Goal: Task Accomplishment & Management: Manage account settings

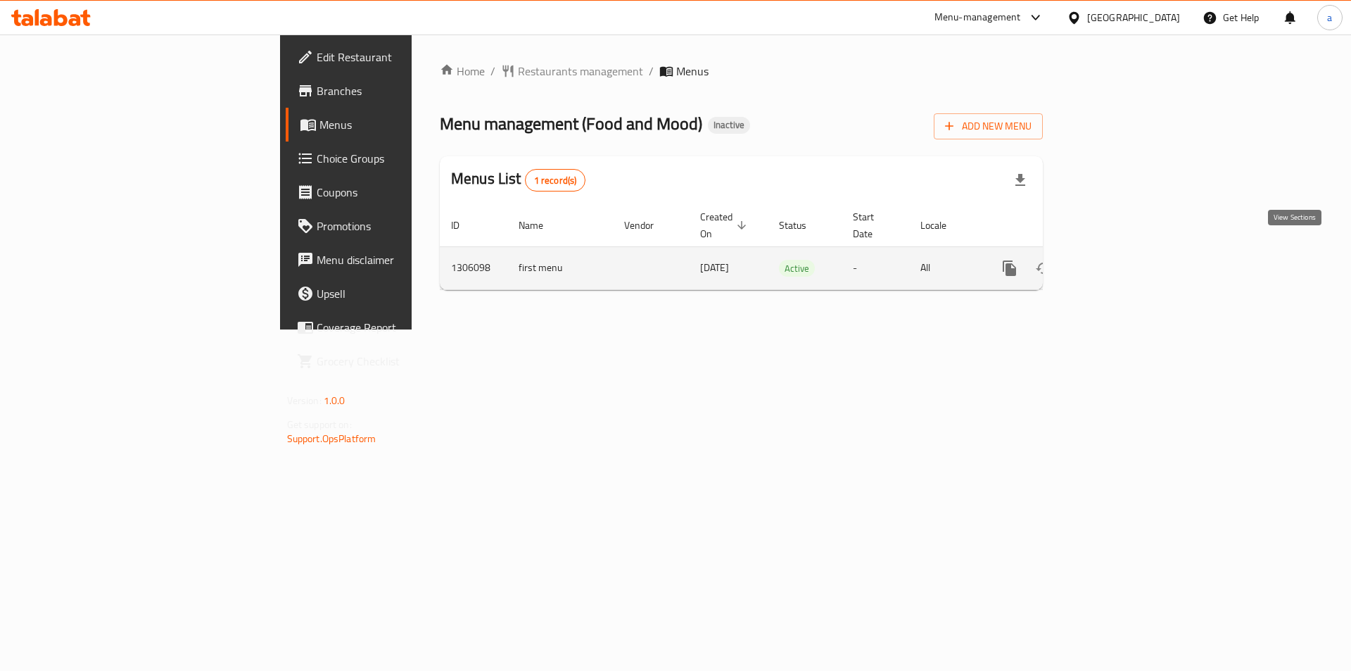
click at [1120, 260] on icon "enhanced table" at bounding box center [1111, 268] width 17 height 17
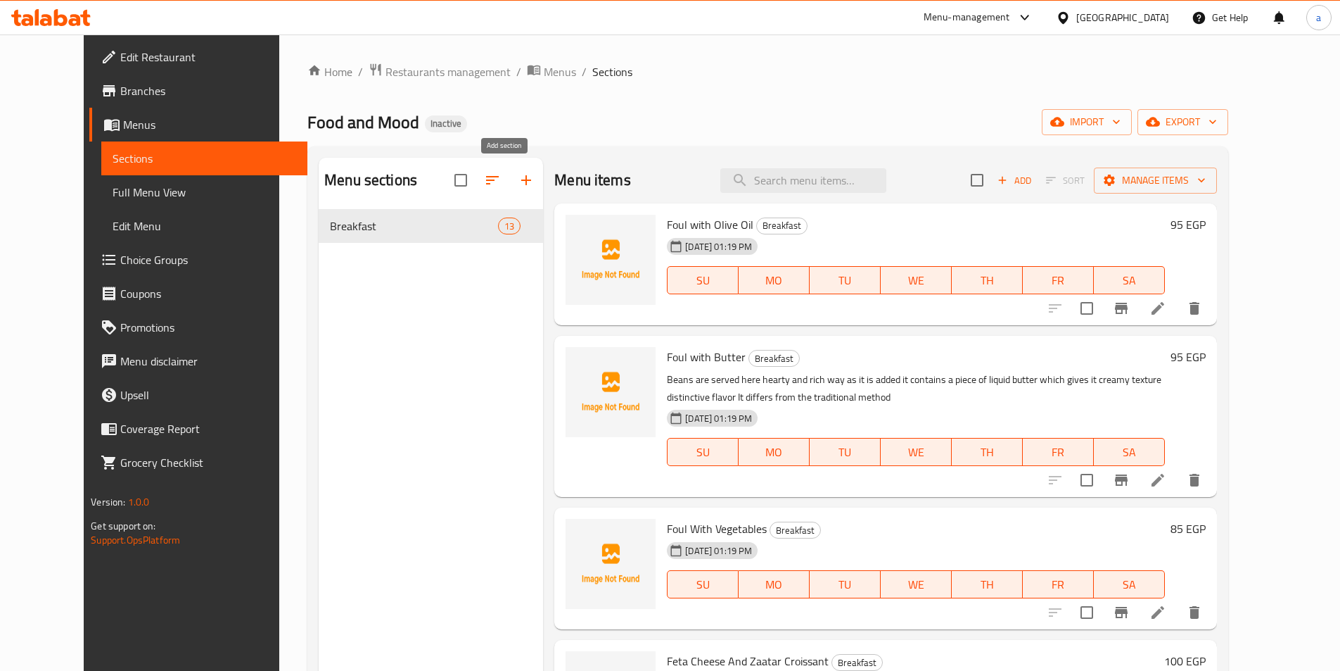
click at [518, 179] on icon "button" at bounding box center [526, 180] width 17 height 17
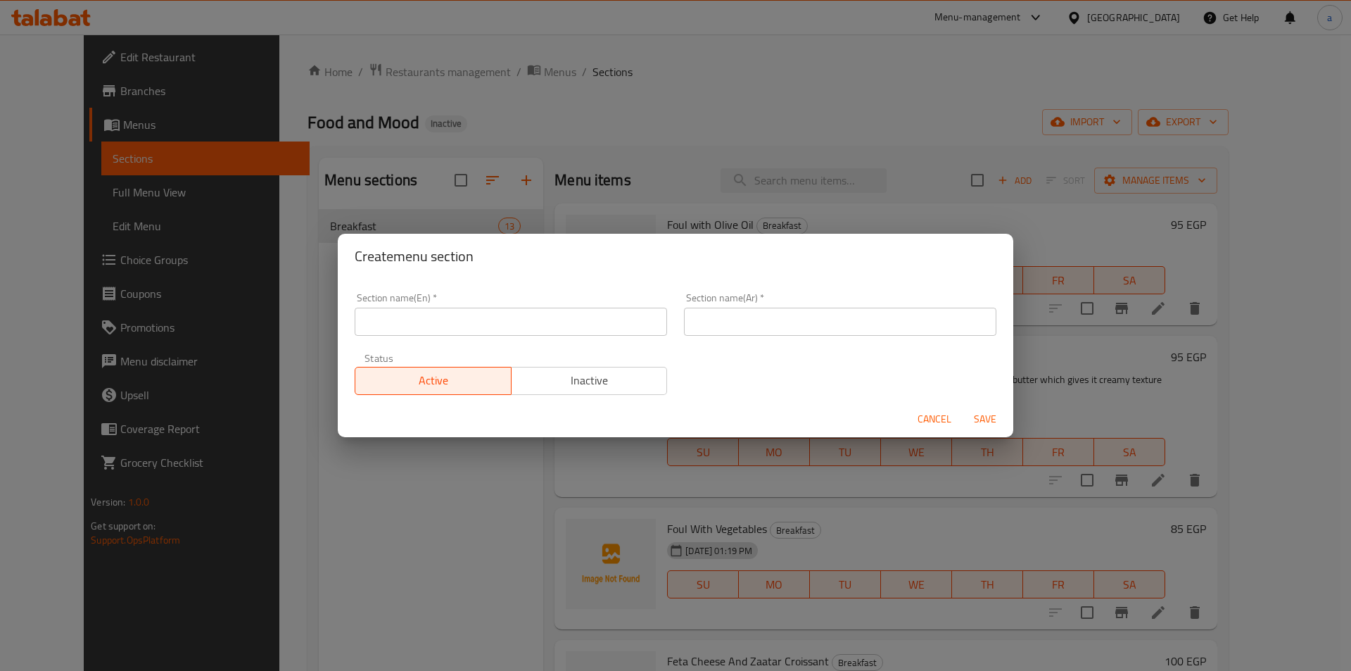
click at [474, 330] on input "text" at bounding box center [511, 322] width 312 height 28
type input "s"
type input "Soup"
click at [766, 330] on input "text" at bounding box center [840, 322] width 312 height 28
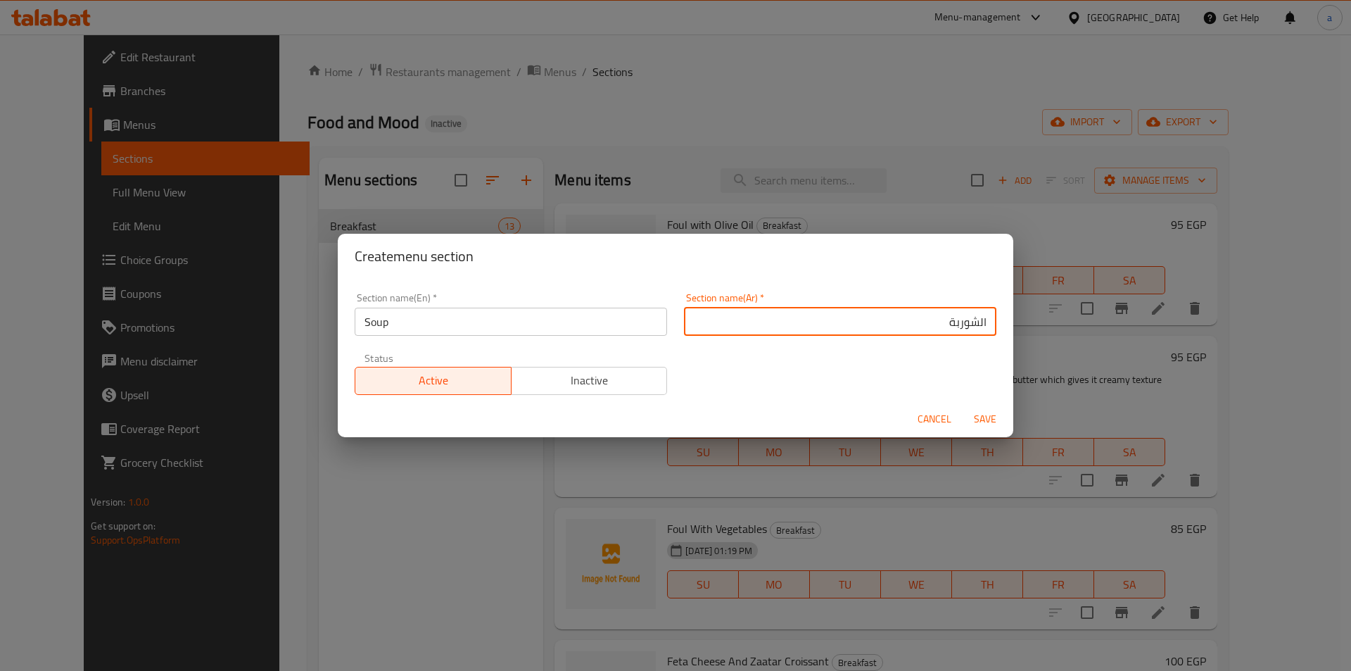
type input "الشوربة"
click at [972, 415] on span "Save" at bounding box center [985, 419] width 34 height 18
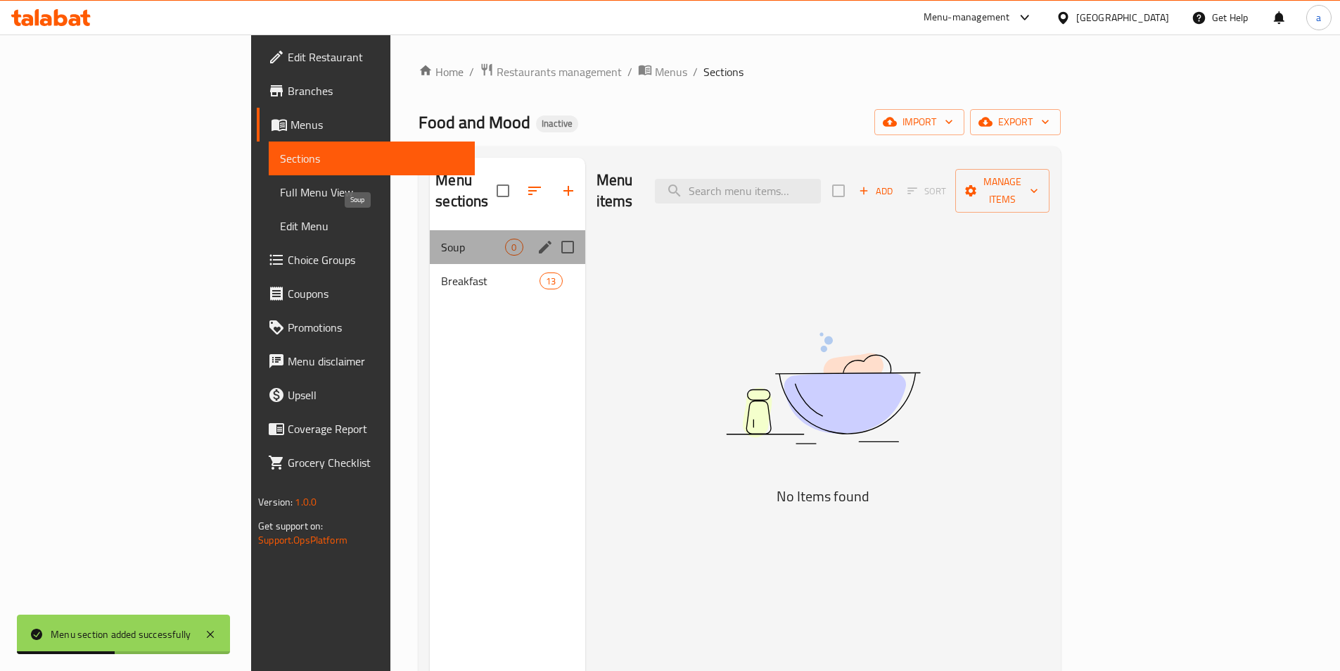
click at [441, 239] on span "Soup" at bounding box center [473, 247] width 64 height 17
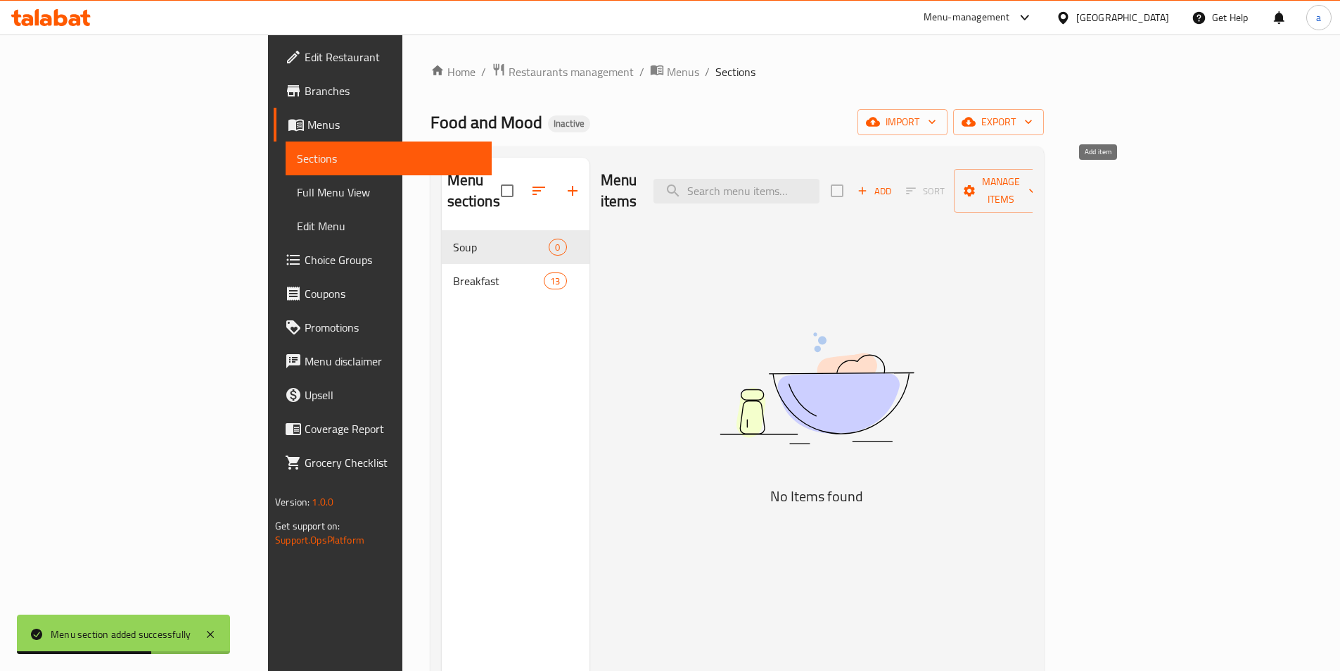
click at [894, 183] on span "Add" at bounding box center [875, 191] width 38 height 16
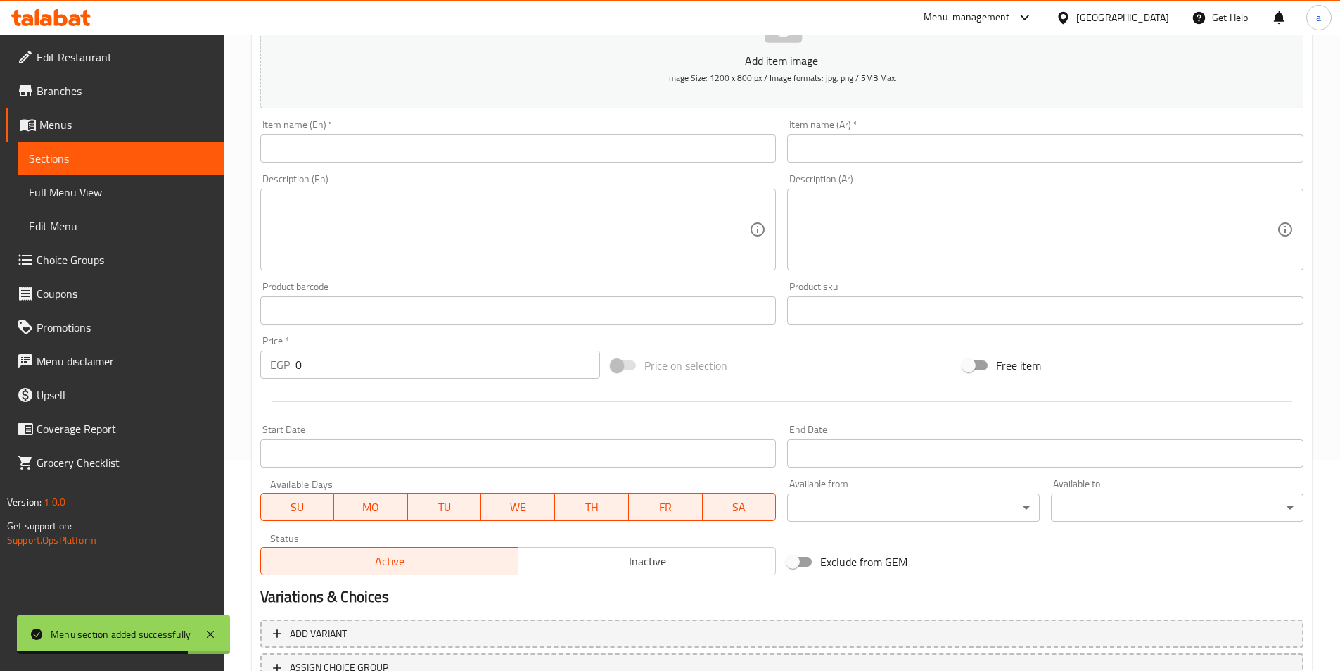
scroll to position [211, 0]
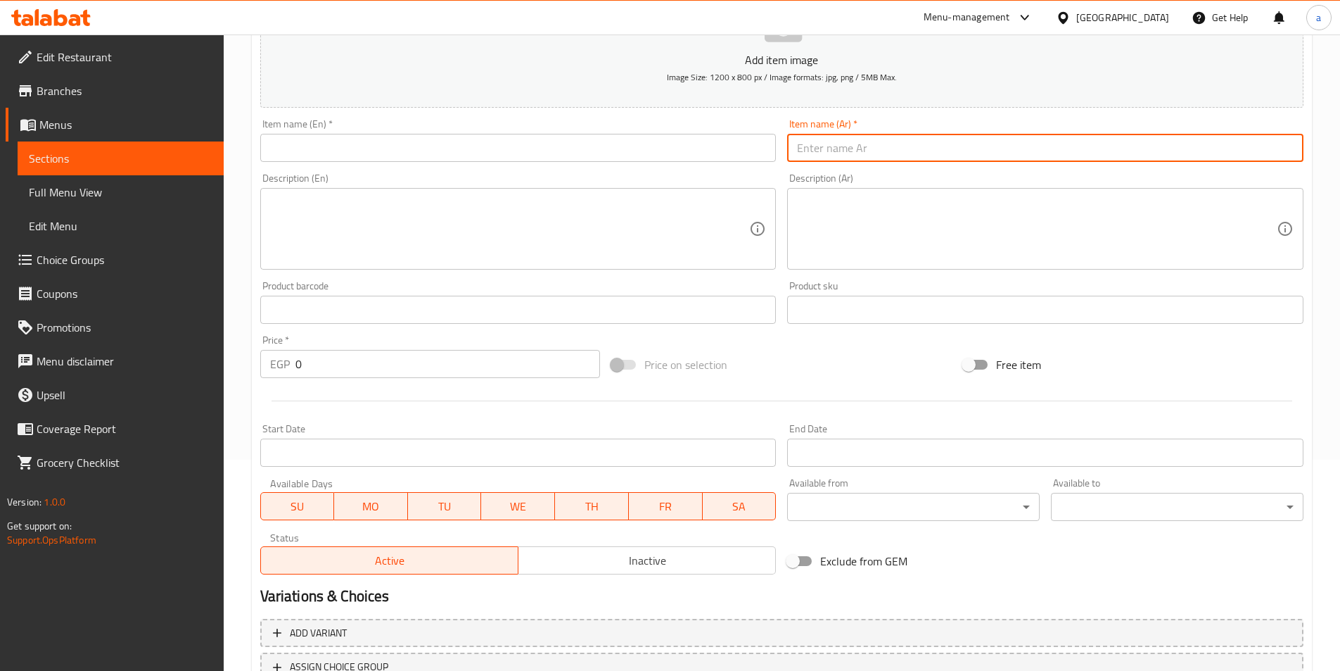
click at [1064, 143] on input "text" at bounding box center [1045, 148] width 516 height 28
paste input "كريمة فراخ"
type input "كريمة فراخ"
click at [711, 148] on input "text" at bounding box center [518, 148] width 516 height 28
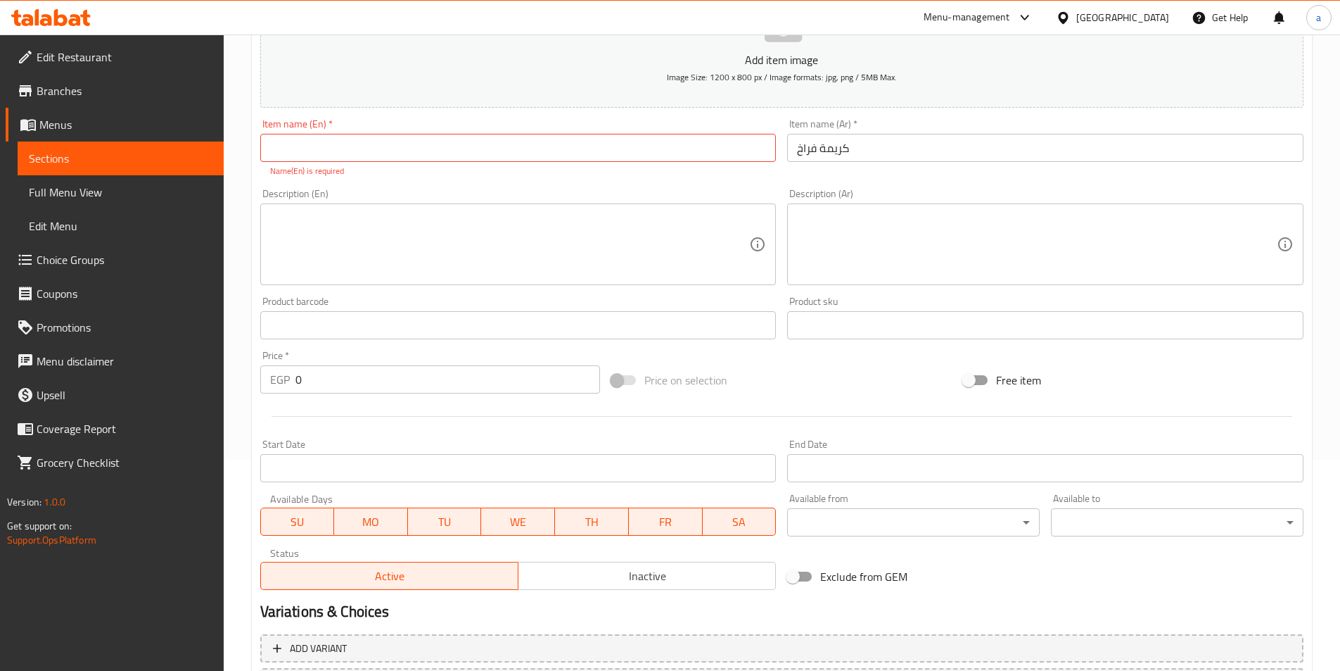
click at [418, 146] on input "text" at bounding box center [518, 148] width 516 height 28
paste input "Chicken cream"
type input "Chicken cream"
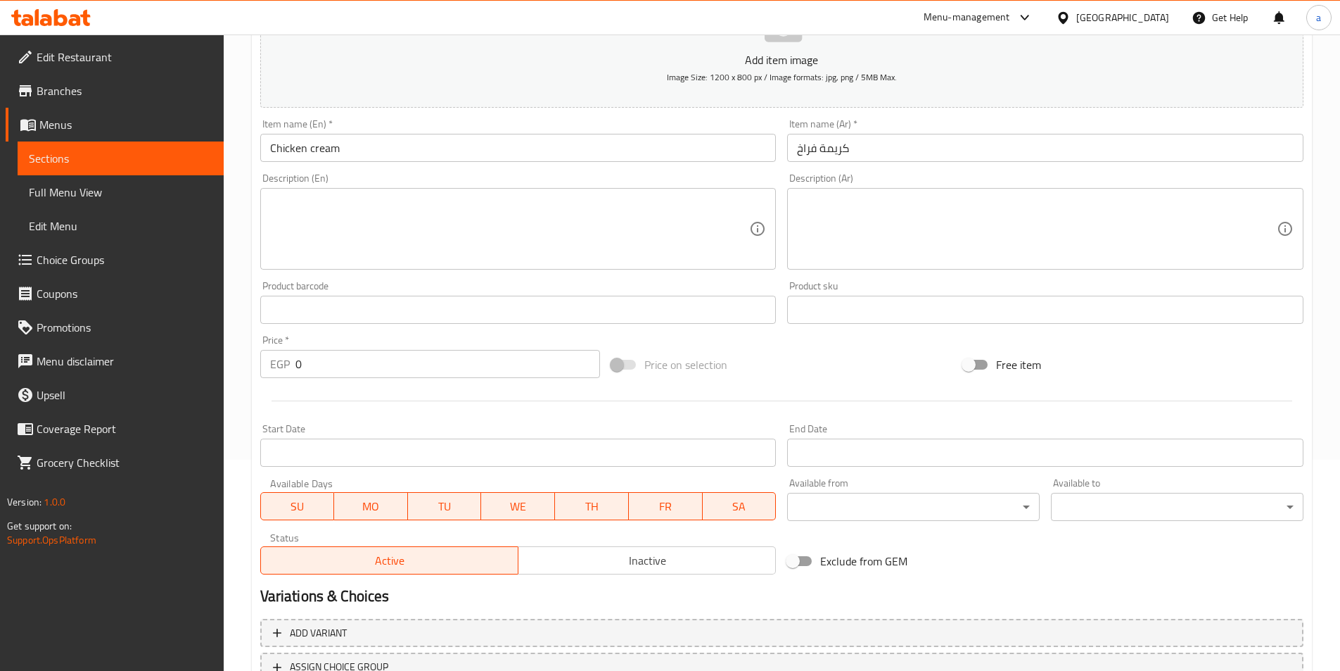
click at [382, 140] on input "Chicken cream" at bounding box center [518, 148] width 516 height 28
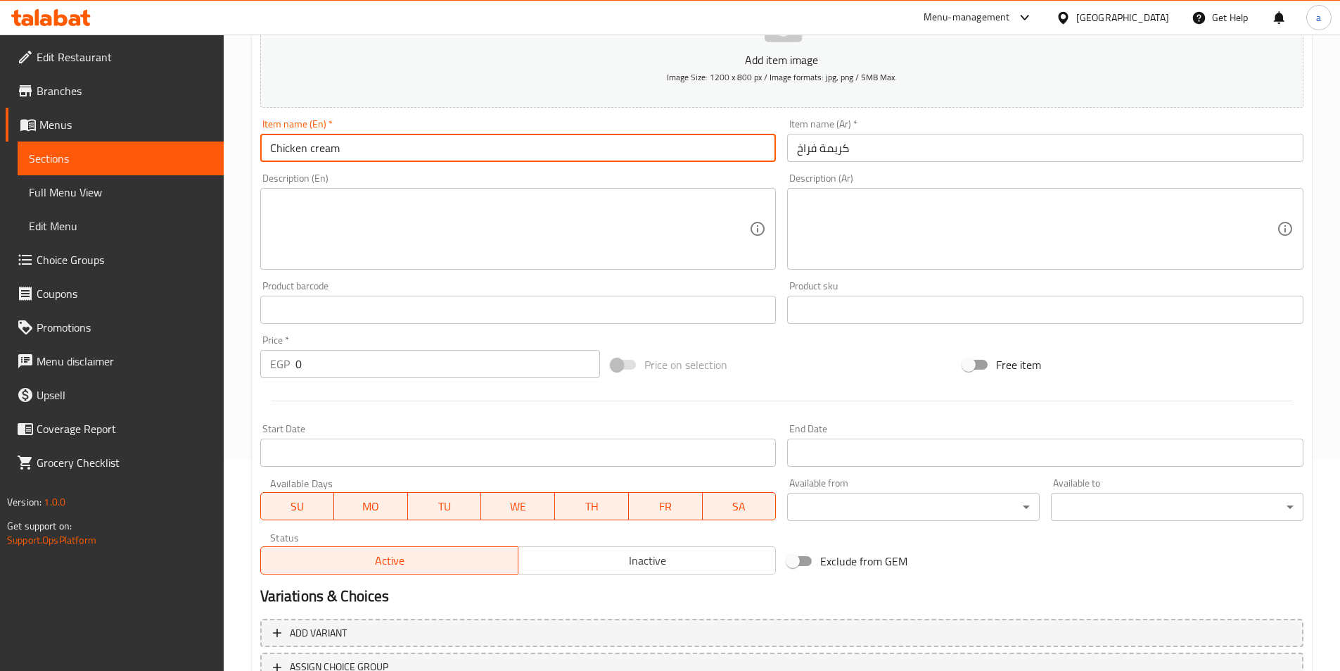
click at [382, 140] on input "Chicken cream" at bounding box center [518, 148] width 516 height 28
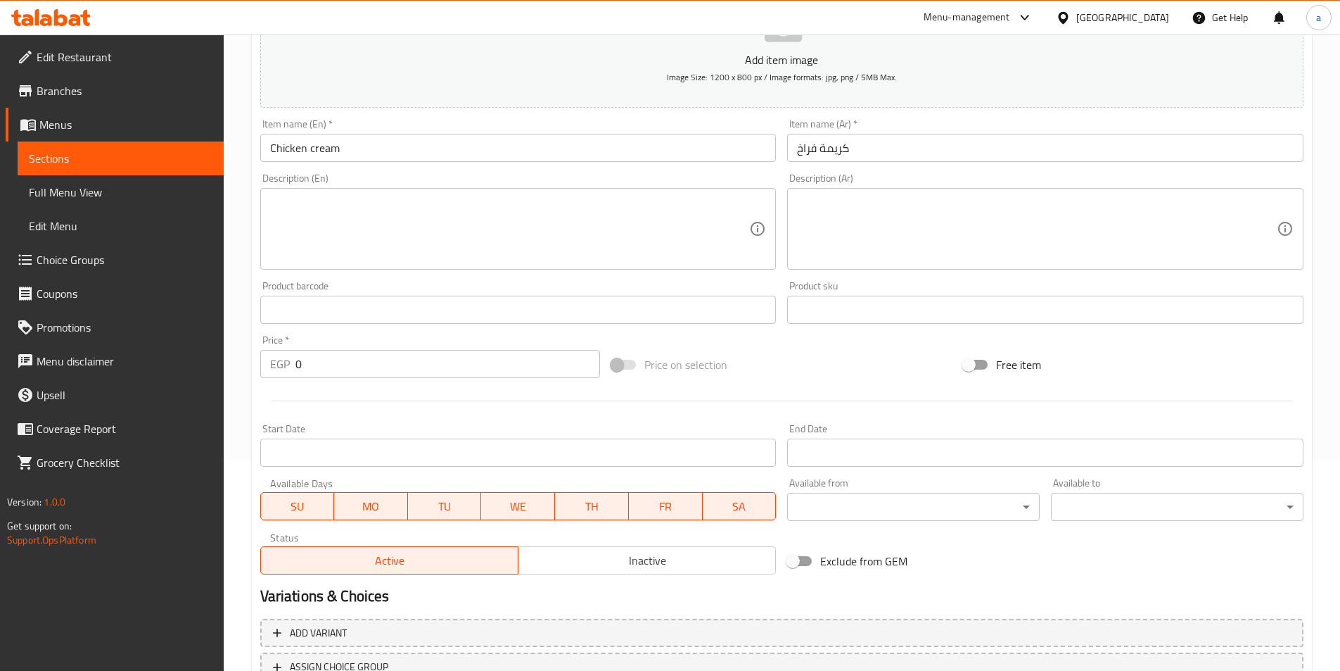
click at [519, 182] on div "Description (En) Description (En)" at bounding box center [518, 221] width 516 height 96
click at [360, 360] on input "0" at bounding box center [448, 364] width 305 height 28
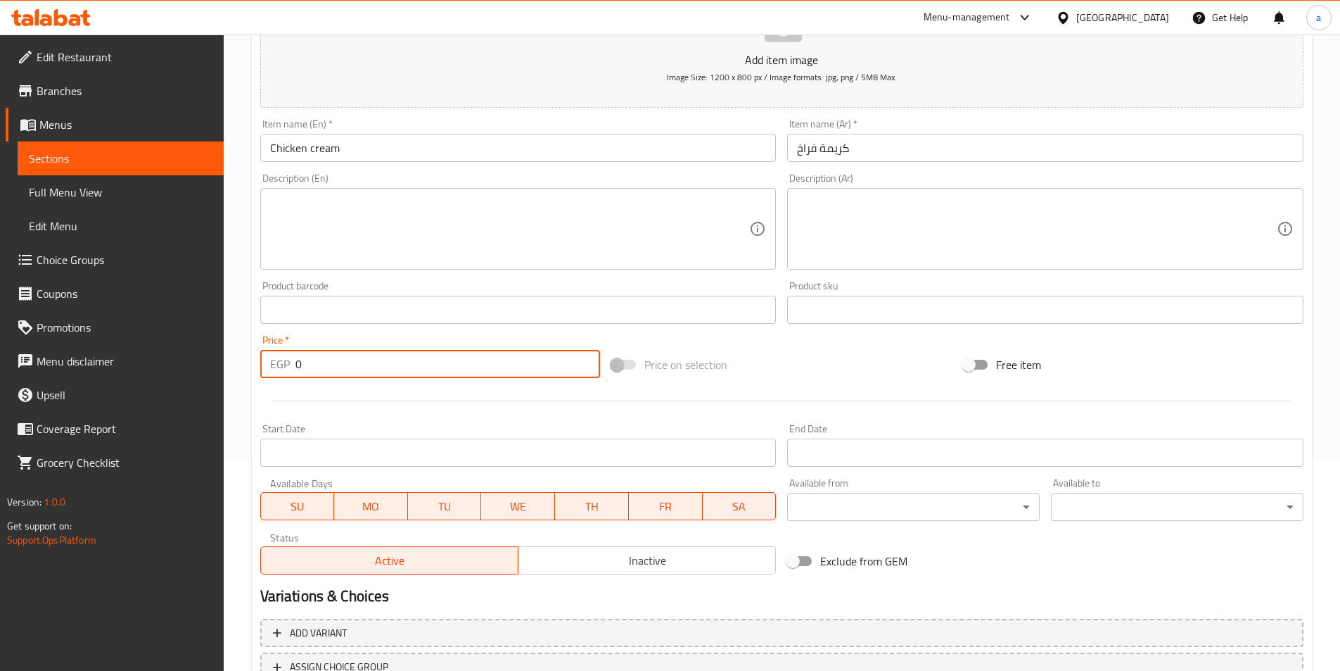
click at [360, 360] on input "0" at bounding box center [448, 364] width 305 height 28
type input "125"
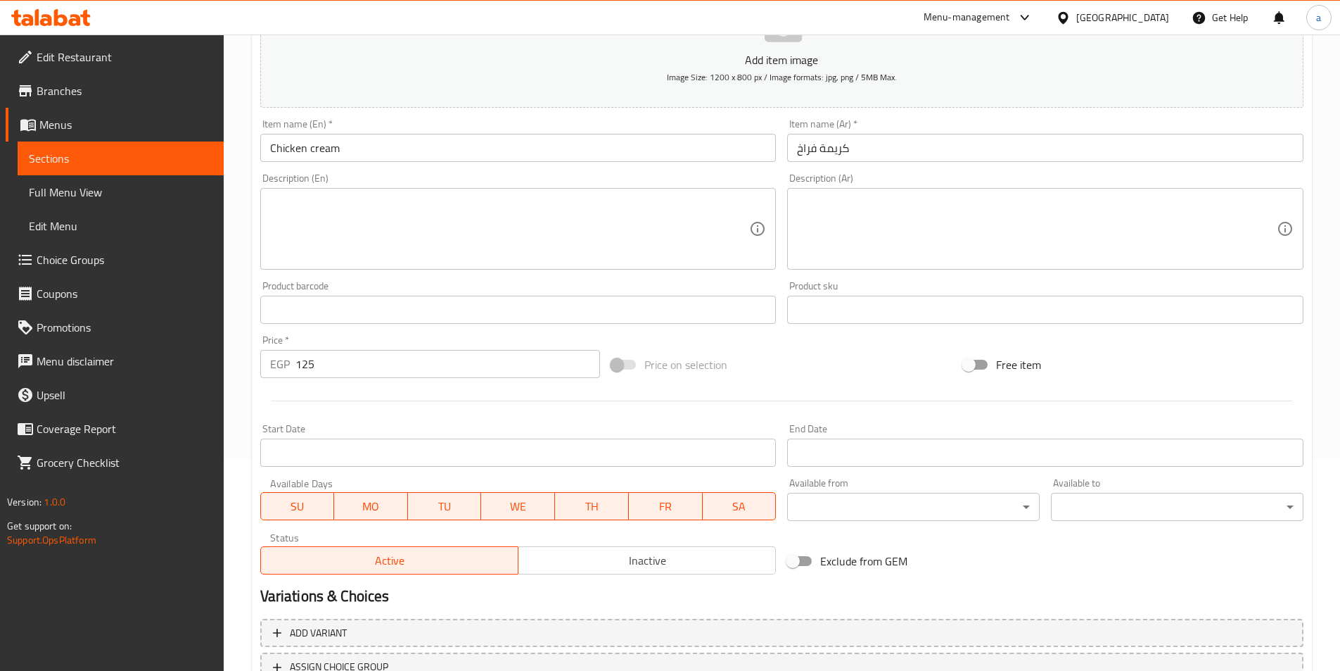
click at [372, 379] on div "Price   * EGP 125 Price *" at bounding box center [431, 356] width 352 height 54
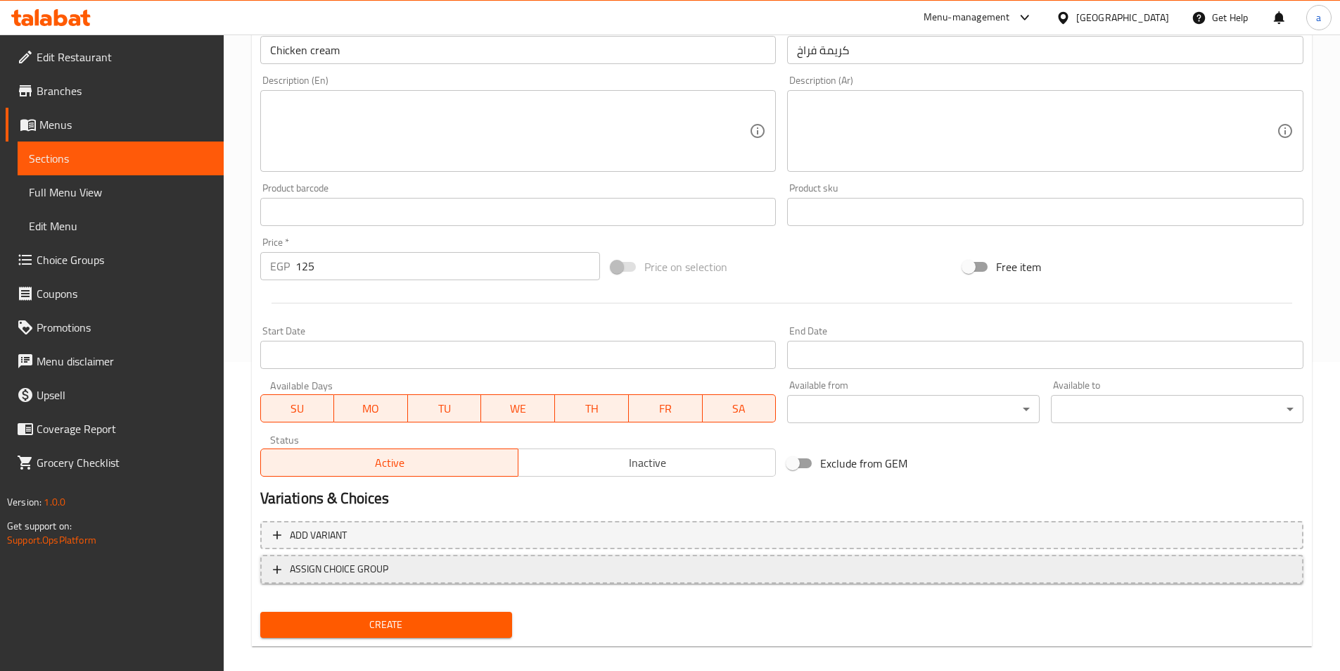
scroll to position [324, 0]
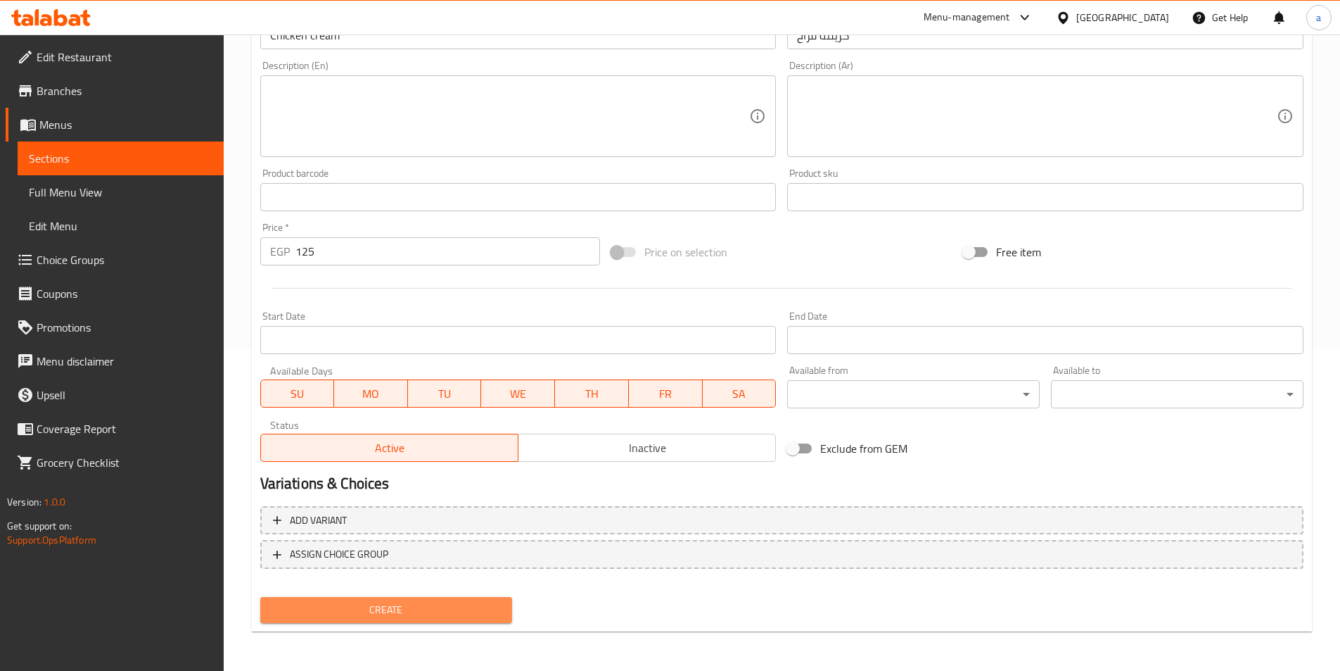
click at [337, 608] on span "Create" at bounding box center [387, 610] width 230 height 18
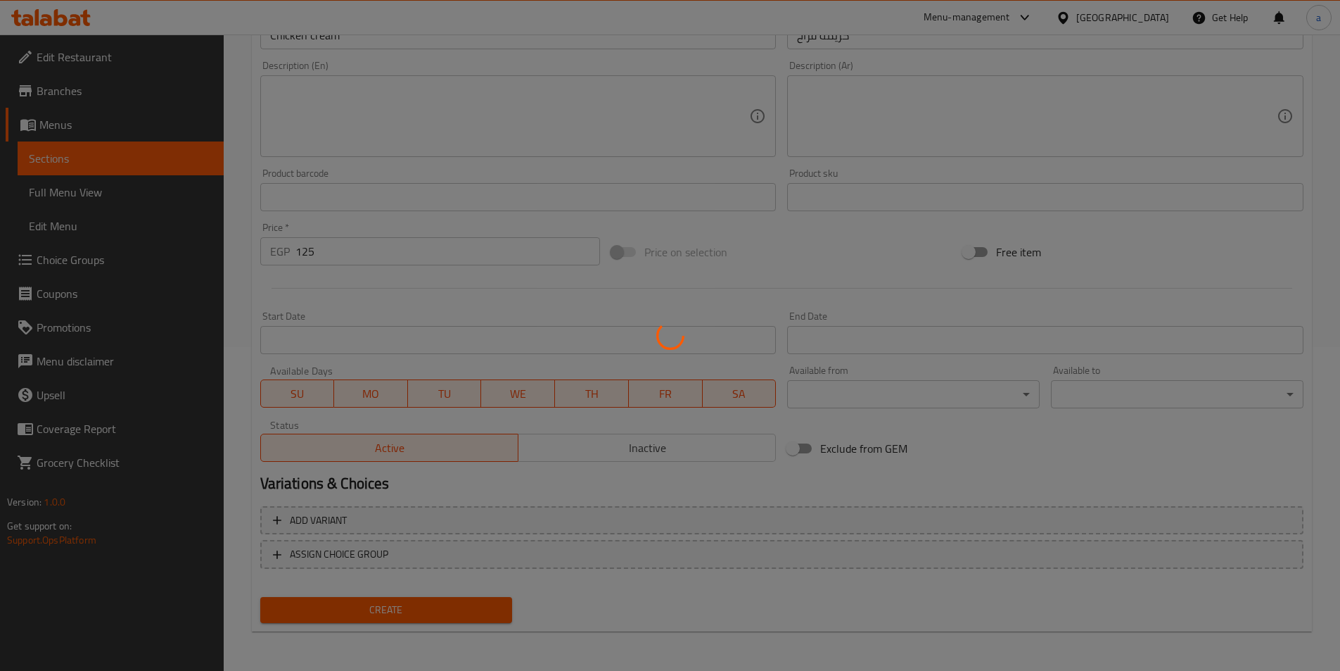
type input "0"
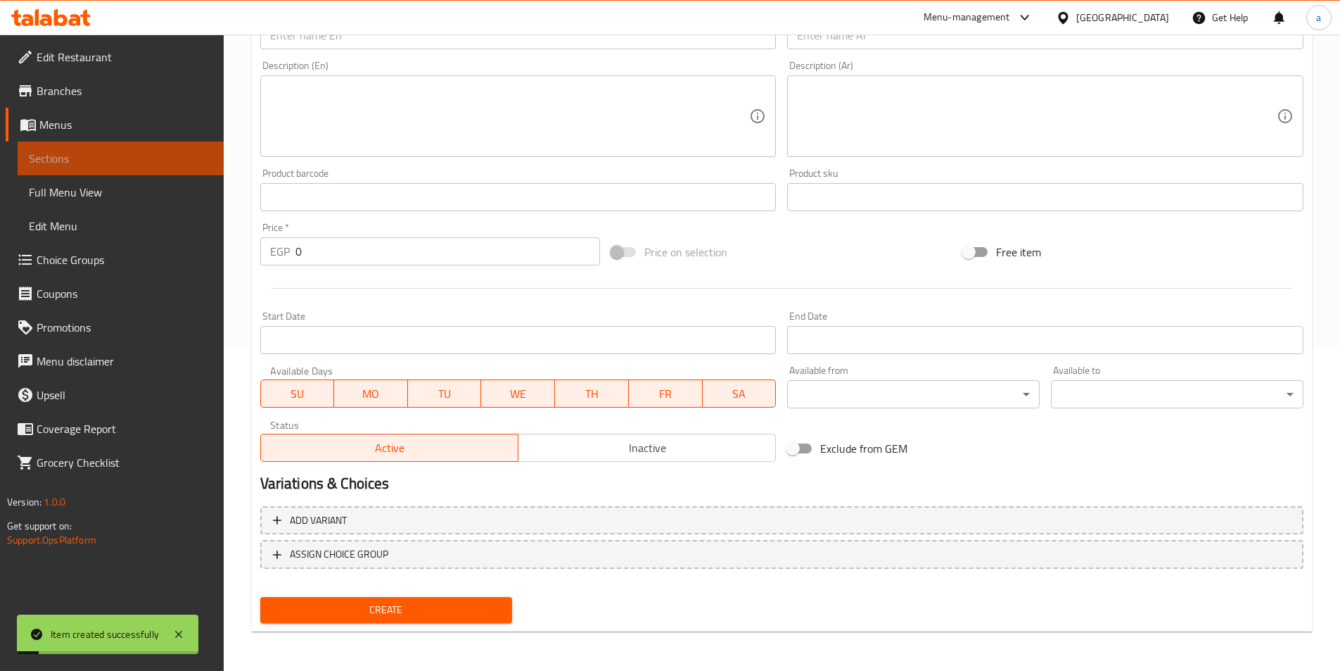
click at [141, 163] on span "Sections" at bounding box center [121, 158] width 184 height 17
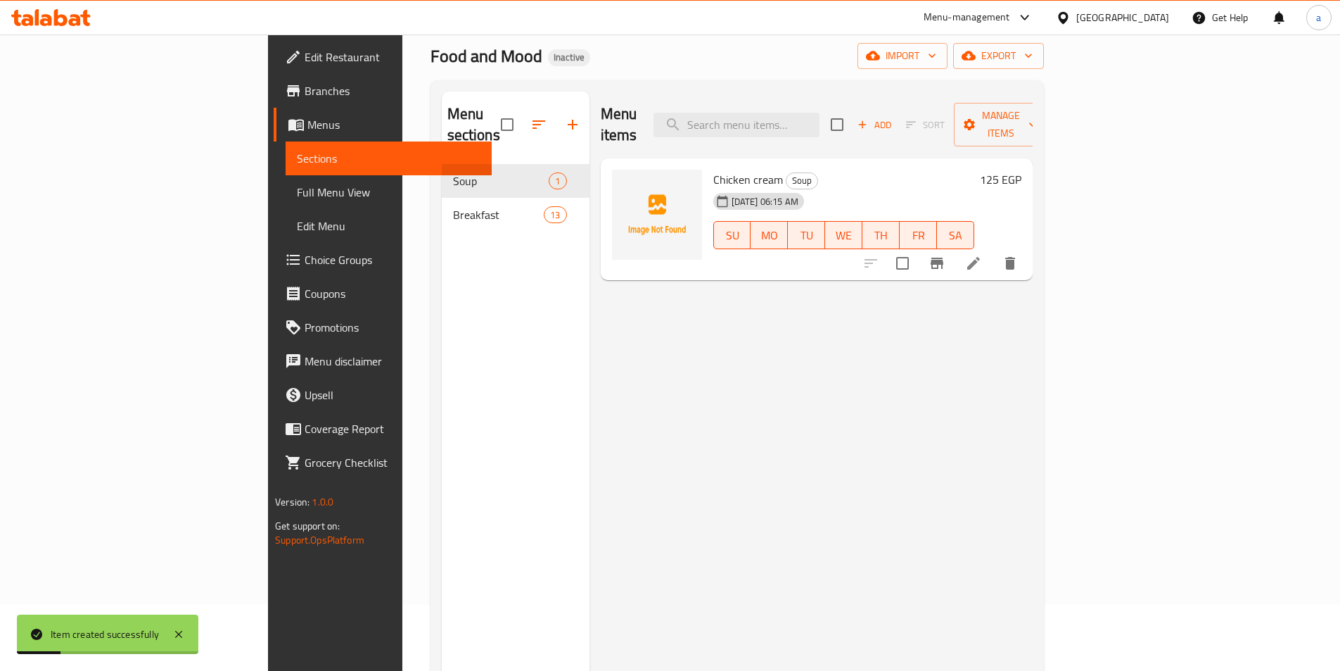
scroll to position [56, 0]
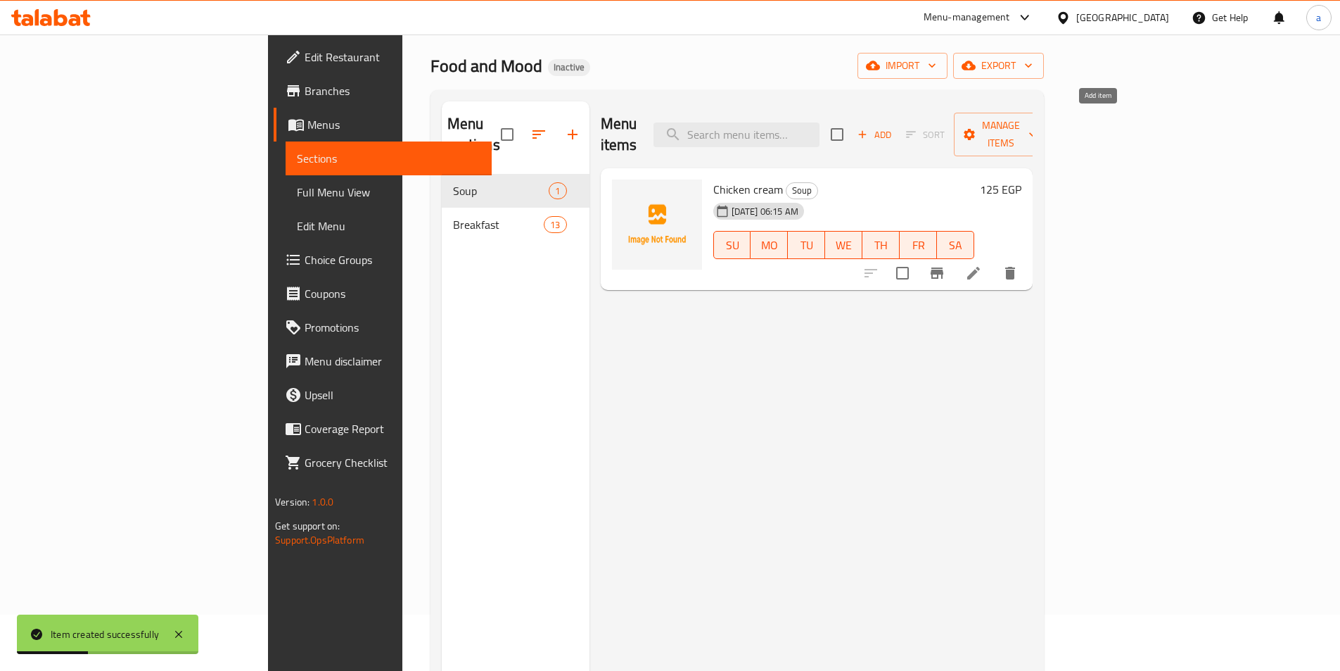
click at [894, 129] on span "Add" at bounding box center [875, 135] width 38 height 16
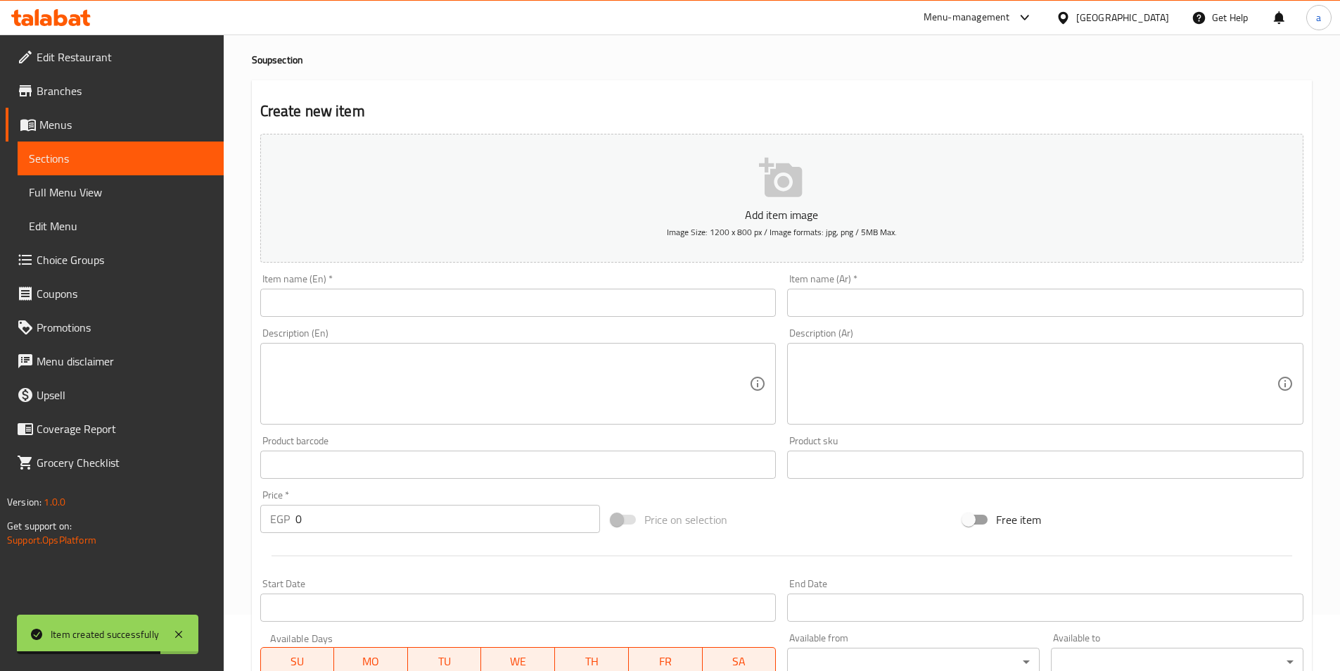
click at [391, 303] on input "text" at bounding box center [518, 303] width 516 height 28
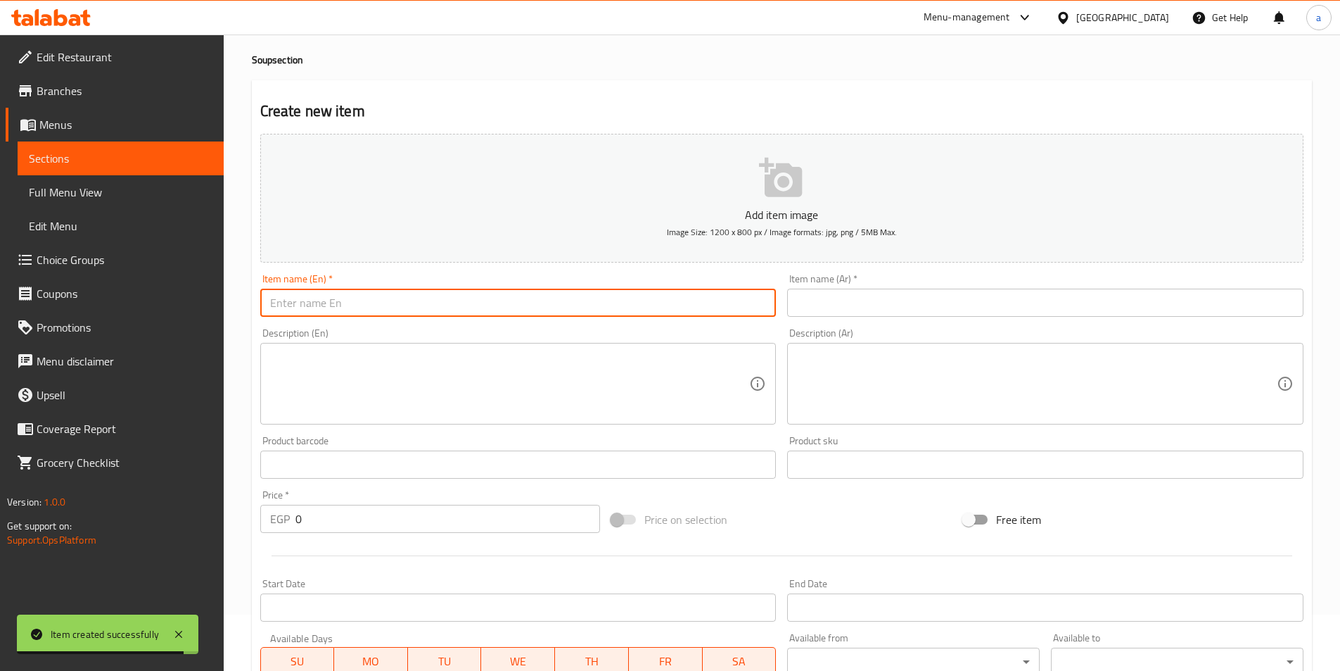
click at [894, 293] on input "text" at bounding box center [1045, 303] width 516 height 28
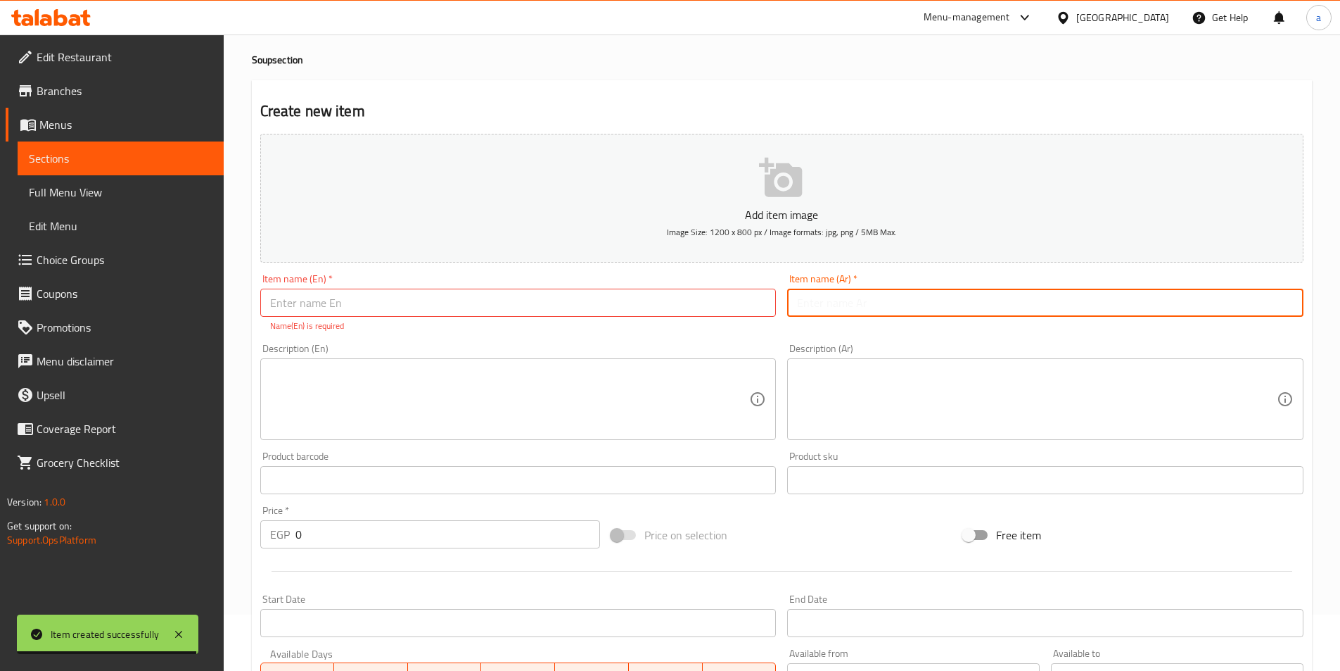
paste input "كريمة سي فود"
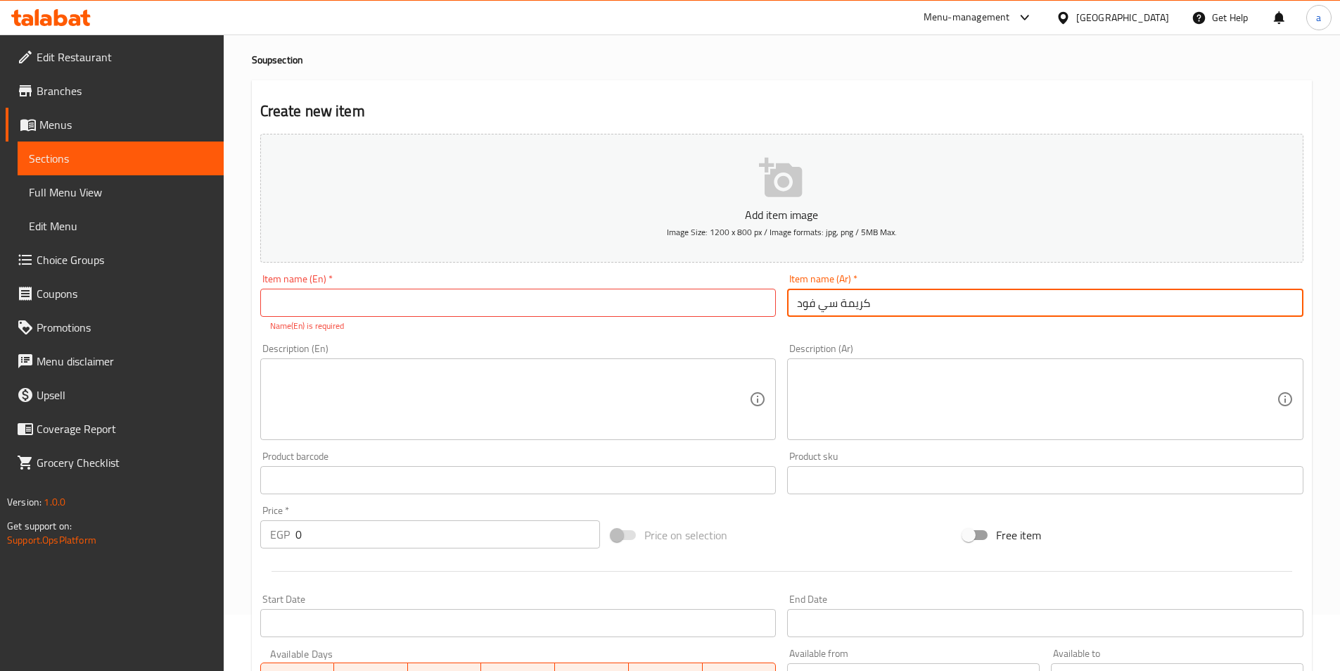
type input "كريمة سي فود"
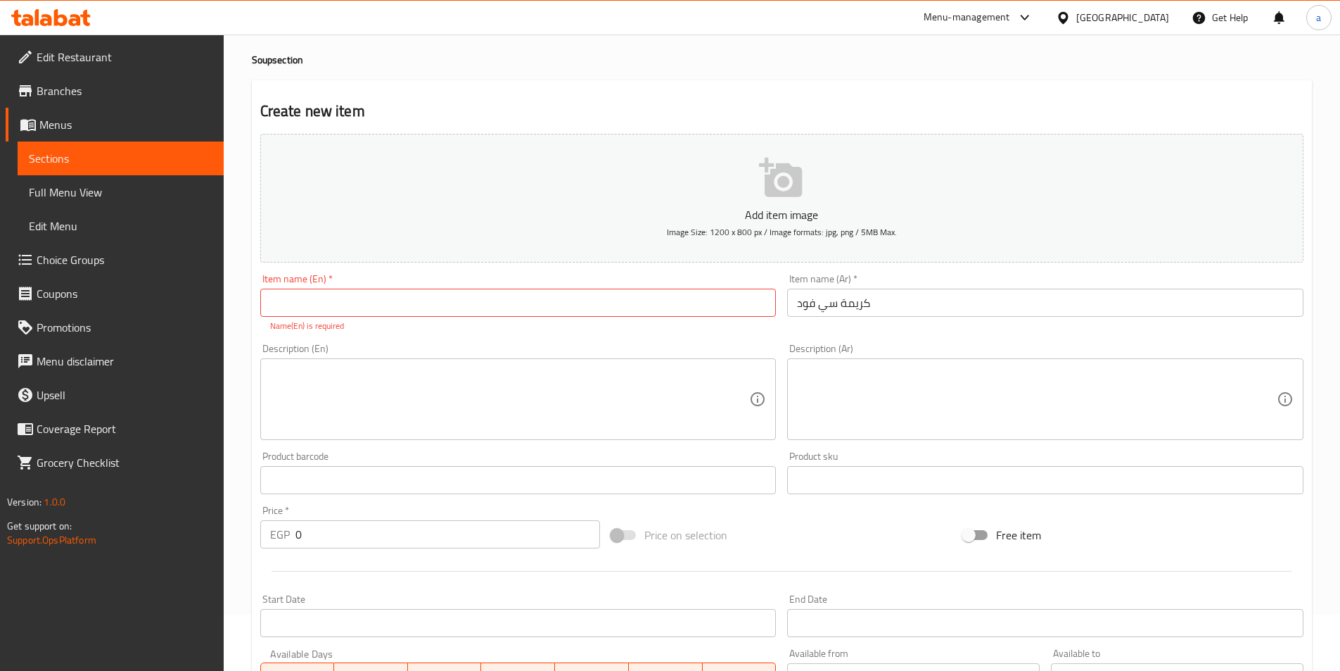
click at [352, 527] on input "0" at bounding box center [448, 534] width 305 height 28
paste input "number"
paste input "2"
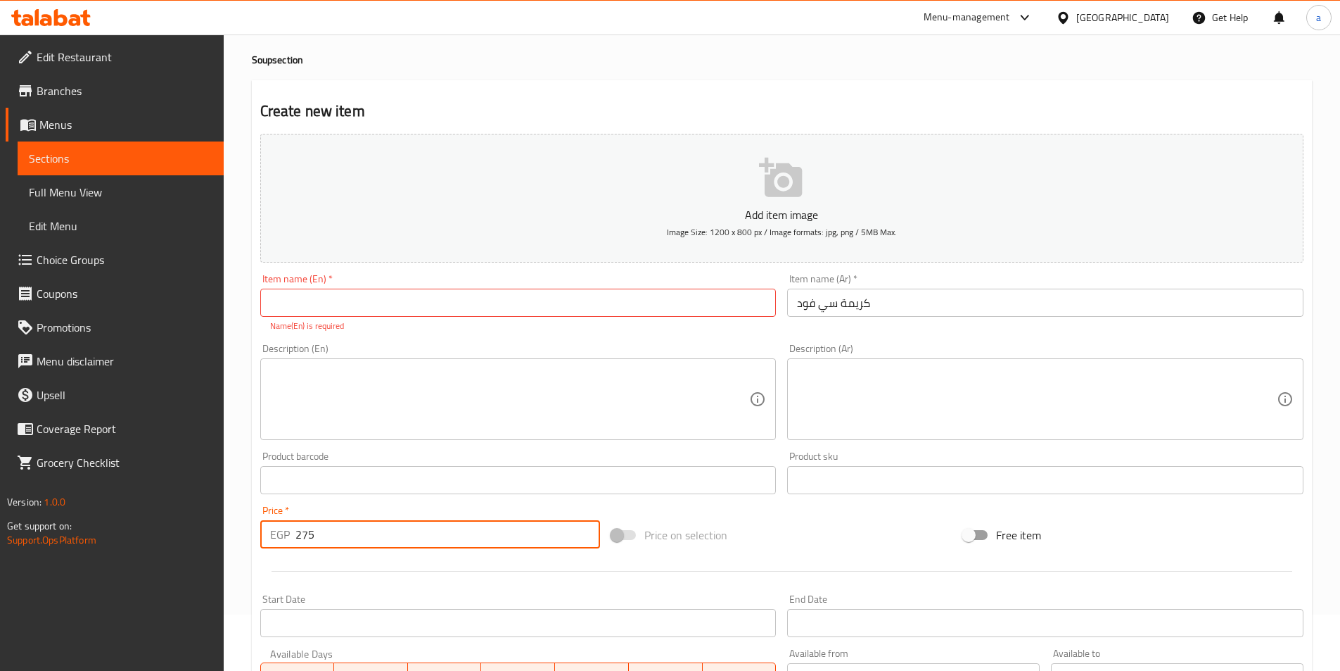
type input "275"
click at [352, 552] on div "Price   * EGP 275 Price *" at bounding box center [431, 527] width 352 height 54
click at [838, 310] on input "كريمة سي فود" at bounding box center [1045, 303] width 516 height 28
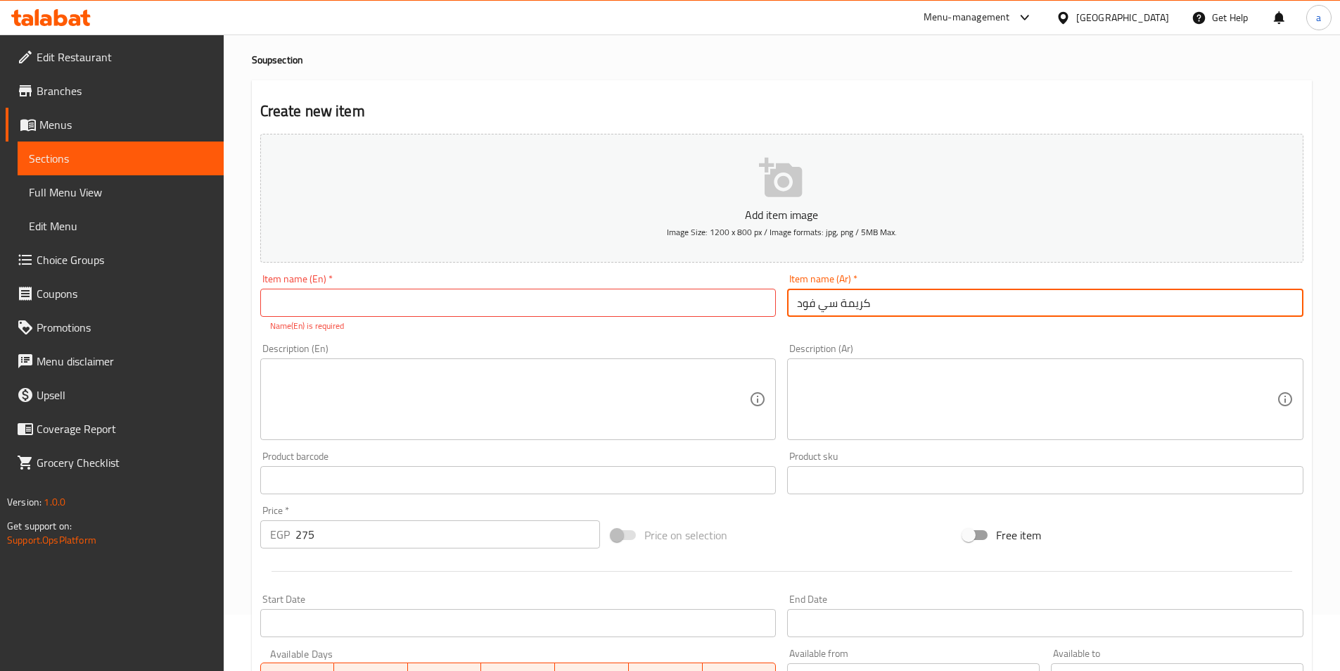
click at [838, 310] on input "كريمة سي فود" at bounding box center [1045, 303] width 516 height 28
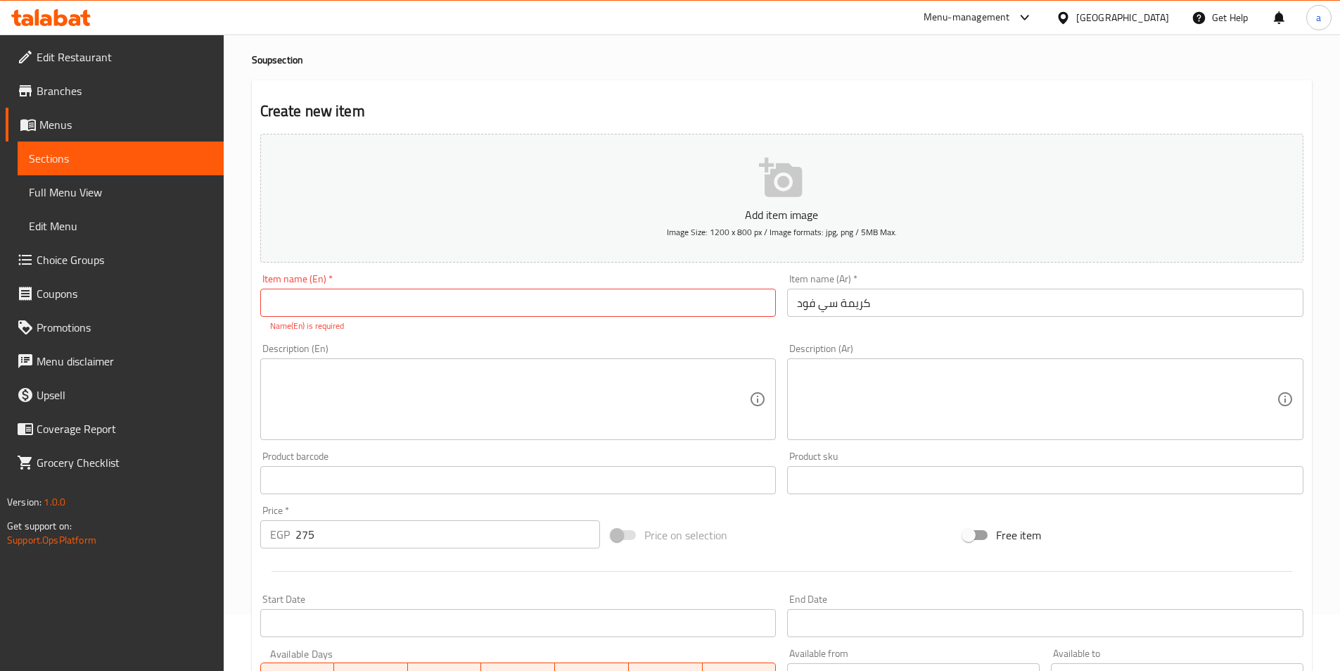
click at [367, 300] on input "text" at bounding box center [518, 303] width 516 height 28
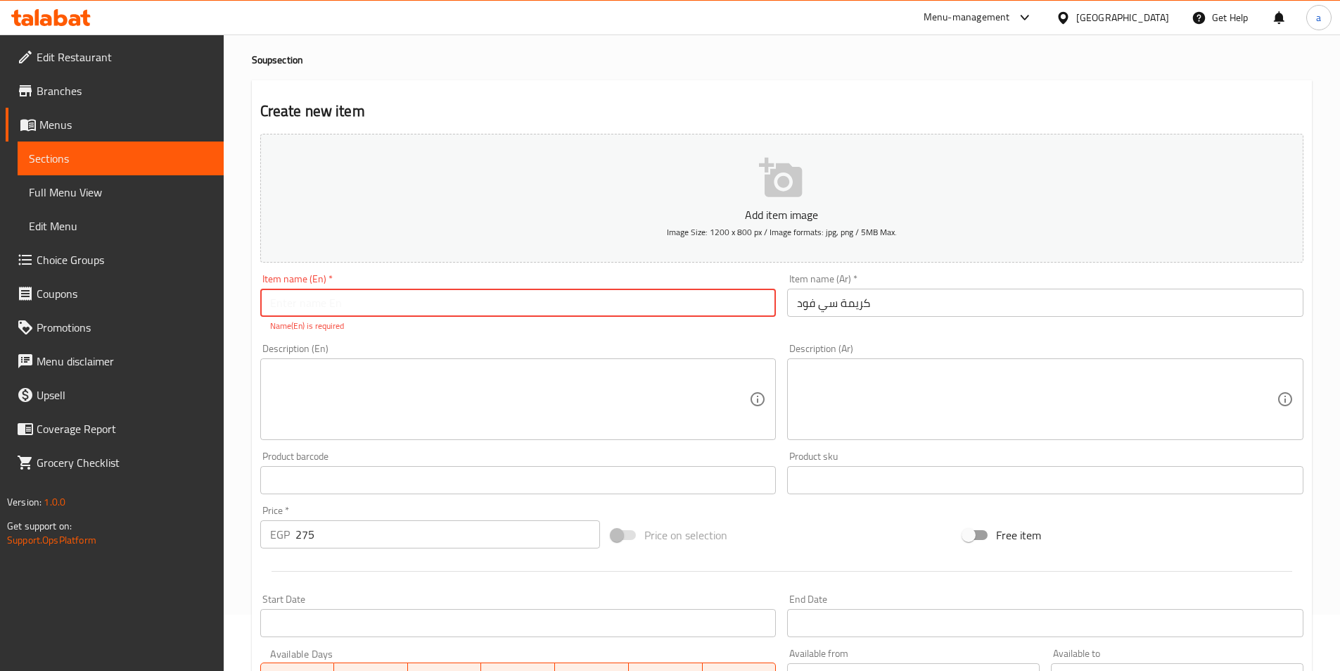
paste input "Seafood cream"
type input "Seafood cream"
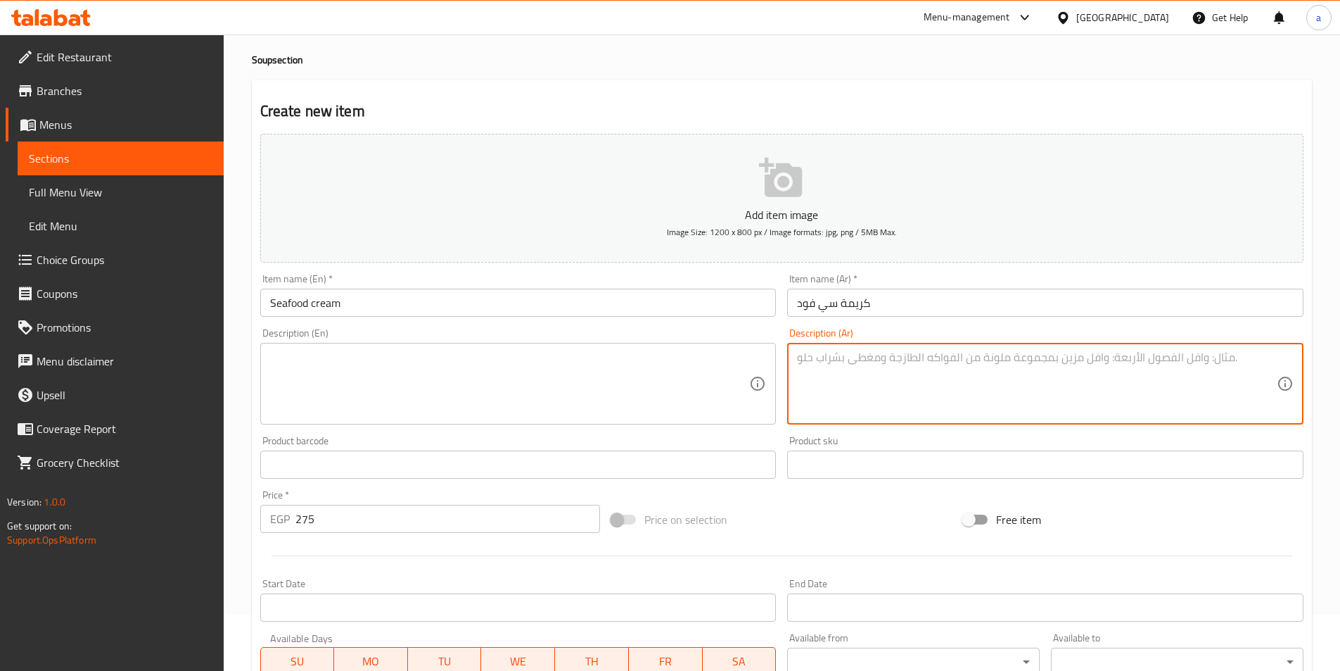
click at [804, 374] on textarea at bounding box center [1037, 383] width 480 height 67
paste textarea "ة شوربة كريمة السي فود هي طبق فاخر يجمع بين دفء الكريمة ونكهات البحر المنعشة"
drag, startPoint x: 1081, startPoint y: 372, endPoint x: 1350, endPoint y: 379, distance: 269.6
click at [1340, 379] on html "​ Menu-management Egypt Get Help a Edit Restaurant Branches Menus Sections Full…" at bounding box center [670, 279] width 1340 height 671
click at [1215, 360] on textarea "ة هي طبق فاخر يجمع بين دفء الكريمة ونكهات البحر المنعشة" at bounding box center [1037, 383] width 480 height 67
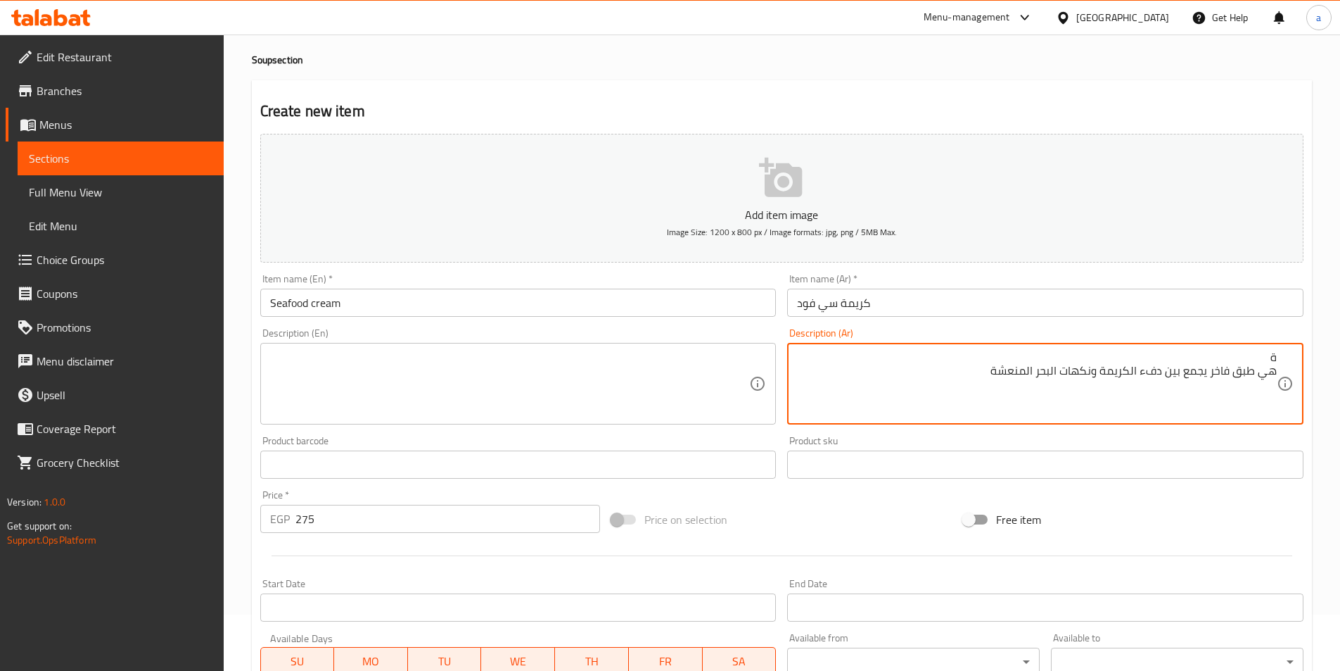
click at [1227, 357] on textarea "ة هي طبق فاخر يجمع بين دفء الكريمة ونكهات البحر المنعشة" at bounding box center [1037, 383] width 480 height 67
click at [963, 367] on textarea "هي طبق فاخر يجمع بين دفء الكريمة ونكهات البحر المنعشة" at bounding box center [1037, 383] width 480 height 67
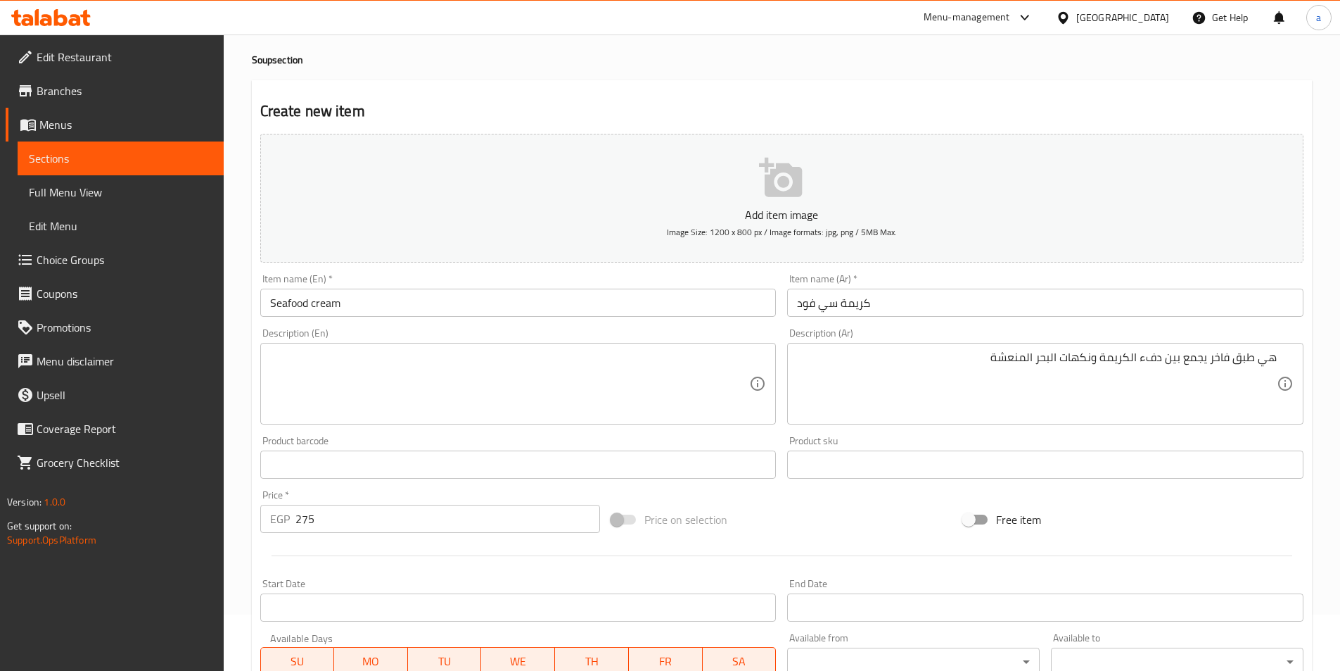
click at [853, 370] on textarea "هي طبق فاخر يجمع بين دفء الكريمة ونكهات البحر المنعشة" at bounding box center [1037, 383] width 480 height 67
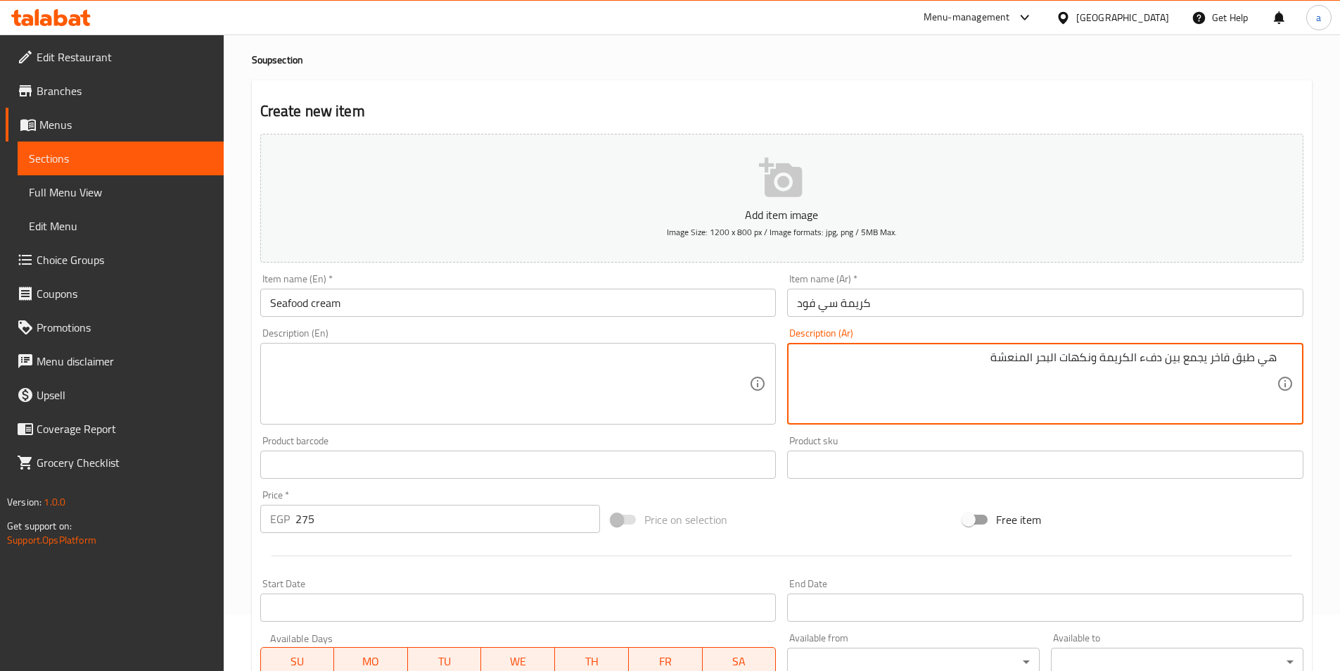
paste textarea "تحضر بمزيج من المأكوالت البحرية المتنوعة"
type textarea "هي طبق فاخر يجمع بين دفء الكريمة ونكهات البحر المنعشة تحضر بمزيج من المأكوالت ا…"
click at [843, 374] on textarea "هي طبق فاخر يجمع بين دفء الكريمة ونكهات البحر المنعشة تحضر بمزيج من المأكوالت ا…" at bounding box center [1037, 383] width 480 height 67
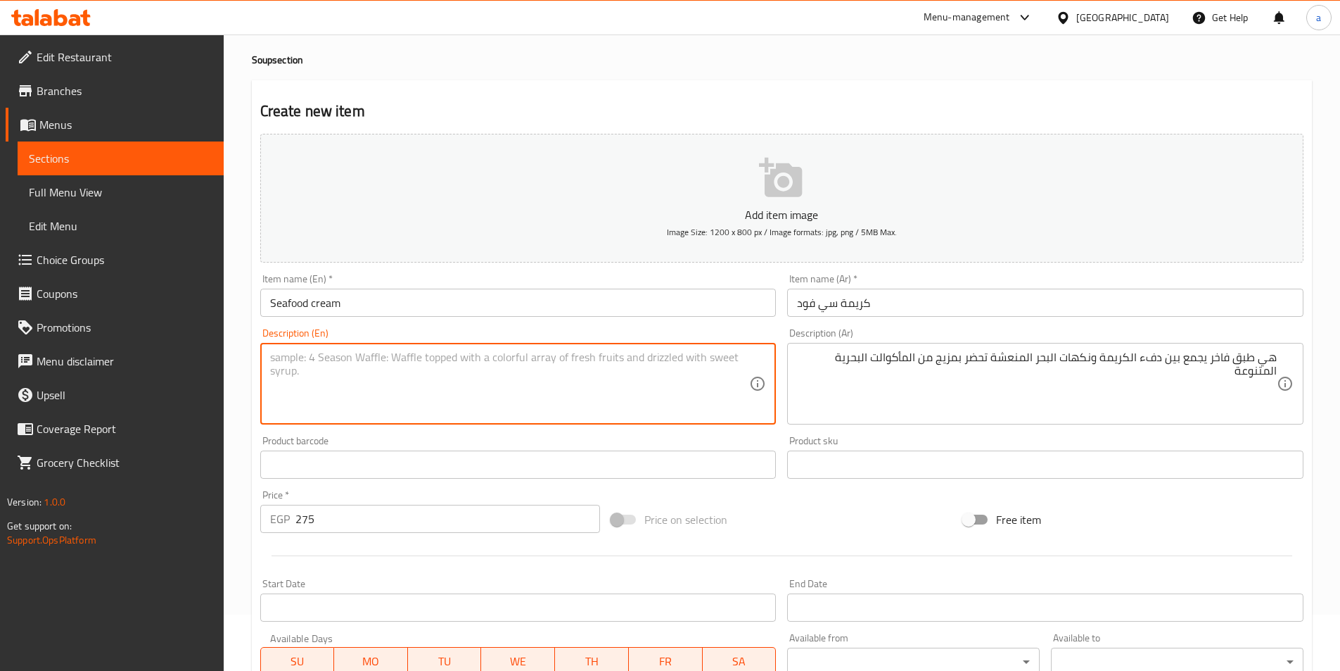
click at [314, 376] on textarea at bounding box center [510, 383] width 480 height 67
paste textarea "It is a luxurious dish that combines the warmth of cream with refreshing sea fl…"
click at [315, 356] on textarea "It is a luxurious dish that combines the warmth of cream with refreshing sea fl…" at bounding box center [510, 383] width 480 height 67
type textarea "It is a luxurious dish that combines the warmth of cream with refreshing sea fl…"
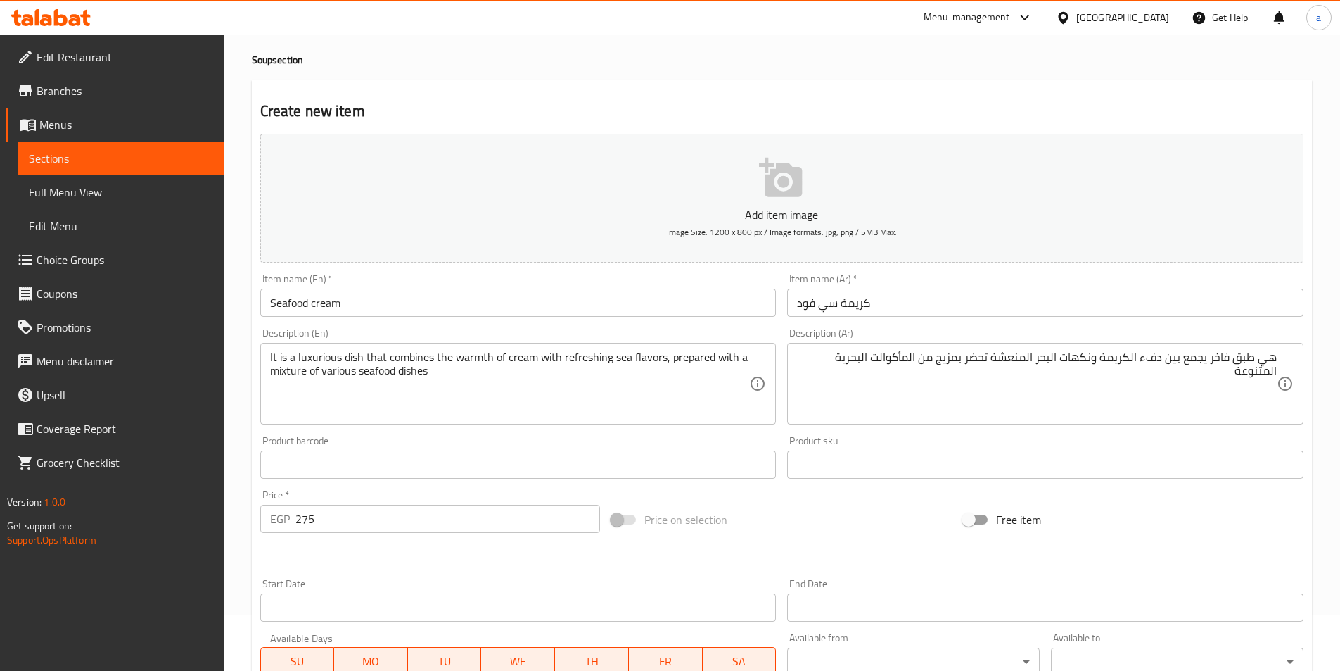
click at [316, 361] on textarea "It is a luxurious dish that combines the warmth of cream with refreshing sea fl…" at bounding box center [510, 383] width 480 height 67
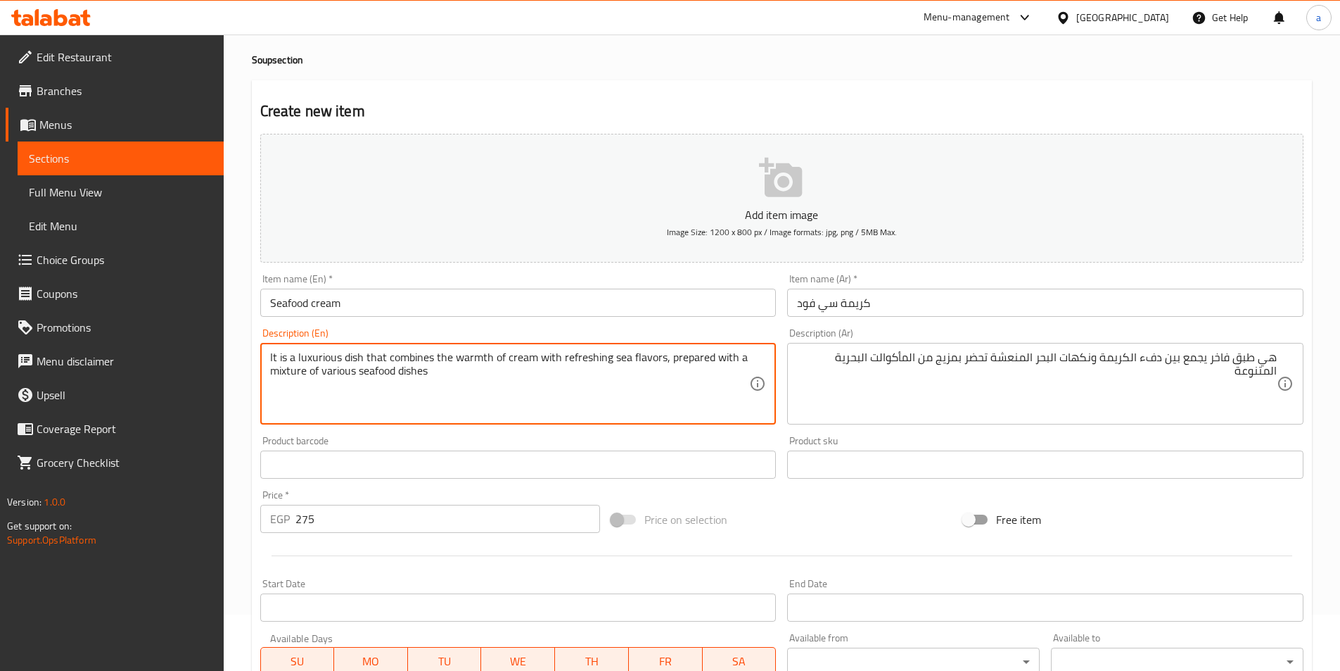
click at [316, 361] on textarea "It is a luxurious dish that combines the warmth of cream with refreshing sea fl…" at bounding box center [510, 383] width 480 height 67
drag, startPoint x: 452, startPoint y: 360, endPoint x: 533, endPoint y: 359, distance: 80.2
click at [533, 359] on textarea "It is a luxurious dish that combines the warmth of cream with refreshing sea fl…" at bounding box center [510, 383] width 480 height 67
click at [277, 370] on textarea "It is a luxurious dish that combines the warmth of cream with refreshing sea fl…" at bounding box center [510, 383] width 480 height 67
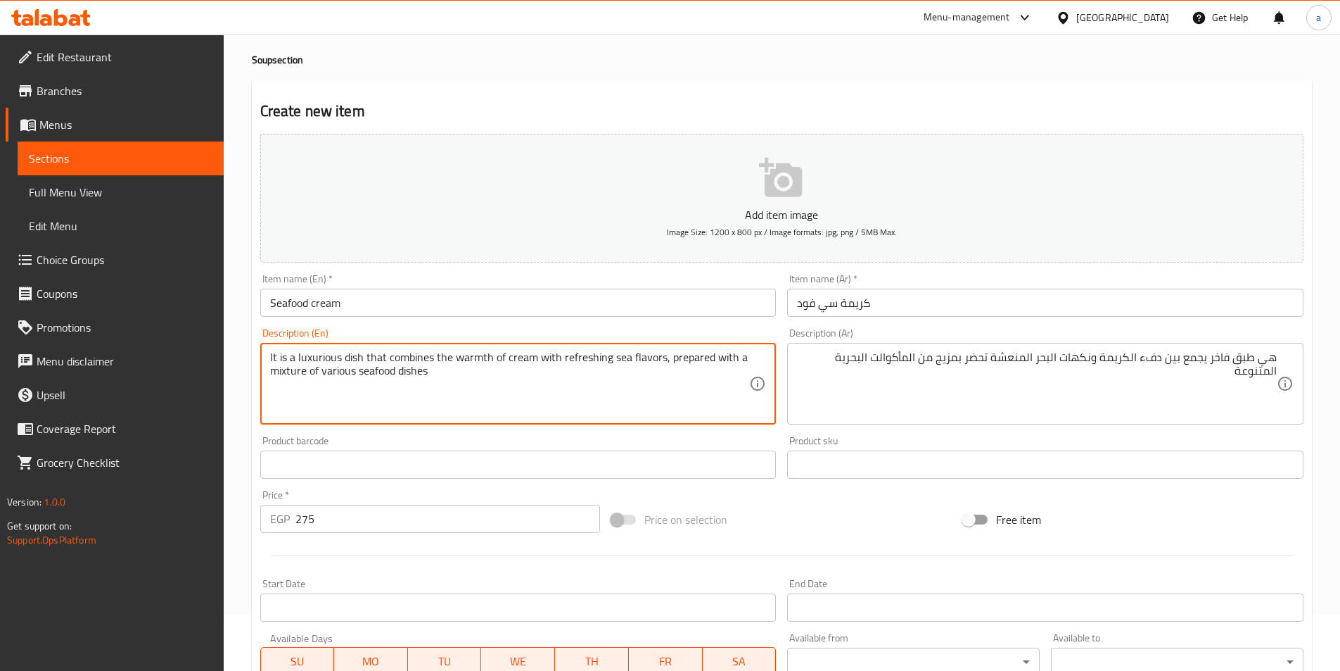
click at [339, 373] on textarea "It is a luxurious dish that combines the warmth of cream with refreshing sea fl…" at bounding box center [510, 383] width 480 height 67
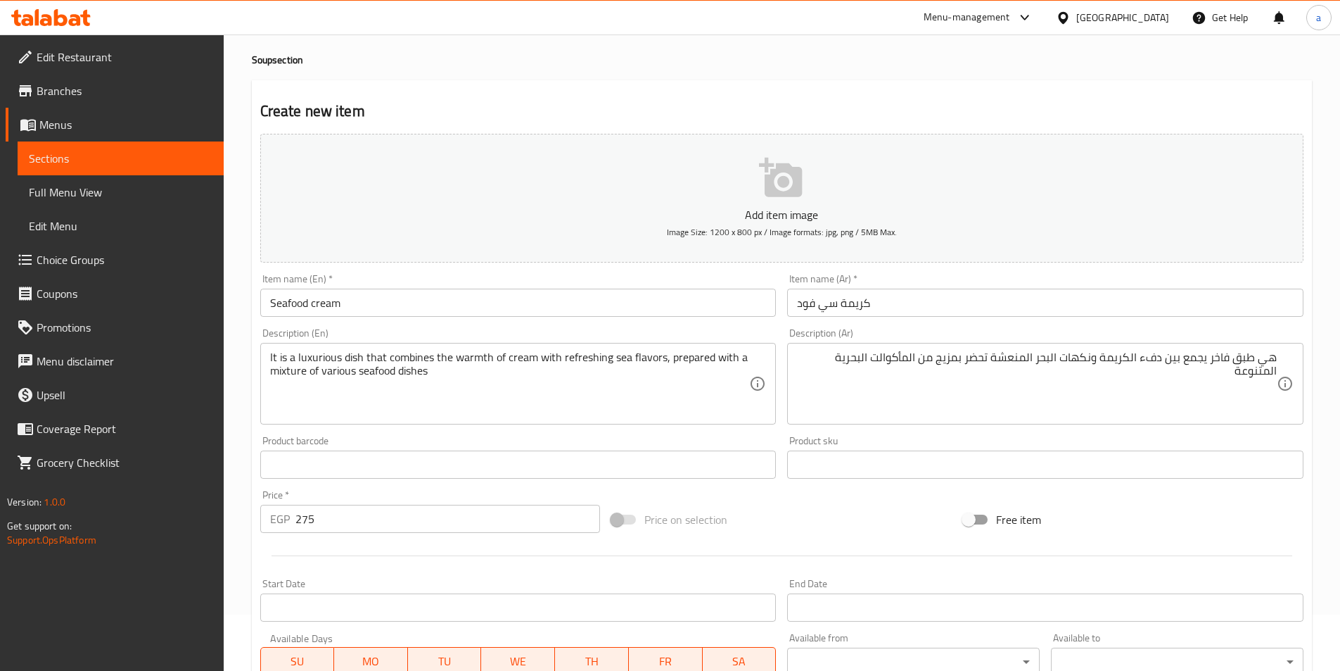
click at [1281, 370] on div "هي طبق فاخر يجمع بين دفء الكريمة ونكهات البحر المنعشة تحضر بمزيج من المأكوالت ا…" at bounding box center [1045, 384] width 516 height 82
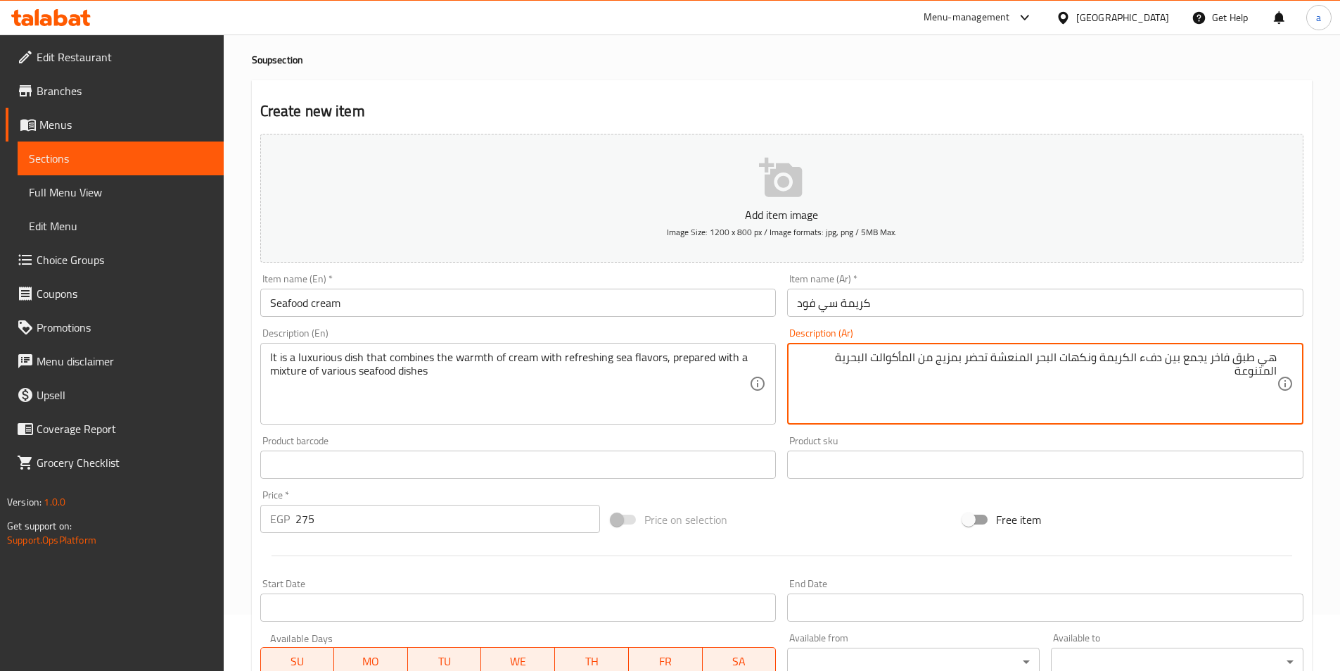
click at [1281, 369] on div "هي طبق فاخر يجمع بين دفء الكريمة ونكهات البحر المنعشة تحضر بمزيج من المأكوالت ا…" at bounding box center [1045, 384] width 516 height 82
click at [1280, 366] on div "هي طبق فاخر يجمع بين دفء الكريمة ونكهات البحر المنعشة تحضر بمزيج من المأكوالت ا…" at bounding box center [1045, 384] width 516 height 82
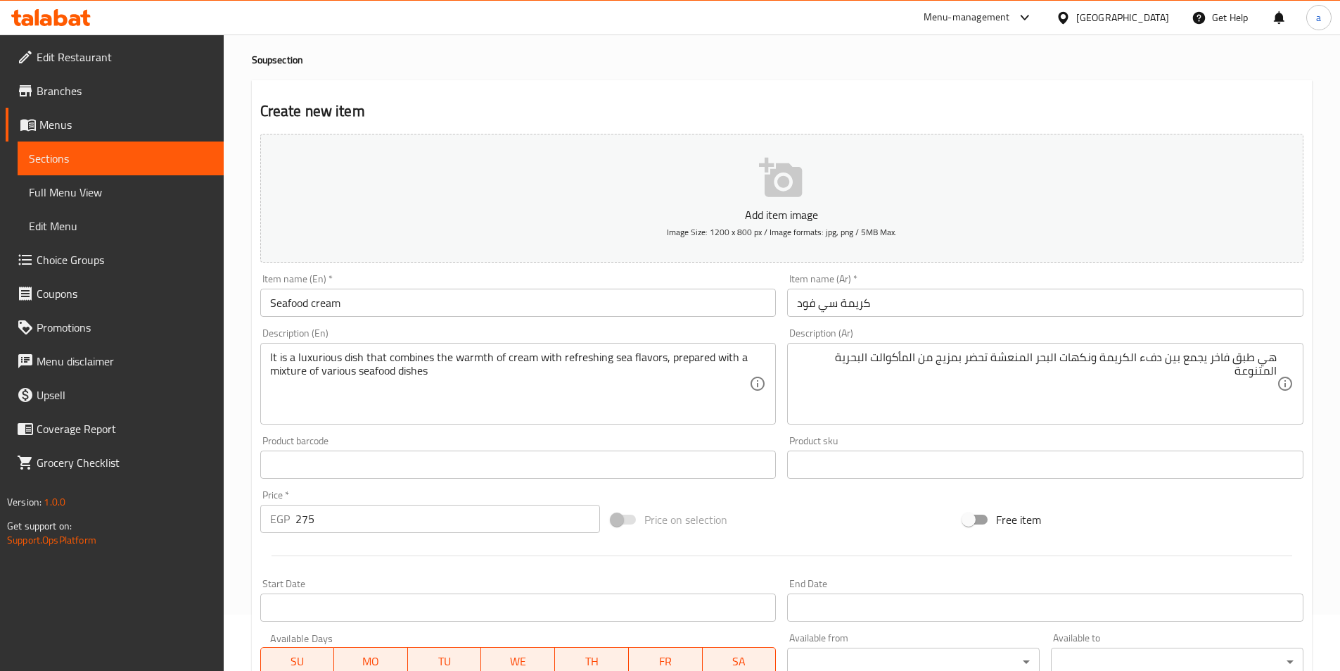
click at [1279, 367] on div "هي طبق فاخر يجمع بين دفء الكريمة ونكهات البحر المنعشة تحضر بمزيج من المأكوالت ا…" at bounding box center [1045, 384] width 516 height 82
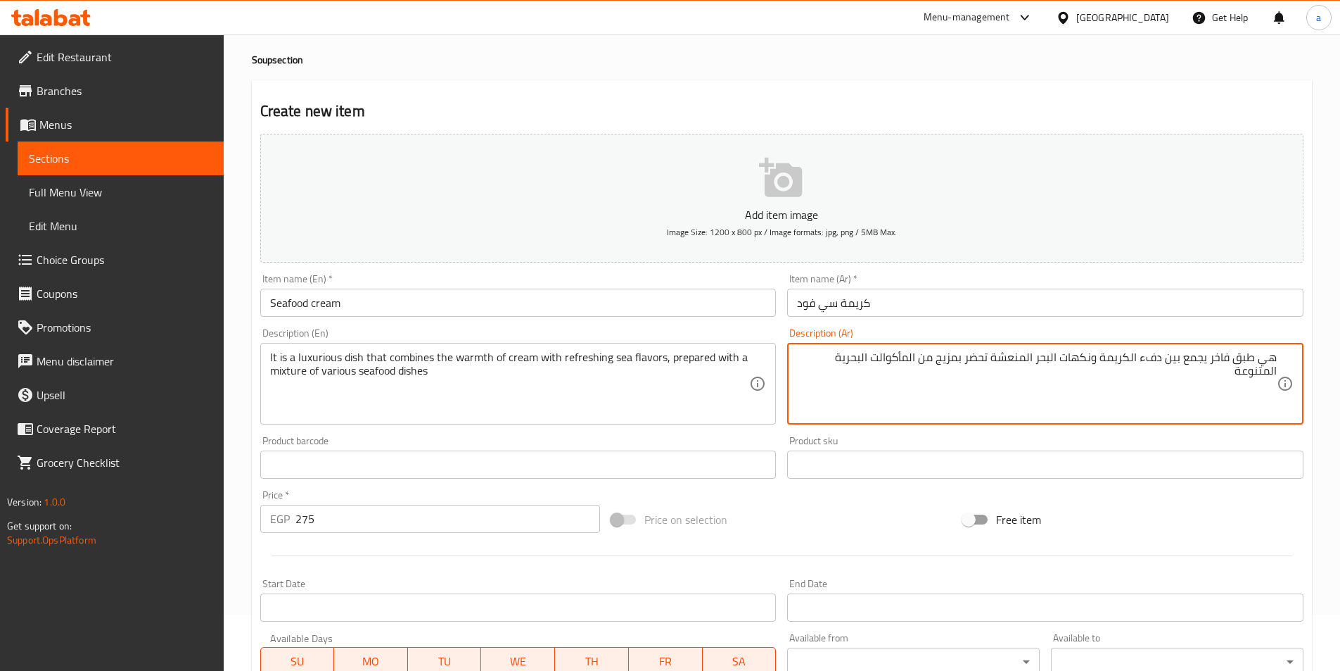
click at [1272, 375] on textarea "هي طبق فاخر يجمع بين دفء الكريمة ونكهات البحر المنعشة تحضر بمزيج من المأكوالت ا…" at bounding box center [1037, 383] width 480 height 67
click at [1277, 370] on div "هي طبق فاخر يجمع بين دفء الكريمة ونكهات البحر المنعشة تحضر بمزيج من المأكوالت ا…" at bounding box center [1045, 384] width 516 height 82
click at [987, 408] on textarea "هي طبق فاخر يجمع بين دفء الكريمة ونكهات البحر المنعشة تحضر بمزيج من المأكوالت ا…" at bounding box center [1037, 383] width 480 height 67
type textarea "هي طبق فاخر يجمع بين دفء الكريمة ونكهات البحر المنعشة تحضر بمزيج من المأكوالت ا…"
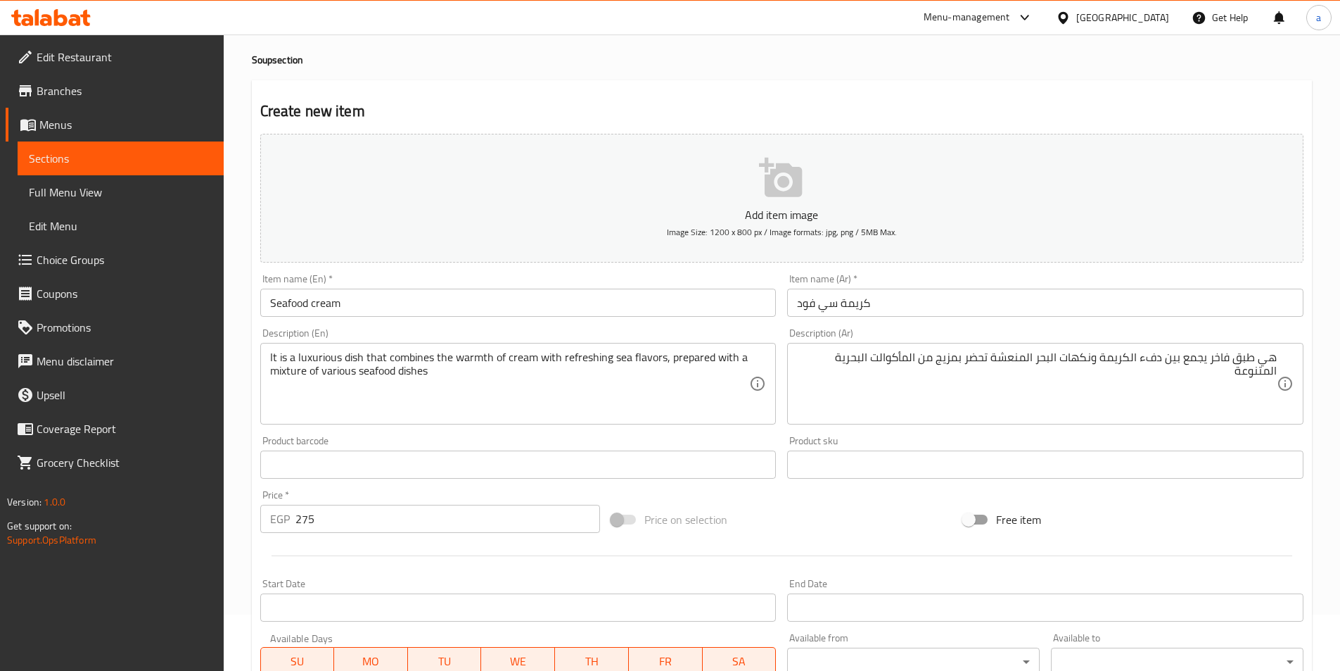
click at [867, 431] on div "Product sku Product sku" at bounding box center [1046, 457] width 528 height 54
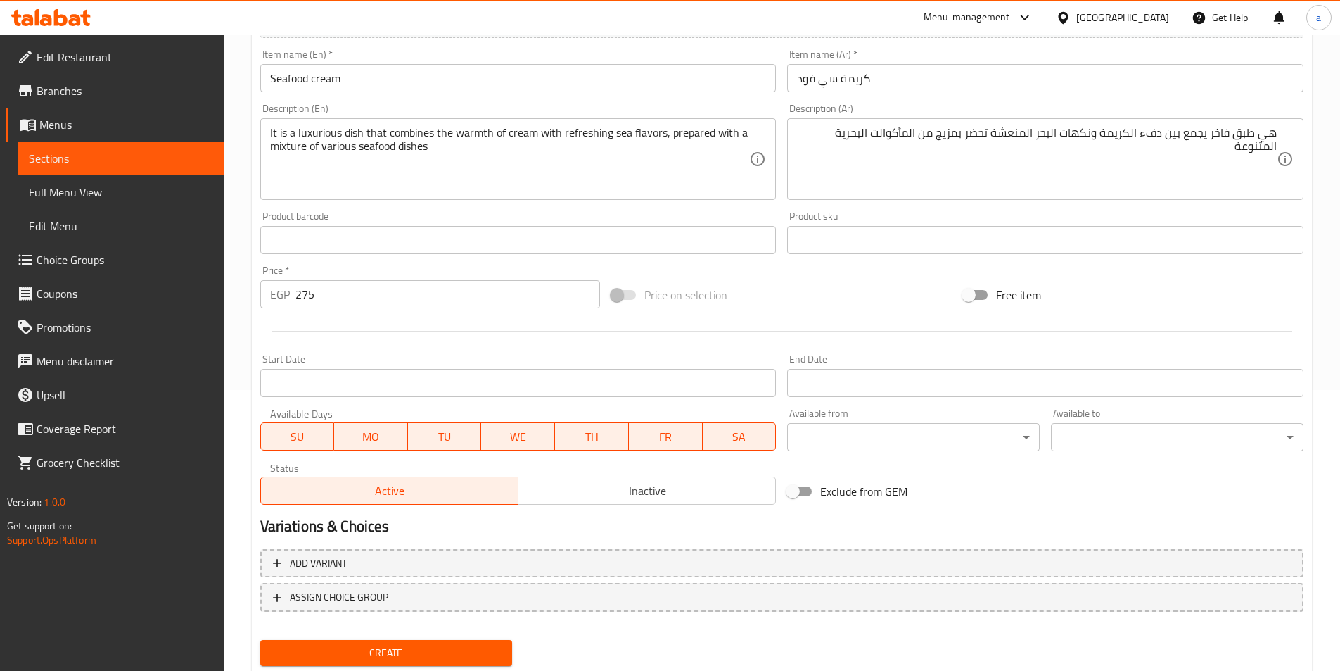
scroll to position [324, 0]
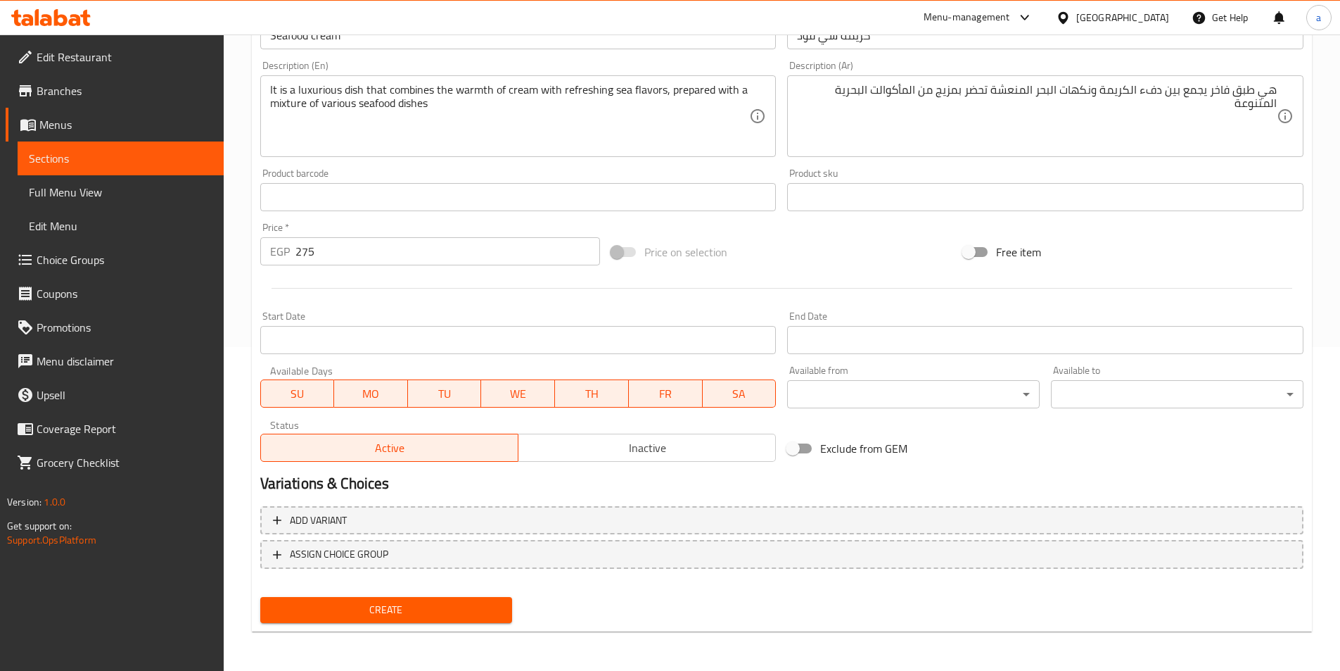
click at [888, 471] on div "Variations & Choices" at bounding box center [782, 483] width 1055 height 32
click at [440, 609] on span "Create" at bounding box center [387, 610] width 230 height 18
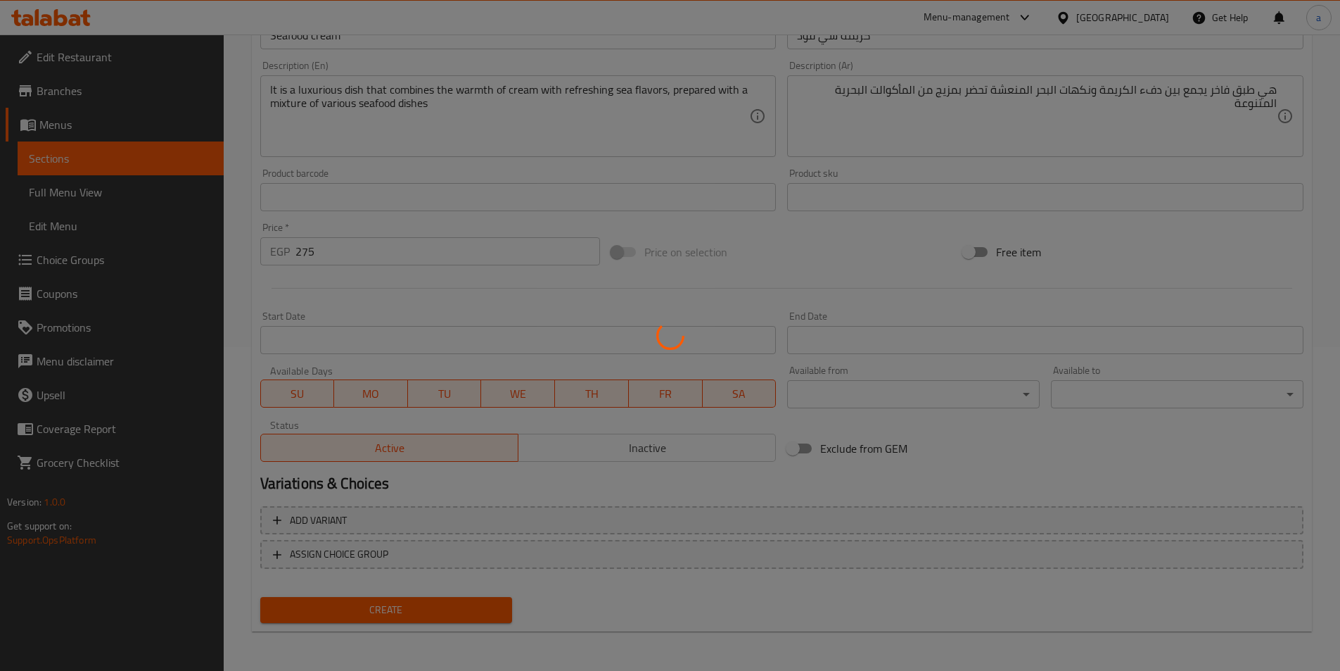
type input "0"
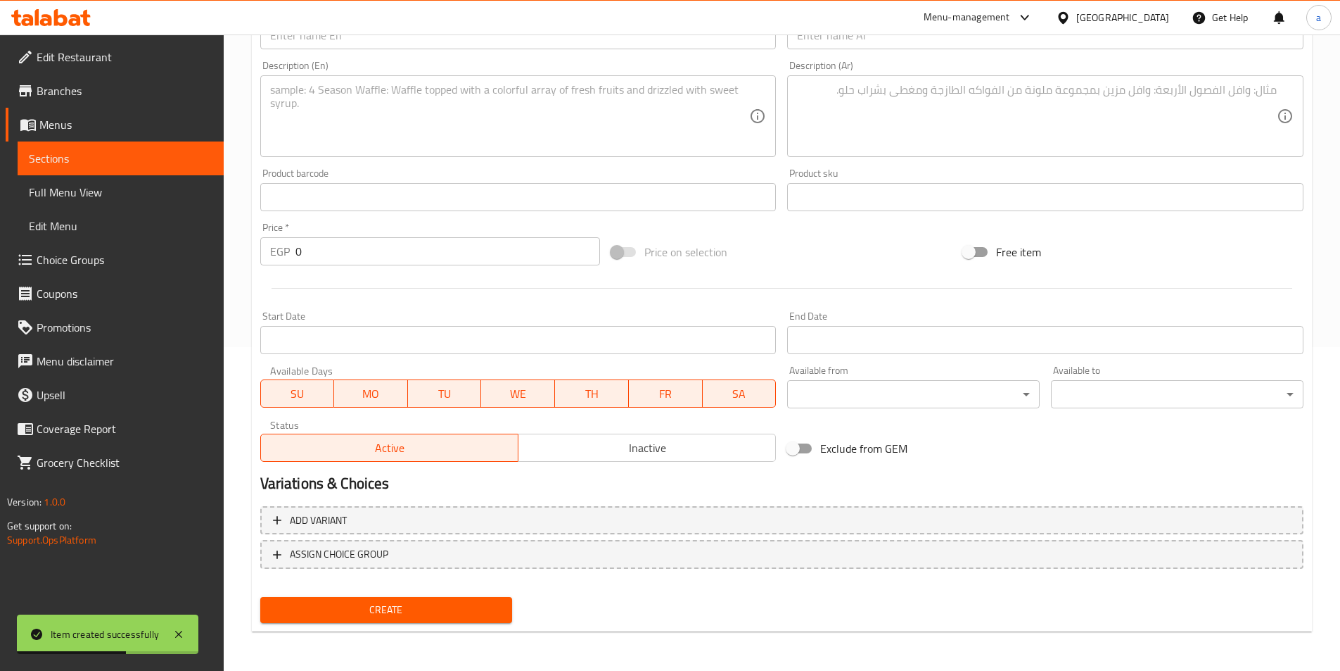
click at [177, 153] on span "Sections" at bounding box center [121, 158] width 184 height 17
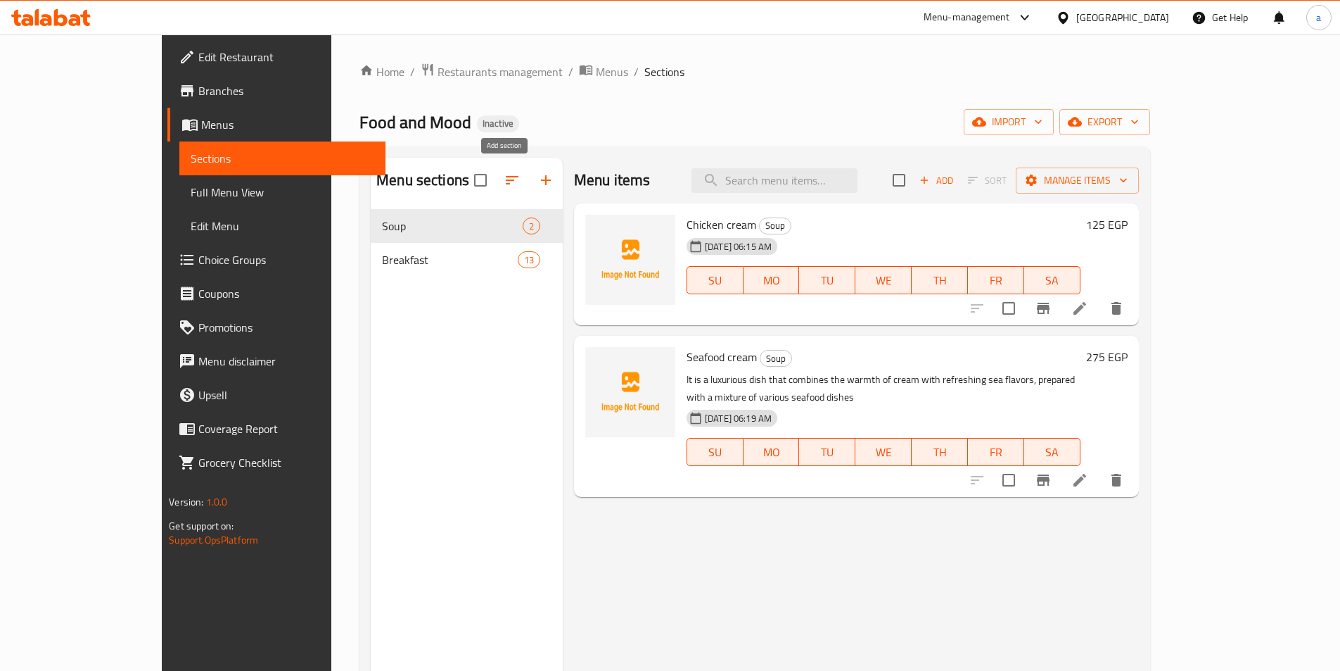
click at [538, 186] on icon "button" at bounding box center [546, 180] width 17 height 17
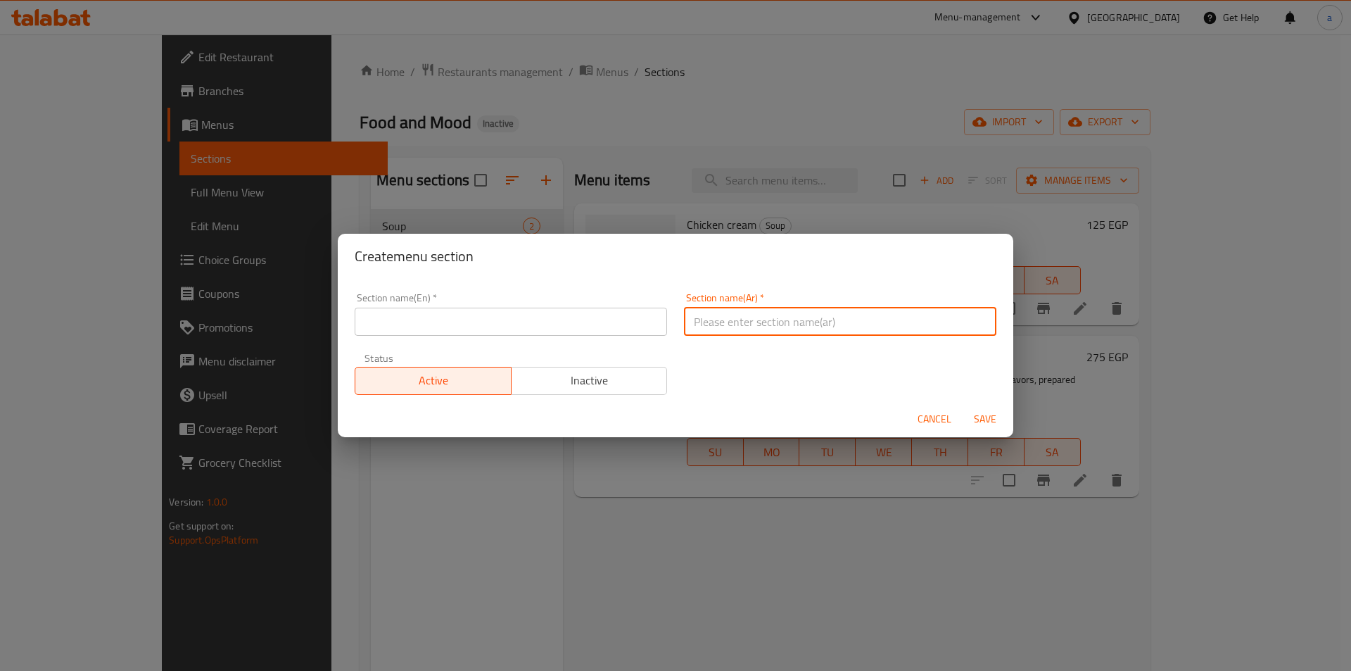
click at [735, 312] on input "text" at bounding box center [840, 322] width 312 height 28
paste input "سالاد"
type input "سالاد"
click at [588, 327] on input "text" at bounding box center [511, 322] width 312 height 28
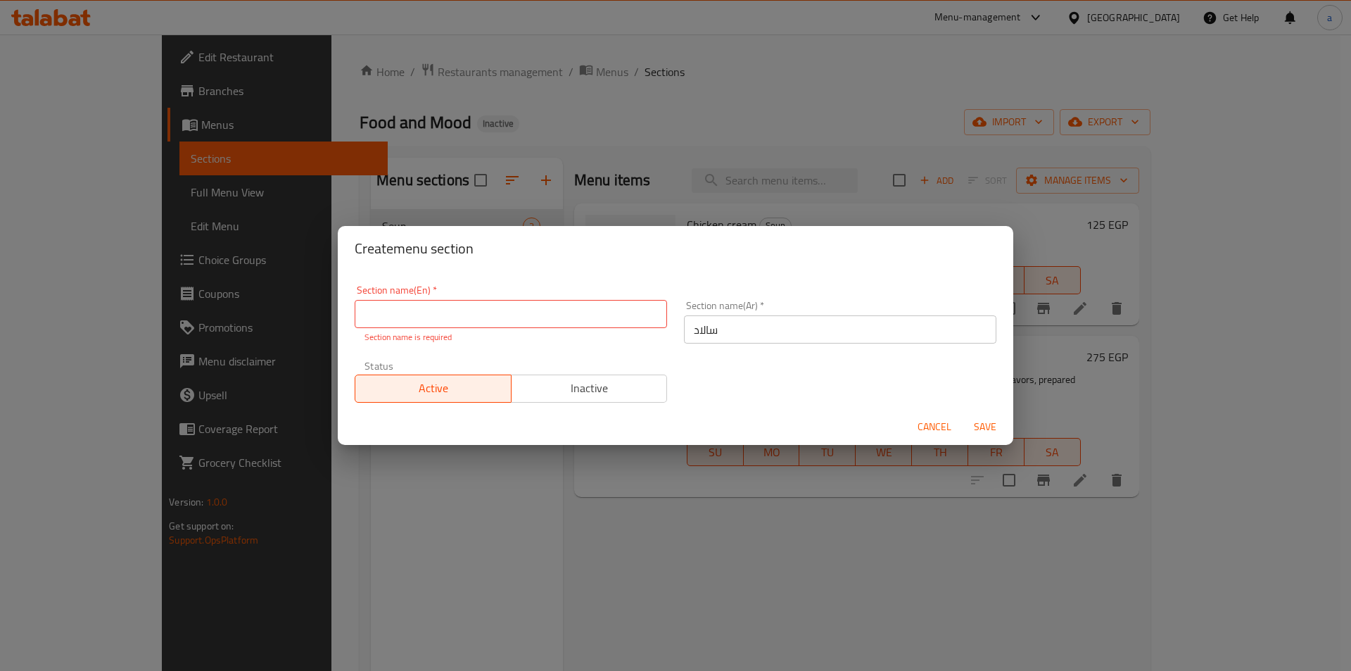
click at [474, 315] on input "text" at bounding box center [511, 314] width 312 height 28
paste input "Salad"
type input "Salad"
click at [858, 391] on div "Section name(En)   * Salad Section name(En) * Section name is required Section …" at bounding box center [675, 344] width 659 height 134
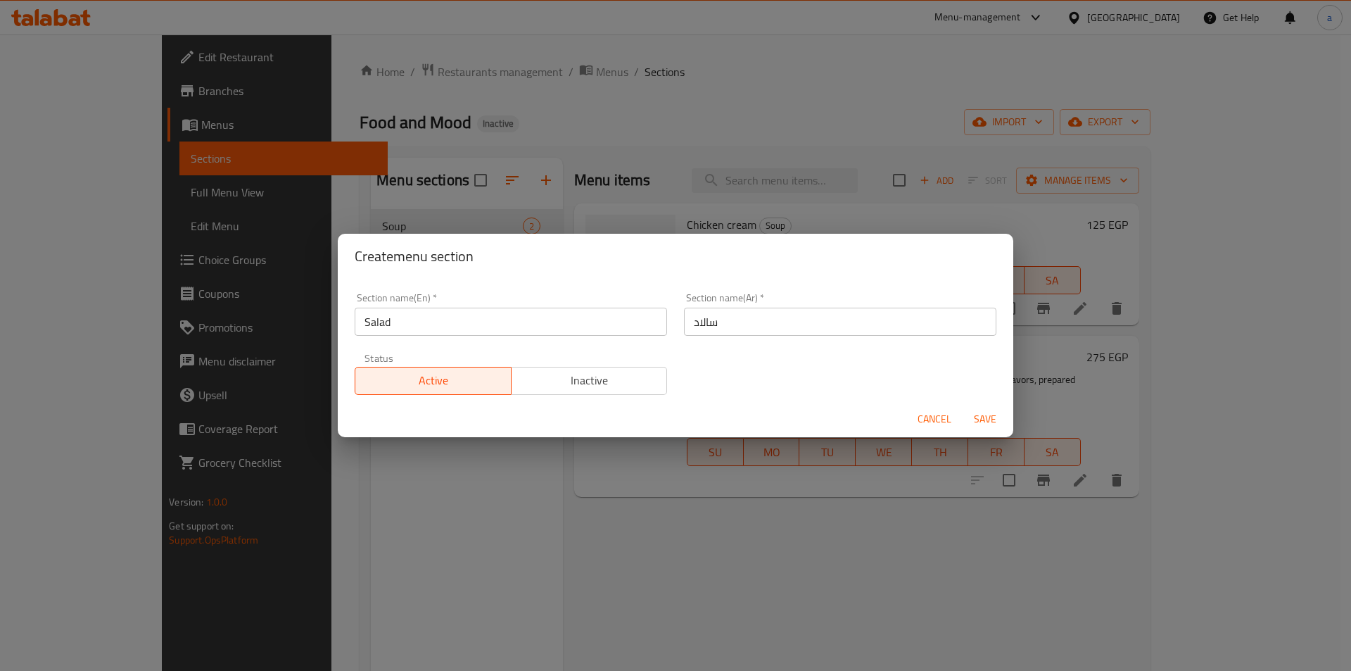
click at [1004, 419] on button "Save" at bounding box center [985, 419] width 45 height 26
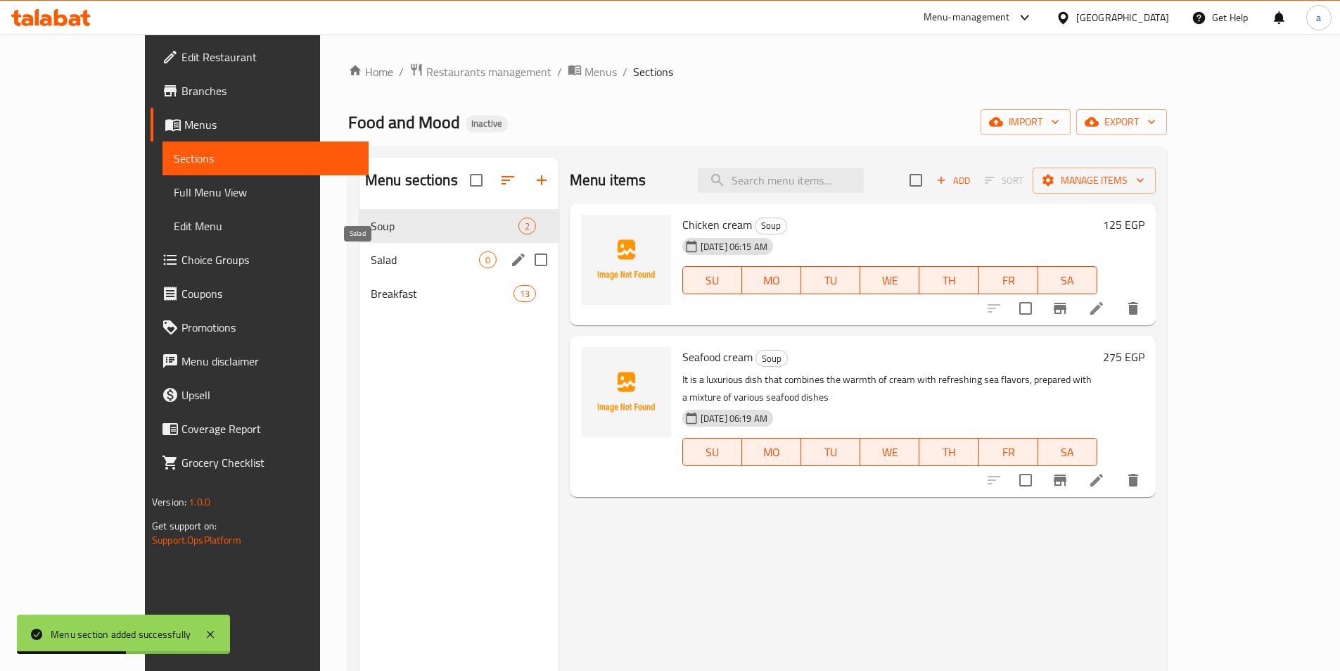
drag, startPoint x: 381, startPoint y: 266, endPoint x: 375, endPoint y: 254, distance: 13.2
click at [381, 265] on span "Salad" at bounding box center [425, 259] width 108 height 17
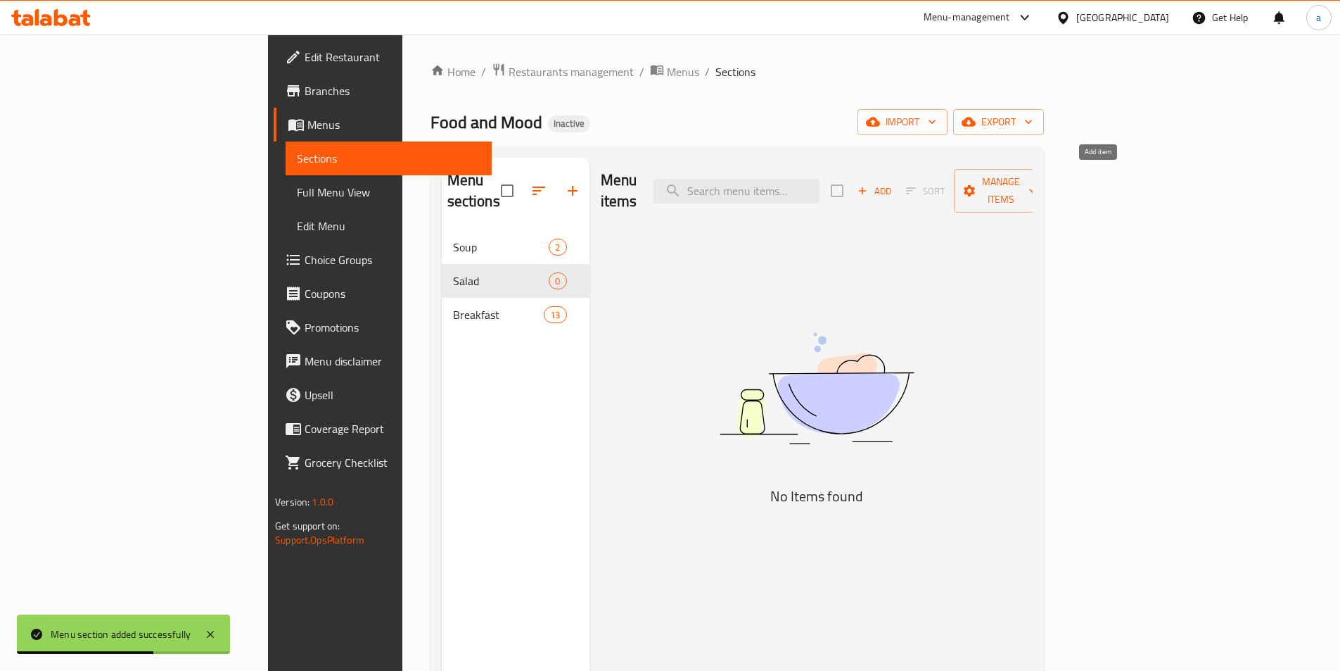
click at [894, 186] on span "Add" at bounding box center [875, 191] width 38 height 16
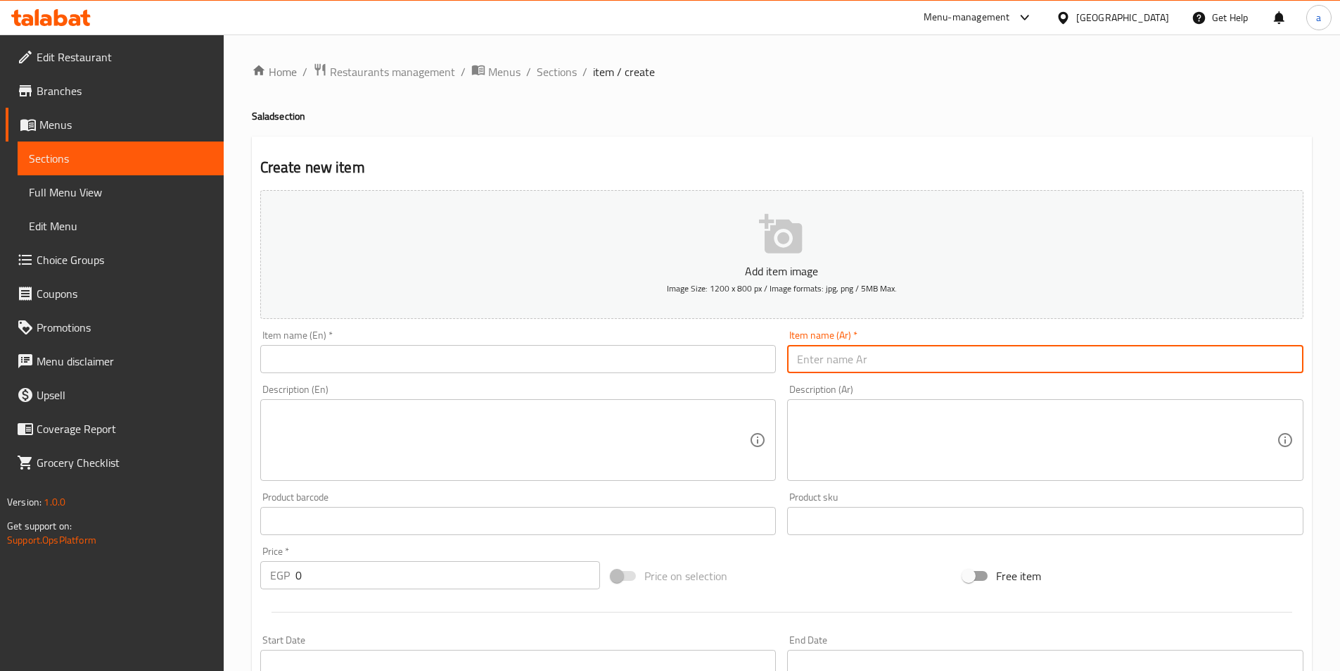
click at [863, 364] on input "text" at bounding box center [1045, 359] width 516 height 28
paste input "سيزر سالاد"
type input "سيزر سالاد"
click at [646, 360] on input "text" at bounding box center [518, 359] width 516 height 28
paste input "Caesar Salad"
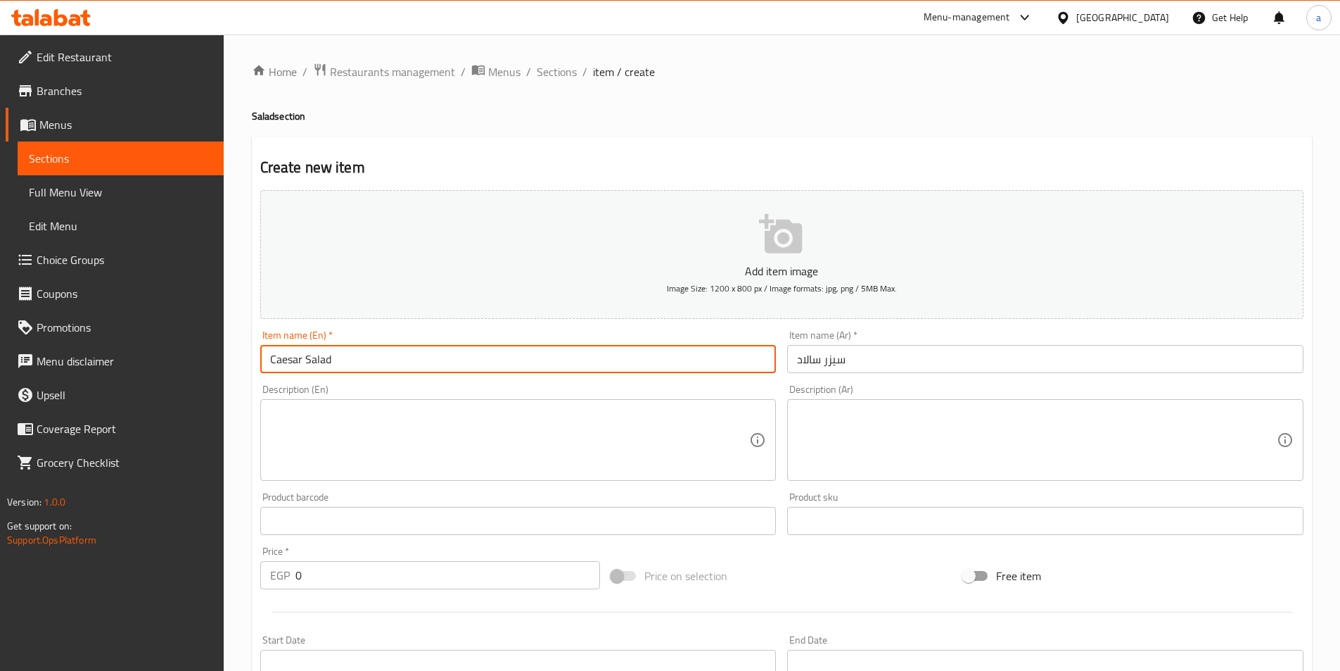
type input "Caesar Salad"
click at [482, 386] on div "Description (En) Description (En)" at bounding box center [518, 432] width 516 height 96
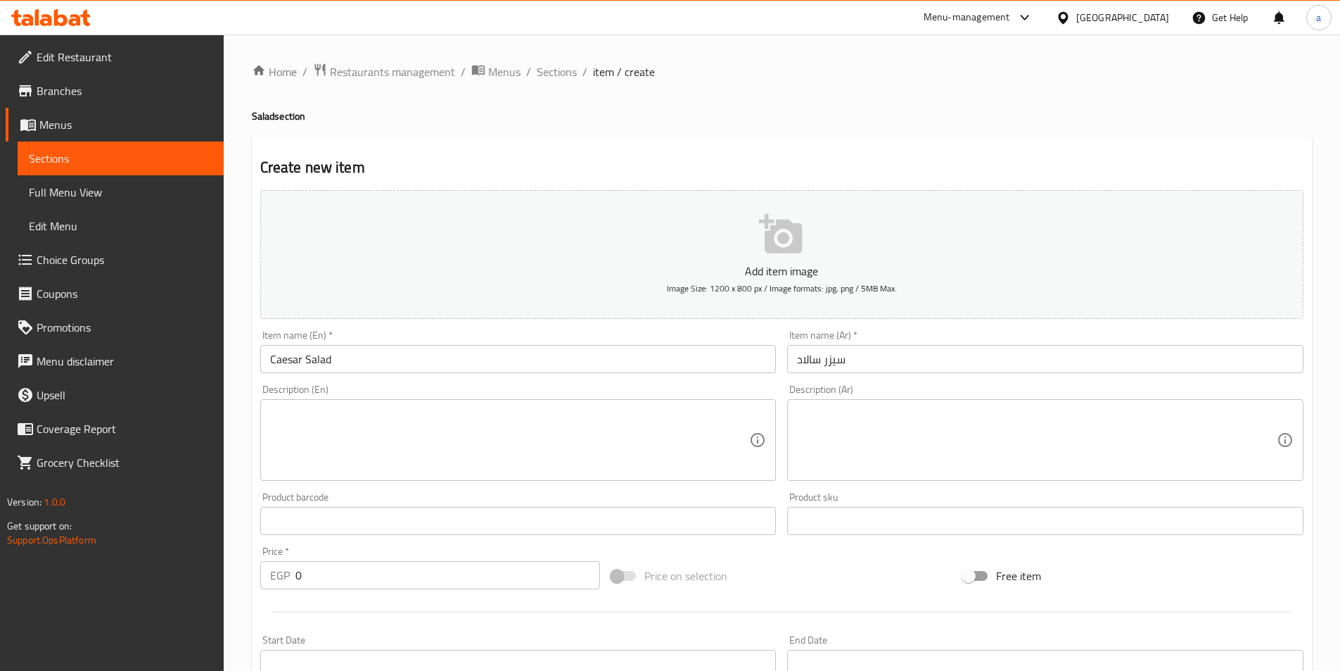
click at [918, 429] on textarea at bounding box center [1037, 440] width 480 height 67
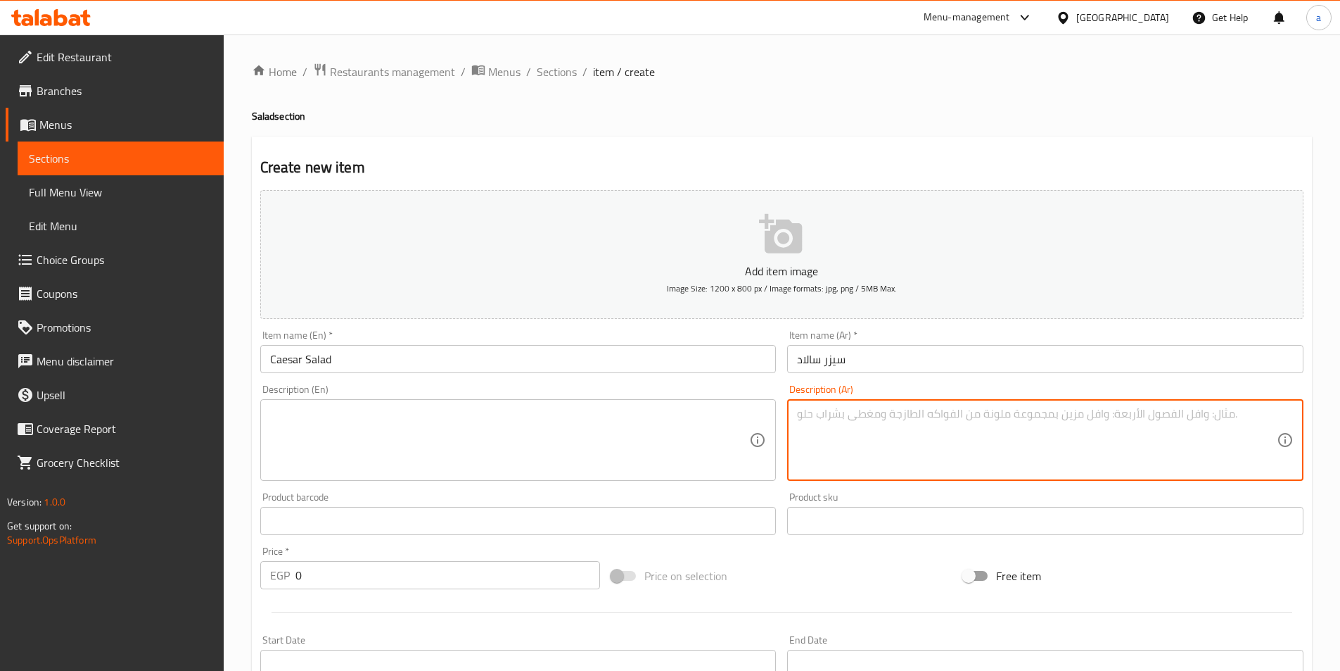
paste textarea ". سلطة كالسيكية وغنية،"
click at [922, 419] on textarea ". سلطة كالسيكية وغنية،" at bounding box center [1037, 440] width 480 height 67
click at [922, 429] on textarea "سلطة كالسيكية وغنية،" at bounding box center [1037, 440] width 480 height 67
click at [1115, 435] on textarea "سلطة كالسيكية وغنية," at bounding box center [1037, 440] width 480 height 67
paste textarea "عرف بمكوناتها البسيطة ونكهتها الفريد لمتبل بالثوم، باإلضافة إلى جبن البارميزان …"
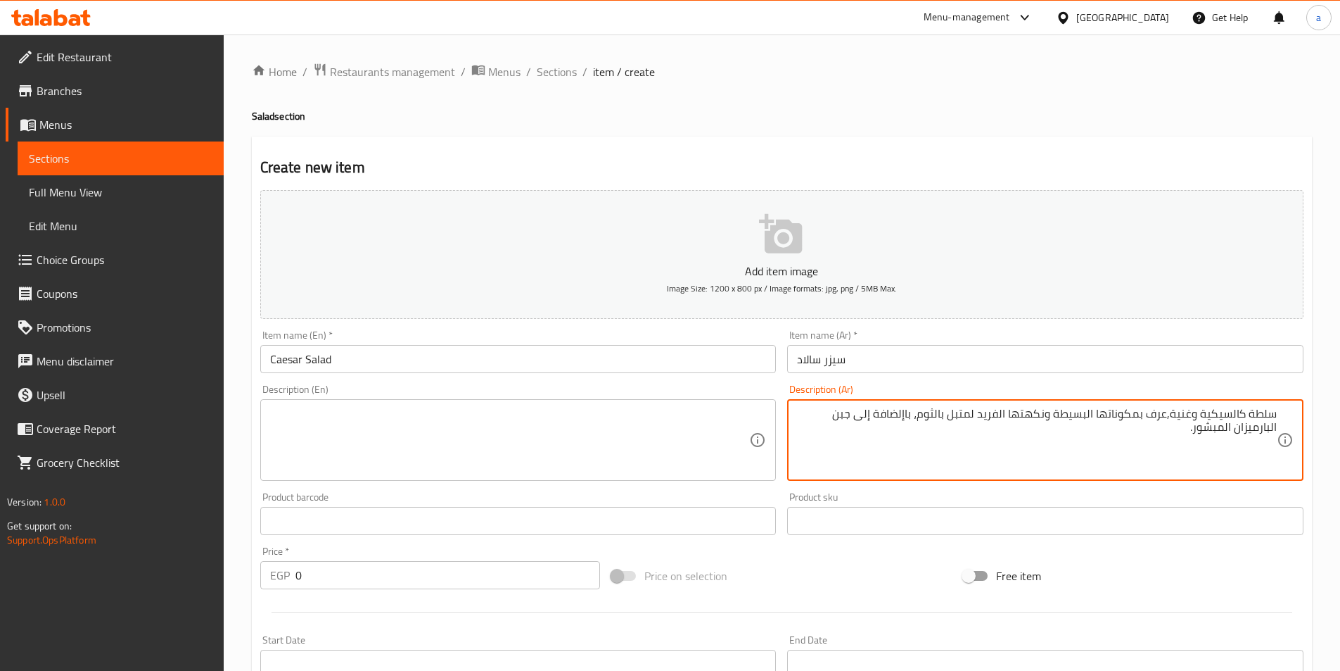
click at [1169, 429] on textarea "سلطة كالسيكية وغنية,عرف بمكوناتها البسيطة ونكهتها الفريد لمتبل بالثوم، باإلضافة…" at bounding box center [1037, 440] width 480 height 67
drag, startPoint x: 1229, startPoint y: 428, endPoint x: 1281, endPoint y: 426, distance: 51.4
click at [1283, 426] on div "سلطة كالسيكية وغنية, عرف بمكوناتها البسيطة ونكهتها الفريد لمتبل بالثوم، باإلضاف…" at bounding box center [1045, 440] width 516 height 82
click at [1280, 426] on div "سلطة كالسيكية وغنية, عرف بمكوناتها البسيطة ونكهتها الفريد لمتبل بالثوم، باإلضاف…" at bounding box center [1045, 440] width 516 height 82
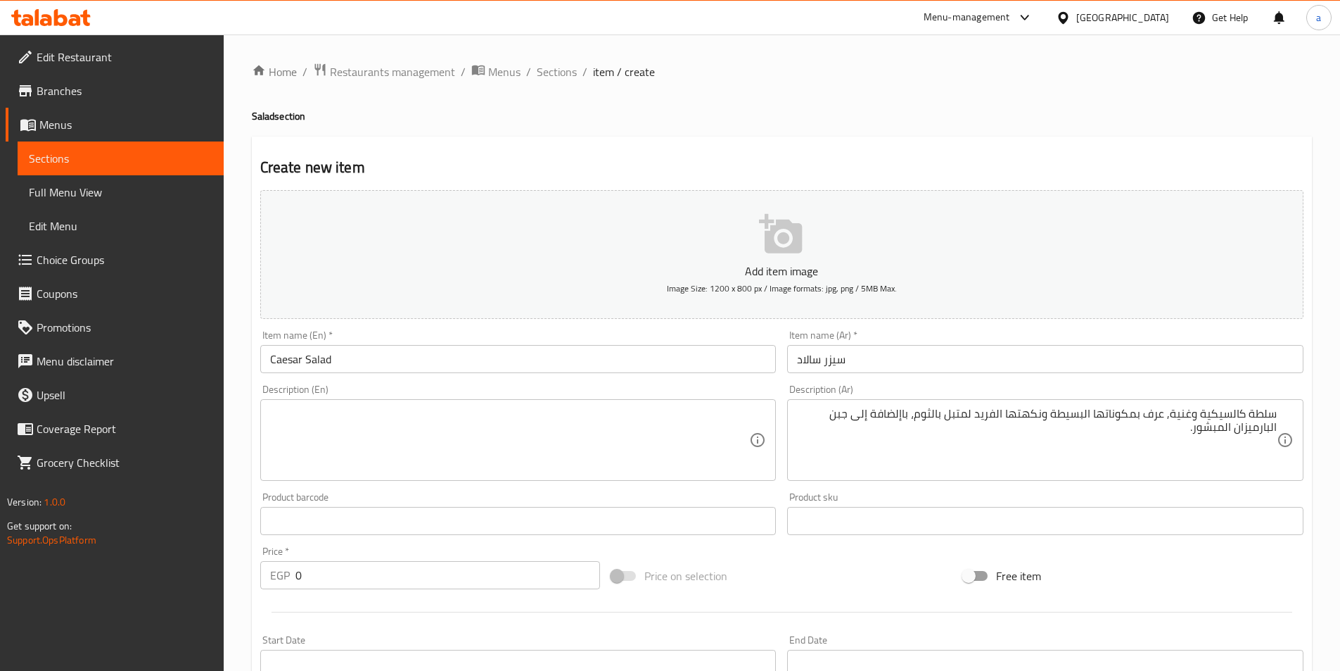
click at [1277, 426] on div "سلطة كالسيكية وغنية, عرف بمكوناتها البسيطة ونكهتها الفريد لمتبل بالثوم، باإلضاف…" at bounding box center [1045, 440] width 516 height 82
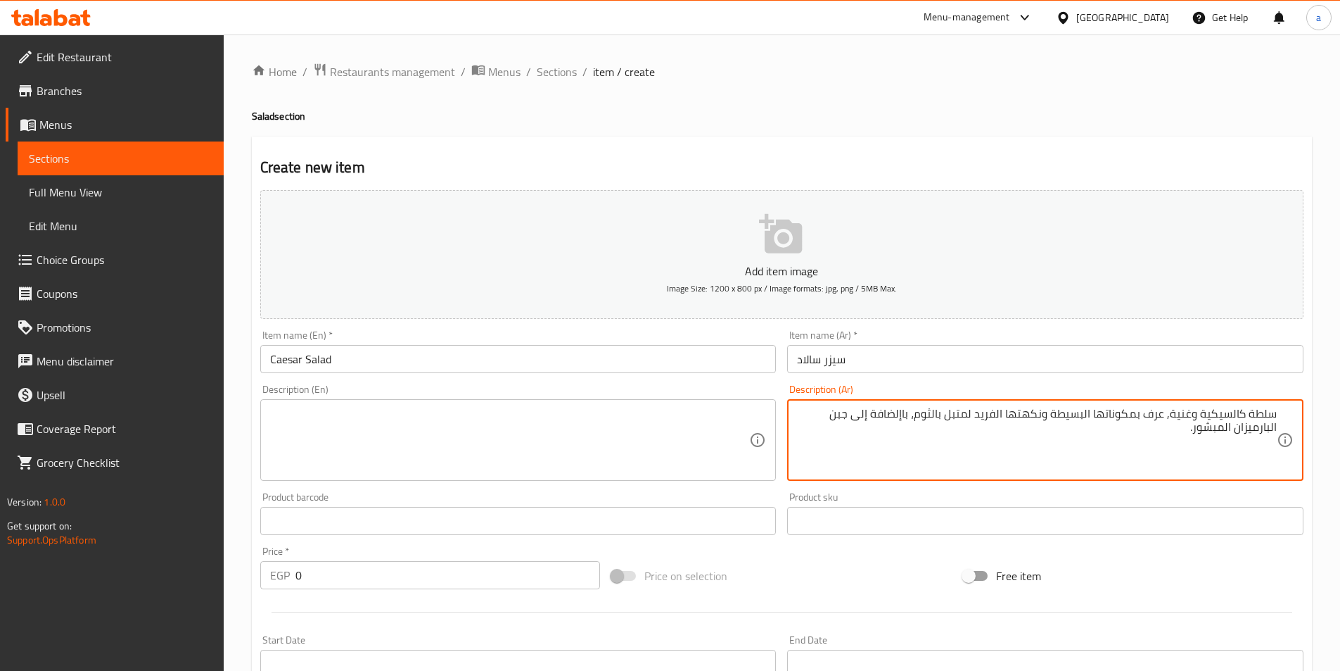
click at [1276, 429] on textarea "سلطة كالسيكية وغنية, عرف بمكوناتها البسيطة ونكهتها الفريد لمتبل بالثوم، باإلضاف…" at bounding box center [1037, 440] width 480 height 67
click at [983, 440] on textarea "سلطة كالسيكية وغنية, عرف بمكوناتها البسيطة ونكهتها الفريد لمتبل بالثوم، باإلضاف…" at bounding box center [1037, 440] width 480 height 67
type textarea "سلطة كالسيكية وغنية, عرف بمكوناتها البسيطة ونكهتها الفريد لمتبل بالثوم، باإلضاف…"
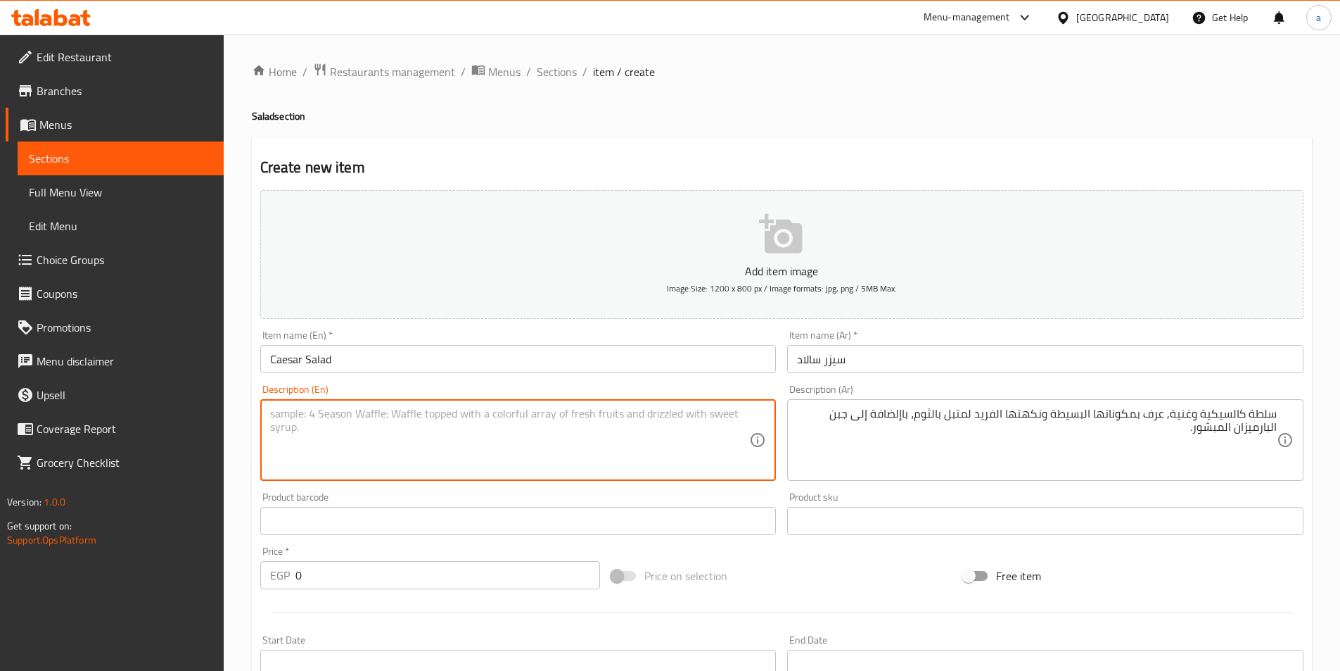
click at [568, 429] on textarea at bounding box center [510, 440] width 480 height 67
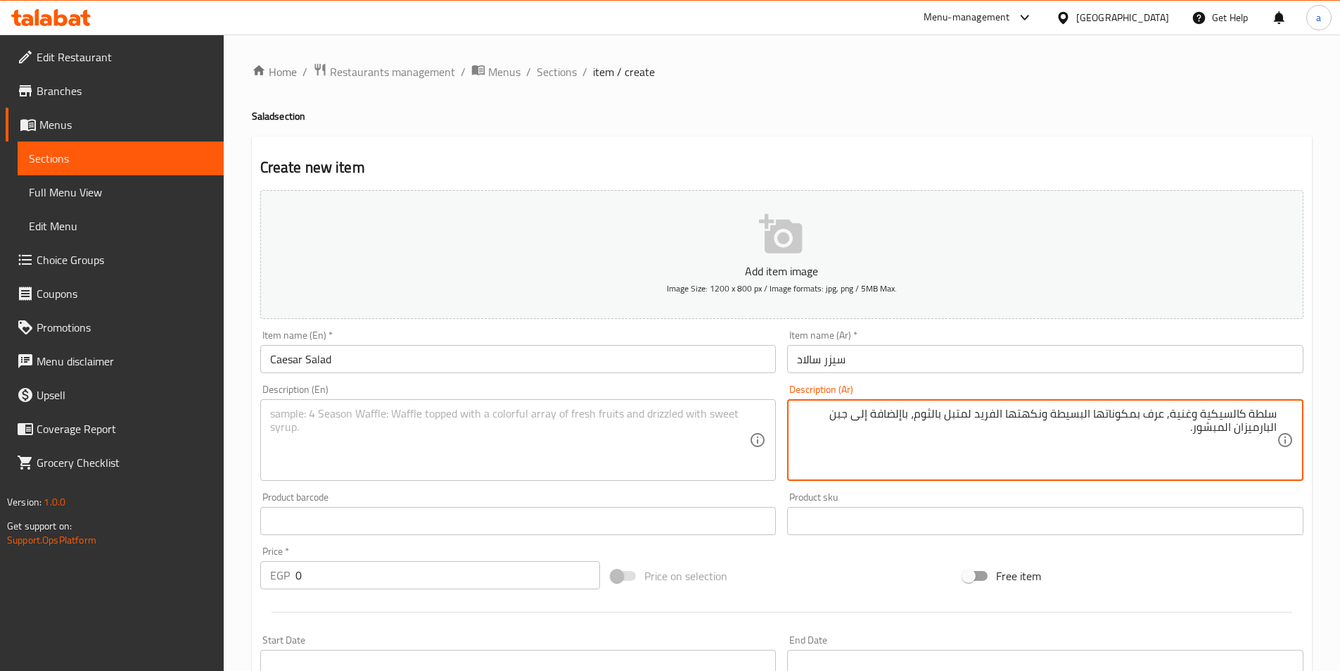
drag, startPoint x: 993, startPoint y: 427, endPoint x: 1276, endPoint y: 440, distance: 283.9
click at [1230, 450] on textarea "سلطة كالسيكية وغنية, عرف بمكوناتها البسيطة ونكهتها الفريد لمتبل بالثوم، باإلضاف…" at bounding box center [1037, 440] width 480 height 67
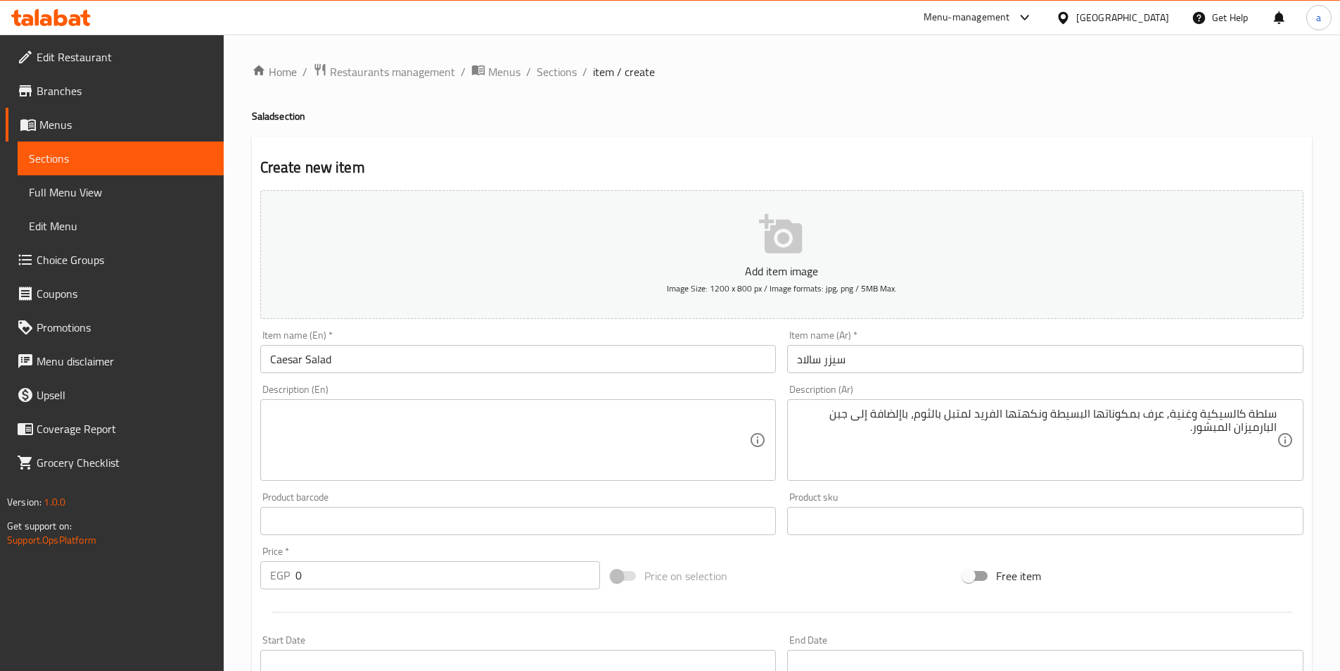
drag, startPoint x: 1281, startPoint y: 414, endPoint x: 1219, endPoint y: 440, distance: 66.9
click at [1219, 440] on div "سلطة كالسيكية وغنية, عرف بمكوناتها البسيطة ونكهتها الفريد لمتبل بالثوم، باإلضاف…" at bounding box center [1045, 440] width 516 height 82
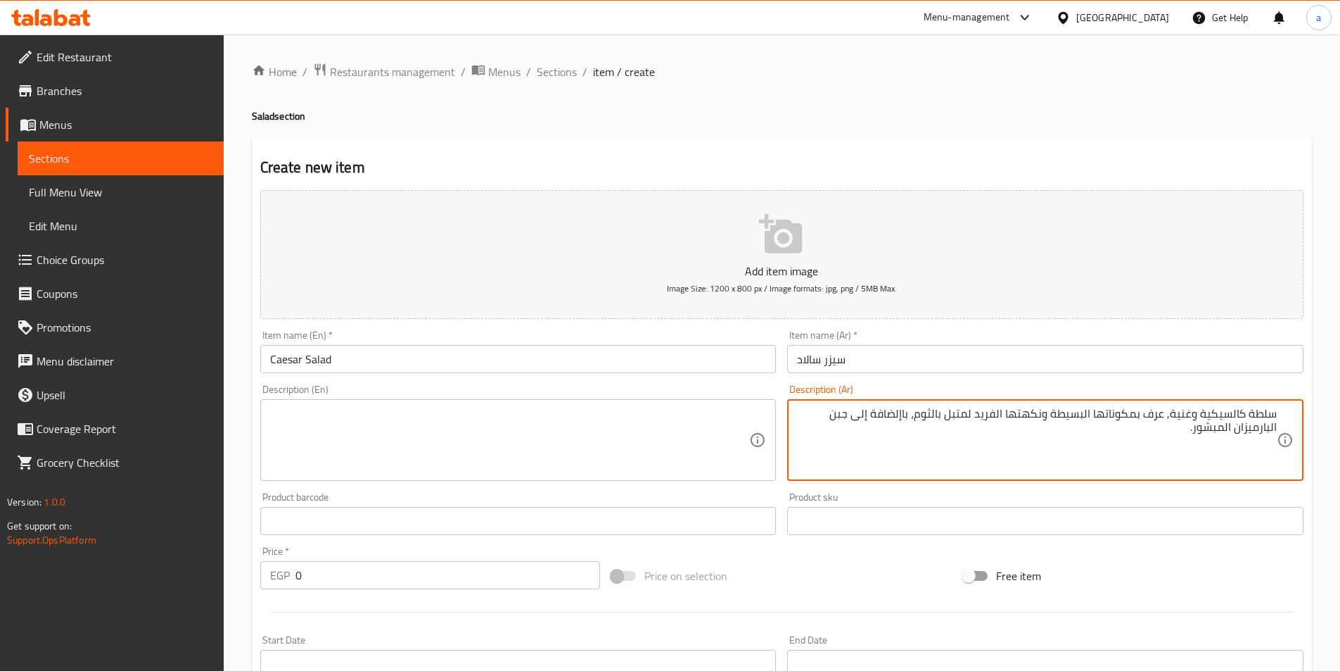
drag, startPoint x: 1176, startPoint y: 407, endPoint x: 1195, endPoint y: 441, distance: 39.4
click at [1195, 441] on textarea "سلطة كالسيكية وغنية, عرف بمكوناتها البسيطة ونكهتها الفريد لمتبل بالثوم، باإلضاف…" at bounding box center [1037, 440] width 480 height 67
drag, startPoint x: 1088, startPoint y: 434, endPoint x: 948, endPoint y: 450, distance: 141.0
click at [1087, 435] on textarea "سلطة كالسيكية وغنية, عرف بمكوناتها البسيطة ونكهتها الفريد لمتبل بالثوم، باإلضاف…" at bounding box center [1037, 440] width 480 height 67
drag, startPoint x: 841, startPoint y: 412, endPoint x: 1276, endPoint y: 445, distance: 436.8
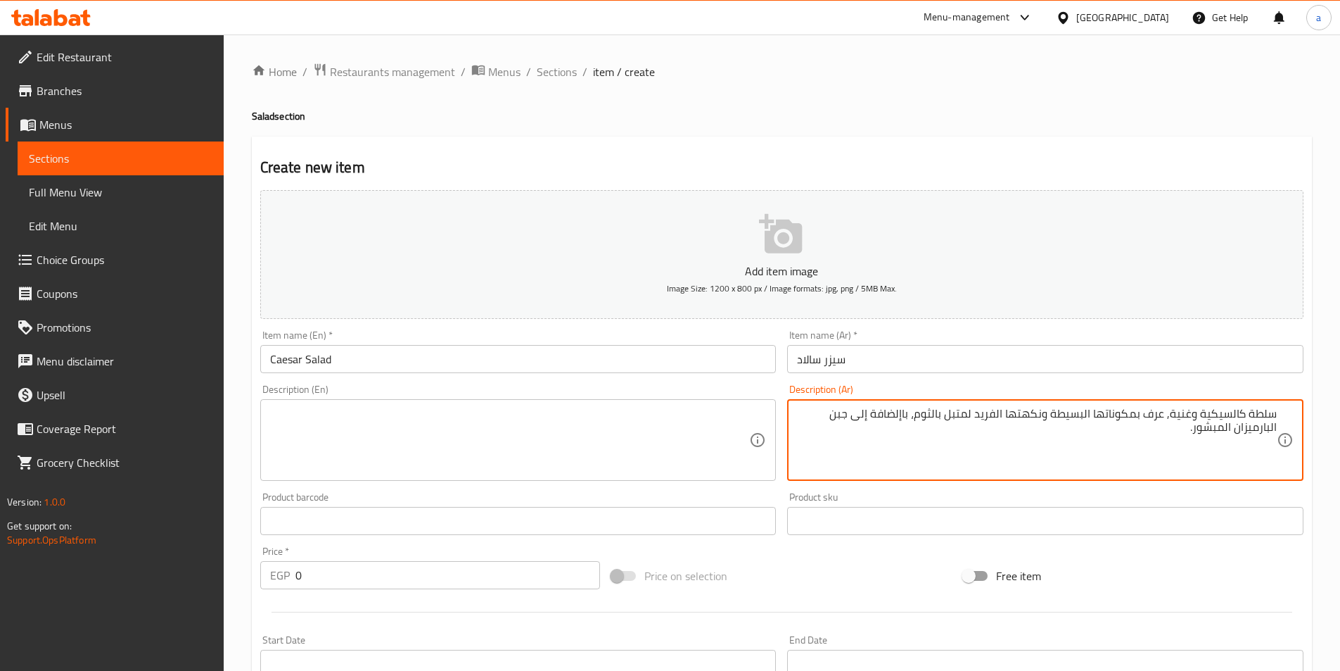
click at [1276, 445] on textarea "سلطة كالسيكية وغنية, عرف بمكوناتها البسيطة ونكهتها الفريد لمتبل بالثوم، باإلضاف…" at bounding box center [1037, 440] width 480 height 67
click at [1246, 455] on textarea "سلطة كالسيكية وغنية, عرف بمكوناتها البسيطة ونكهتها الفريد لمتبل بالثوم، باإلضاف…" at bounding box center [1037, 440] width 480 height 67
drag, startPoint x: 1186, startPoint y: 455, endPoint x: 1281, endPoint y: 407, distance: 105.7
click at [1281, 407] on div "سلطة كالسيكية وغنية, عرف بمكوناتها البسيطة ونكهتها الفريد لمتبل بالثوم، باإلضاف…" at bounding box center [1045, 440] width 516 height 82
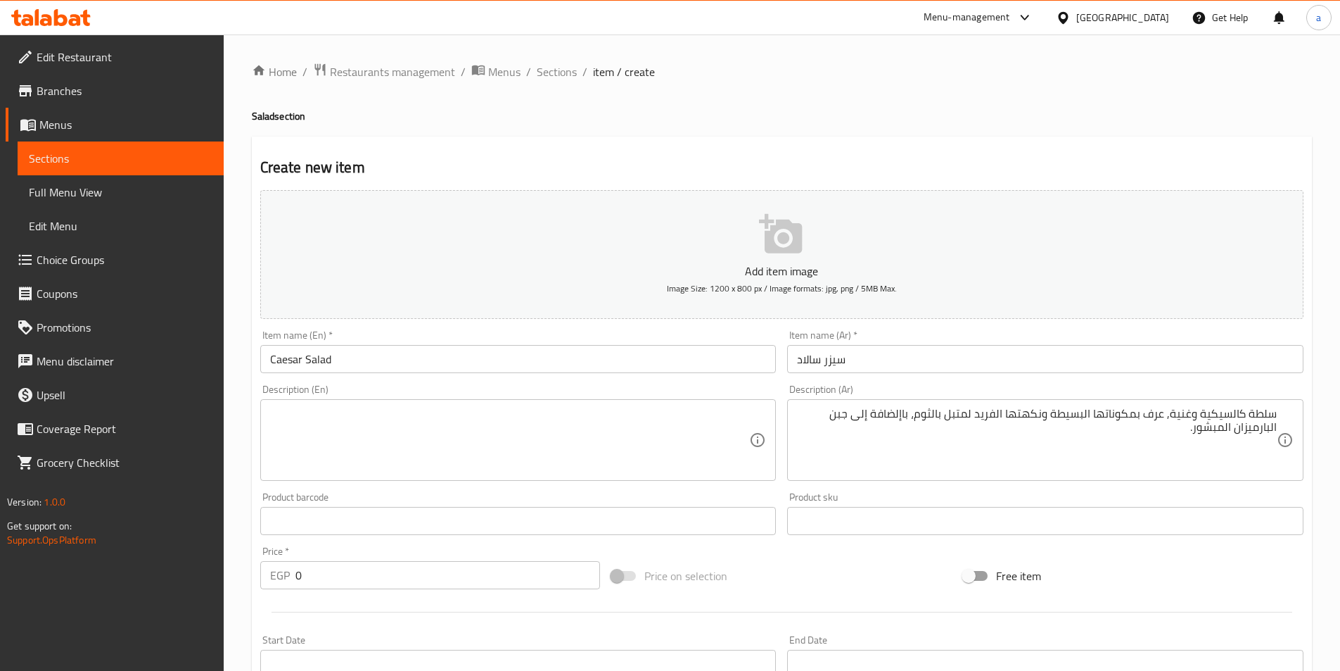
click at [380, 435] on textarea at bounding box center [510, 440] width 480 height 67
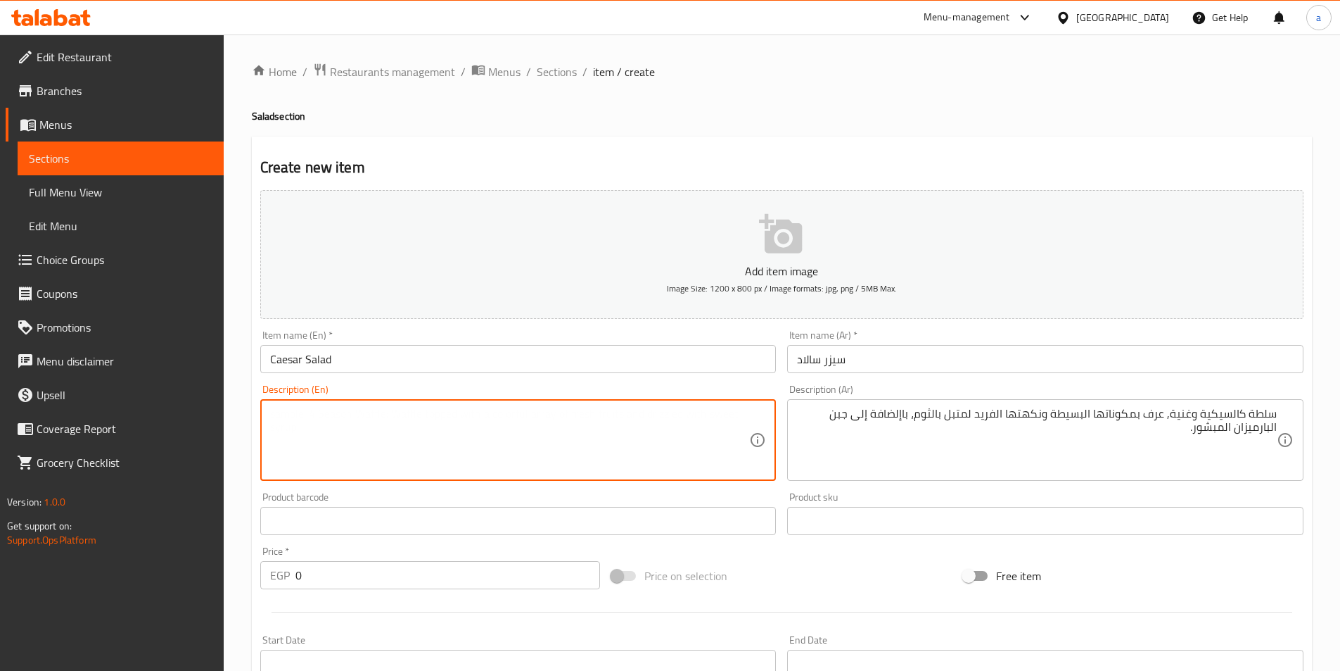
paste textarea "A rich, calcareous salad, known for its simple ingredients and unique flavor, s…"
click at [493, 441] on textarea "A rich, calcareous salad, known for its simple ingredients and unique flavor, s…" at bounding box center [510, 440] width 480 height 67
type textarea "A rich, calcareous salad, known for its simple ingredients and unique flavor, s…"
click at [314, 413] on textarea "A rich, calcareous salad, known for its simple ingredients and unique flavor, s…" at bounding box center [510, 440] width 480 height 67
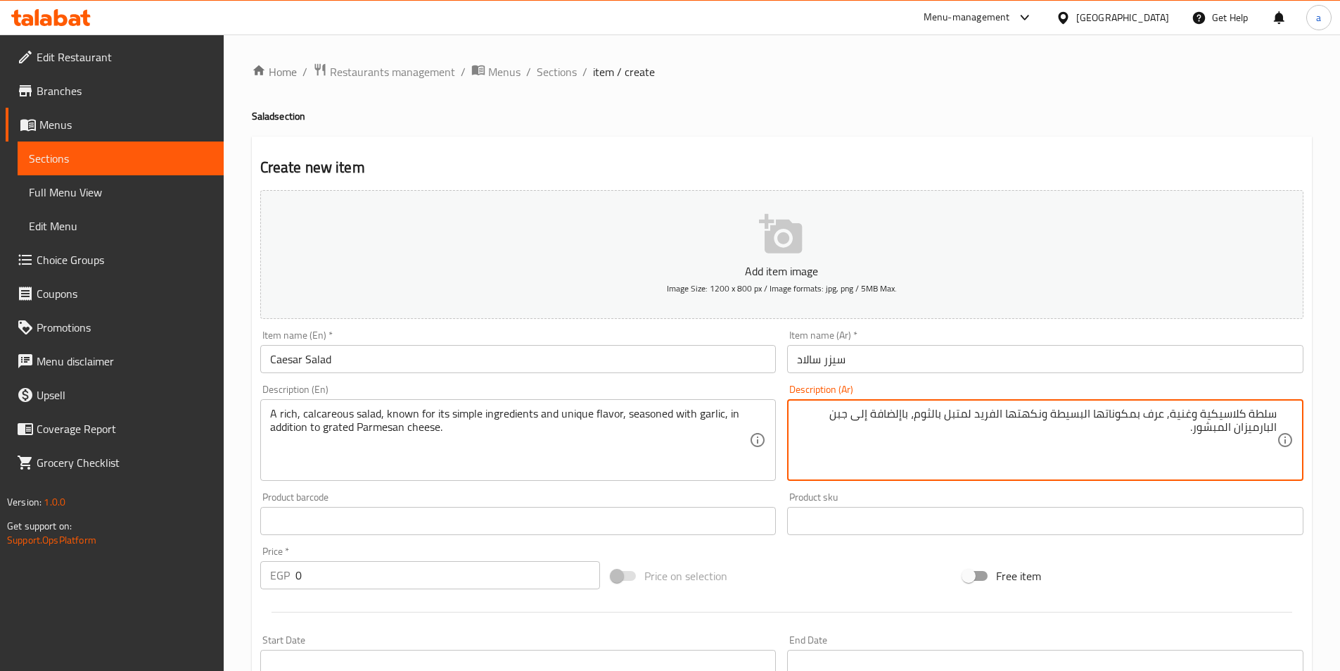
click at [1215, 412] on textarea "سلطة كلاسيكية وغنية, عرف بمكوناتها البسيطة ونكهتها الفريد لمتبل بالثوم، باإلضاف…" at bounding box center [1037, 440] width 480 height 67
type textarea "سلطة كلاسيكية وغنية, عرف بمكوناتها البسيطة ونكهتها الفريد لمتبل بالثوم، باإلضاف…"
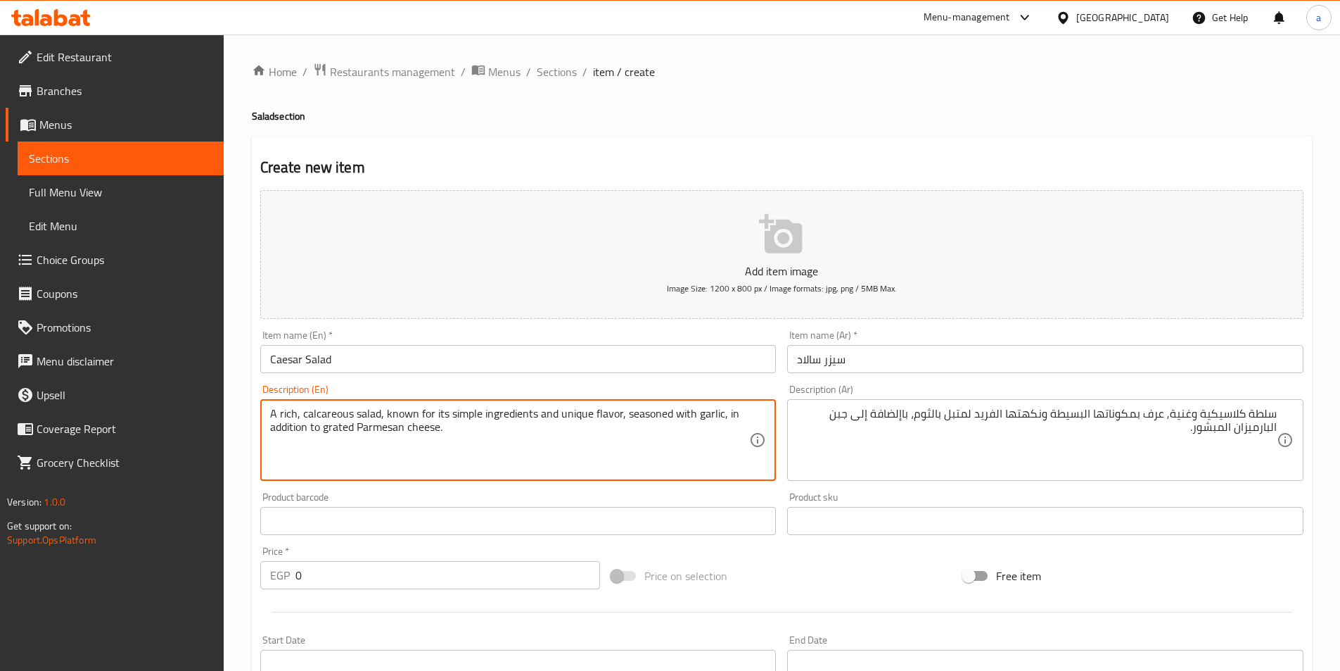
click at [322, 410] on textarea "A rich, calcareous salad, known for its simple ingredients and unique flavor, s…" at bounding box center [510, 440] width 480 height 67
paste textarea "lassic"
type textarea "A rich, classic salad, known for its simple ingredients and unique flavor, seas…"
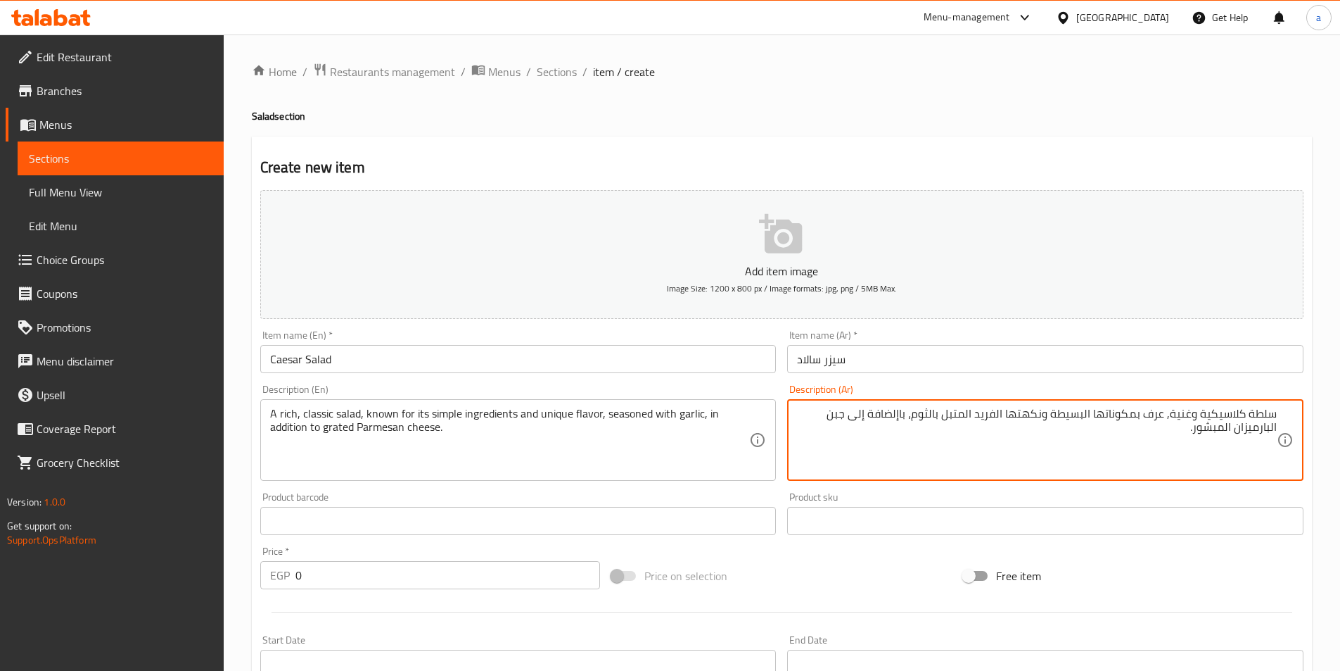
click at [947, 413] on textarea "سلطة كلاسيكية وغنية, عرف بمكوناتها البسيطة ونكهتها الفريد المتبل بالثوم، باإلضا…" at bounding box center [1037, 440] width 480 height 67
type textarea "سلطة كلاسيكية وغنية, عرف بمكوناتها البسيطة ونكهتها الفريد المتبله بالثوم، باإلض…"
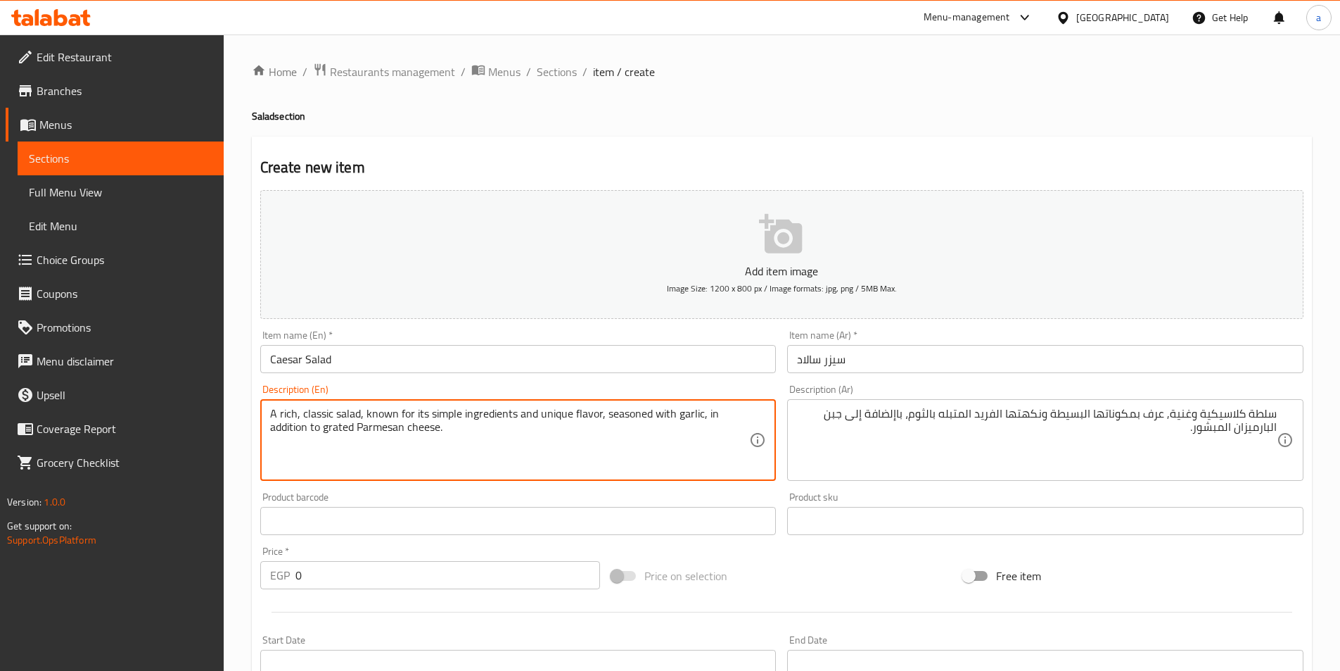
click at [339, 429] on textarea "A rich, classic salad, known for its simple ingredients and unique flavor, seas…" at bounding box center [510, 440] width 480 height 67
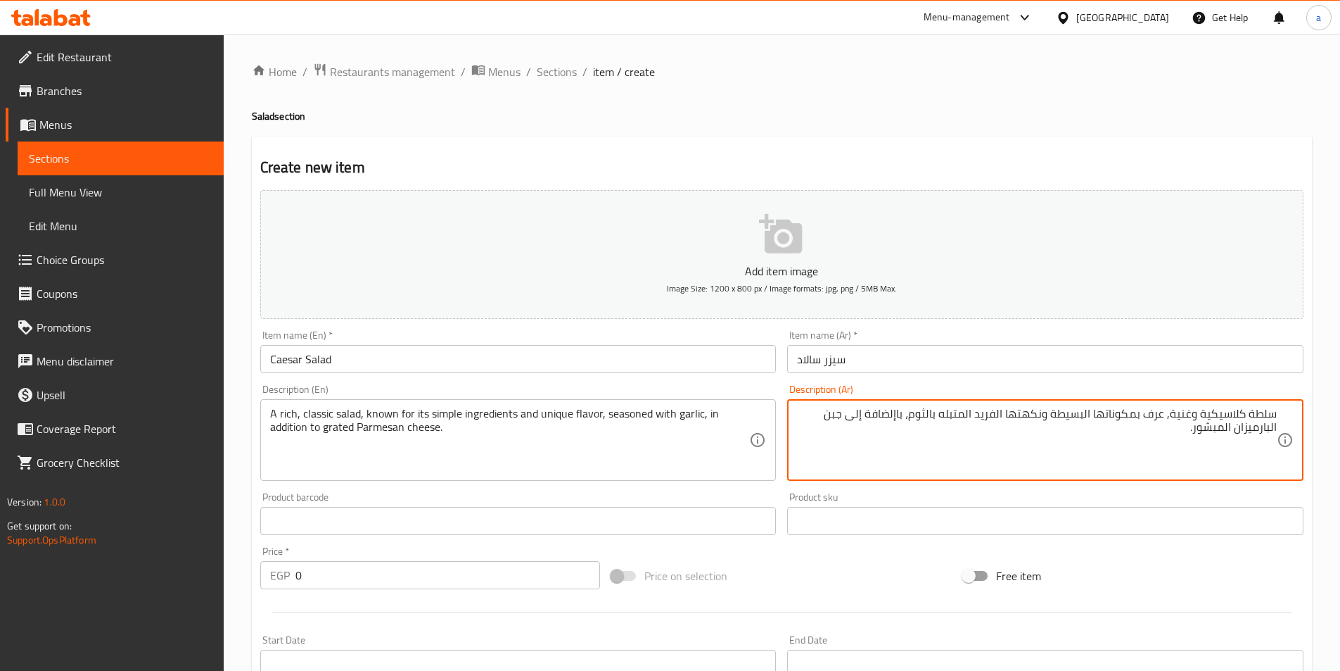
click at [1209, 429] on textarea "سلطة كلاسيكية وغنية, عرف بمكوناتها البسيطة ونكهتها الفريد المتبله بالثوم، باإلض…" at bounding box center [1037, 440] width 480 height 67
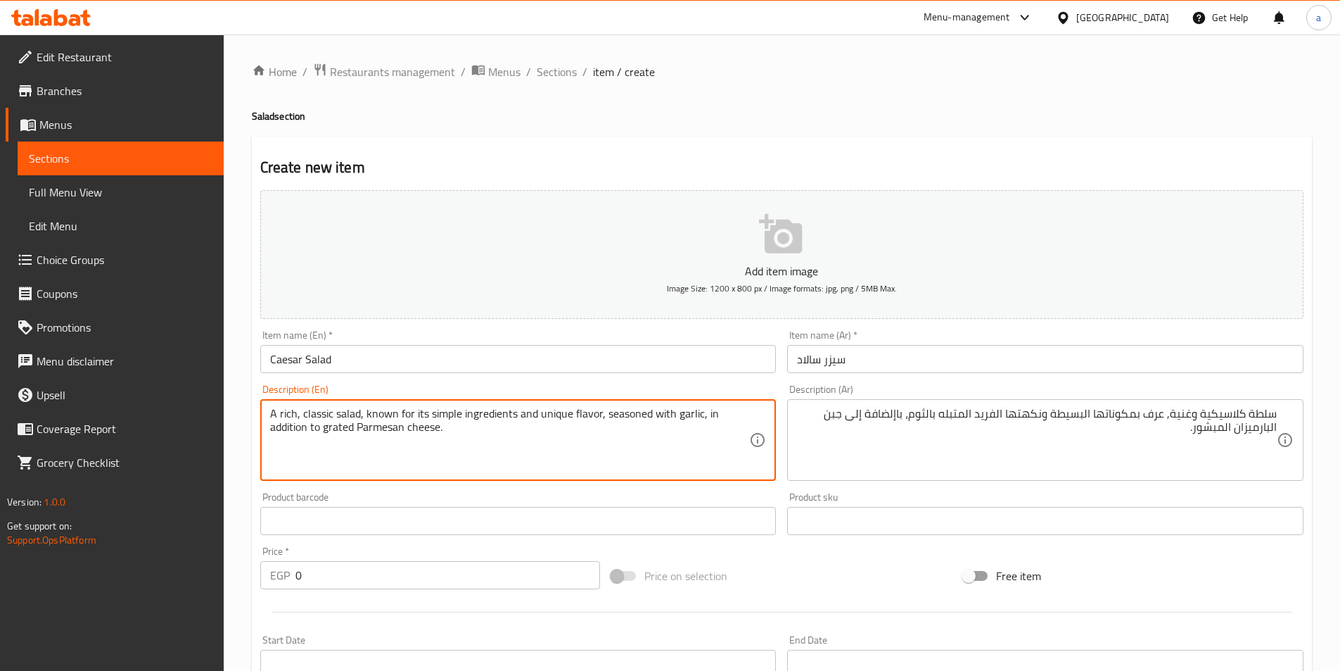
click at [340, 430] on textarea "A rich, classic salad, known for its simple ingredients and unique flavor, seas…" at bounding box center [510, 440] width 480 height 67
paste textarea "Shredd"
type textarea "A rich, classic salad, known for its simple ingredients and unique flavor, seas…"
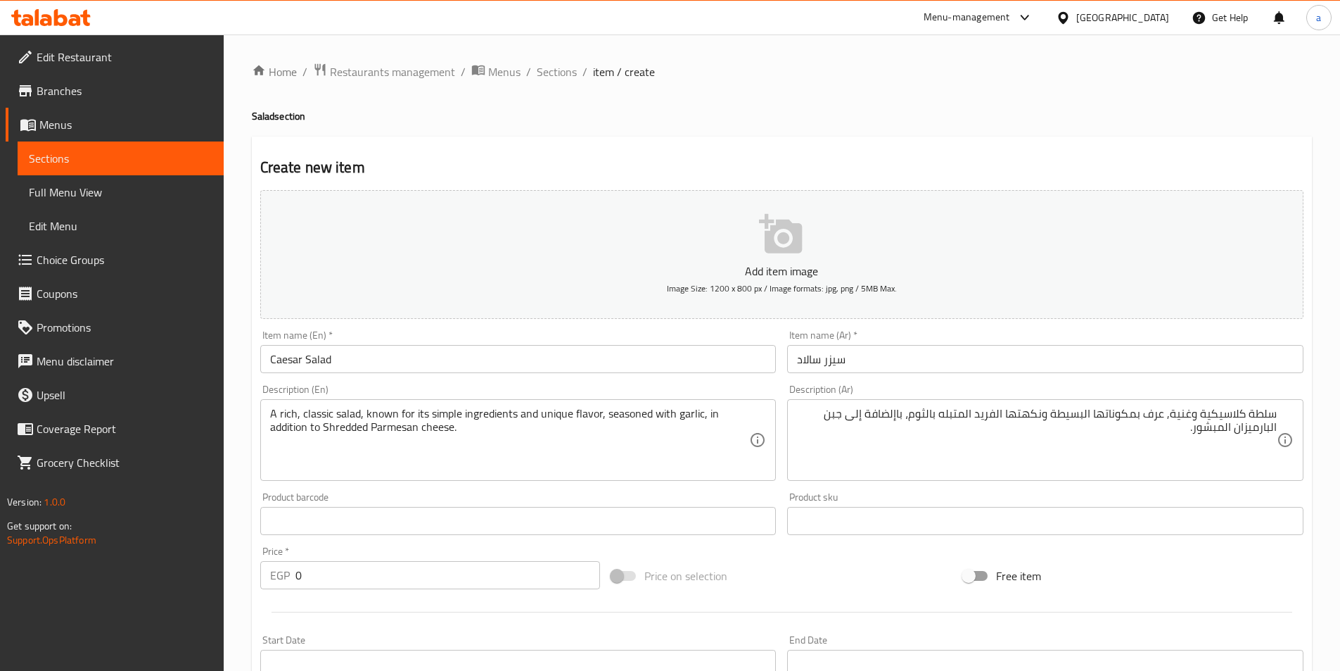
click at [1217, 427] on textarea "سلطة كلاسيكية وغنية, عرف بمكوناتها البسيطة ونكهتها الفريد المتبله بالثوم، باإلض…" at bounding box center [1037, 440] width 480 height 67
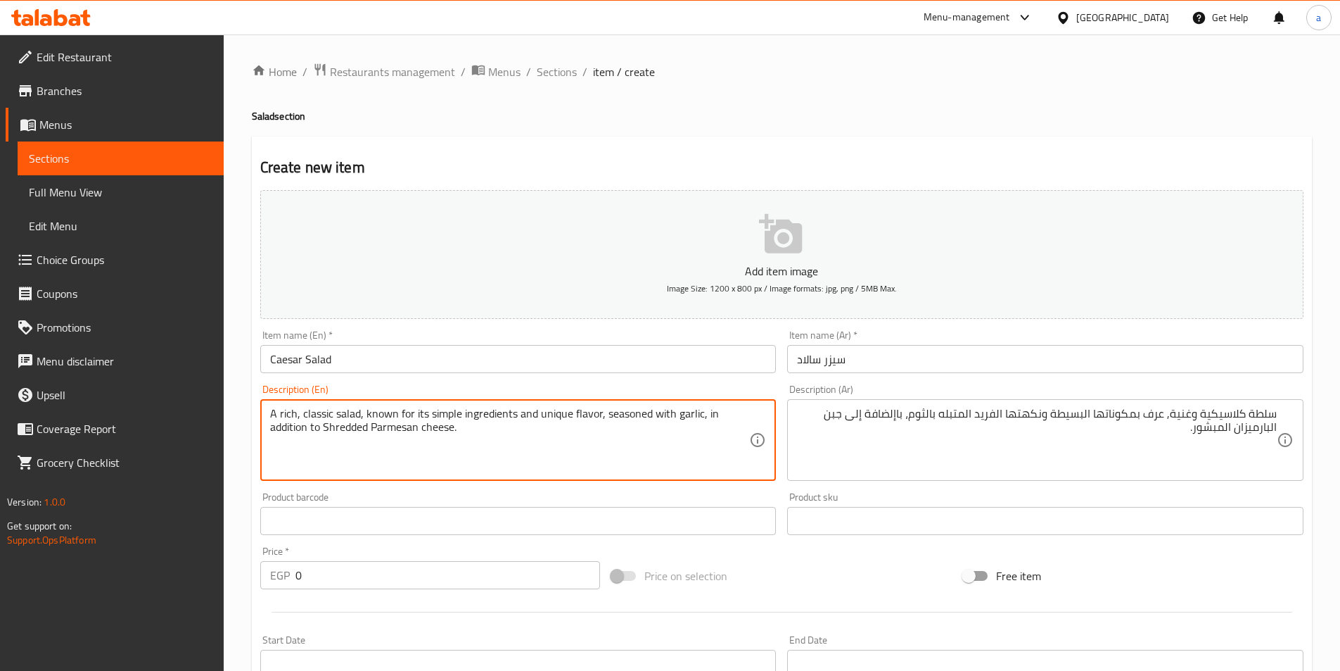
drag, startPoint x: 372, startPoint y: 429, endPoint x: 454, endPoint y: 436, distance: 82.7
click at [744, 486] on div "Description (En) A rich, classic salad, known for its simple ingredients and un…" at bounding box center [519, 433] width 528 height 108
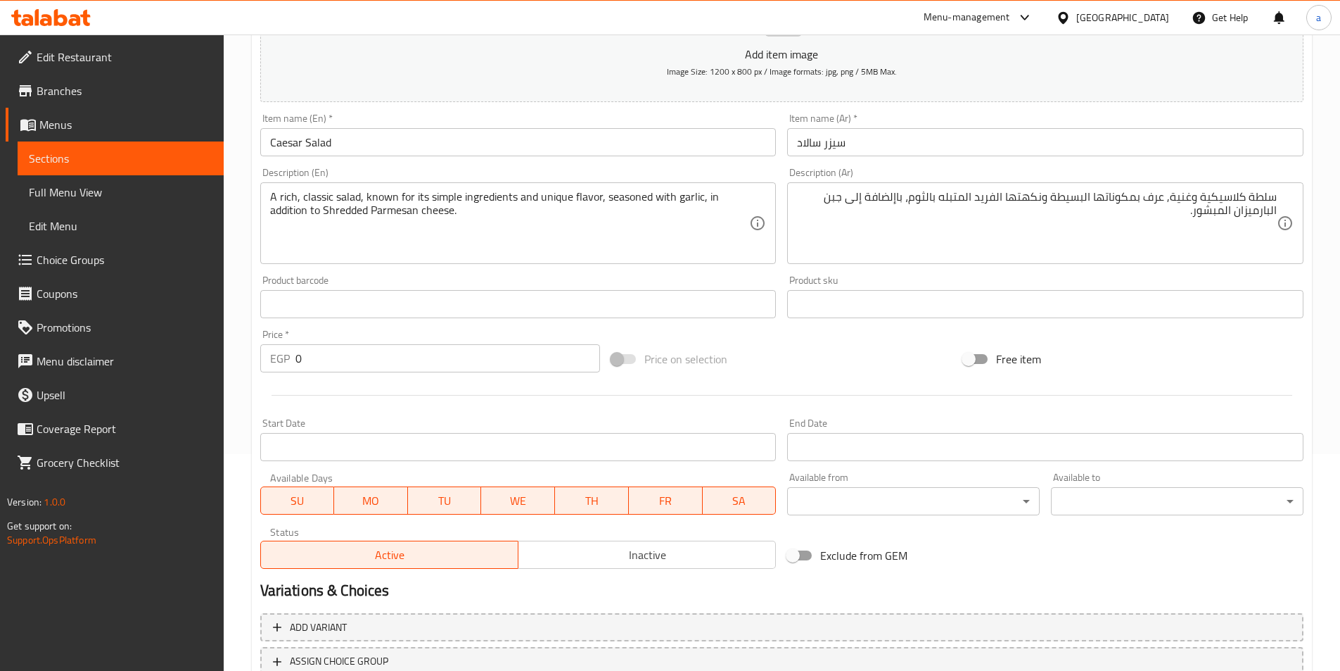
scroll to position [281, 0]
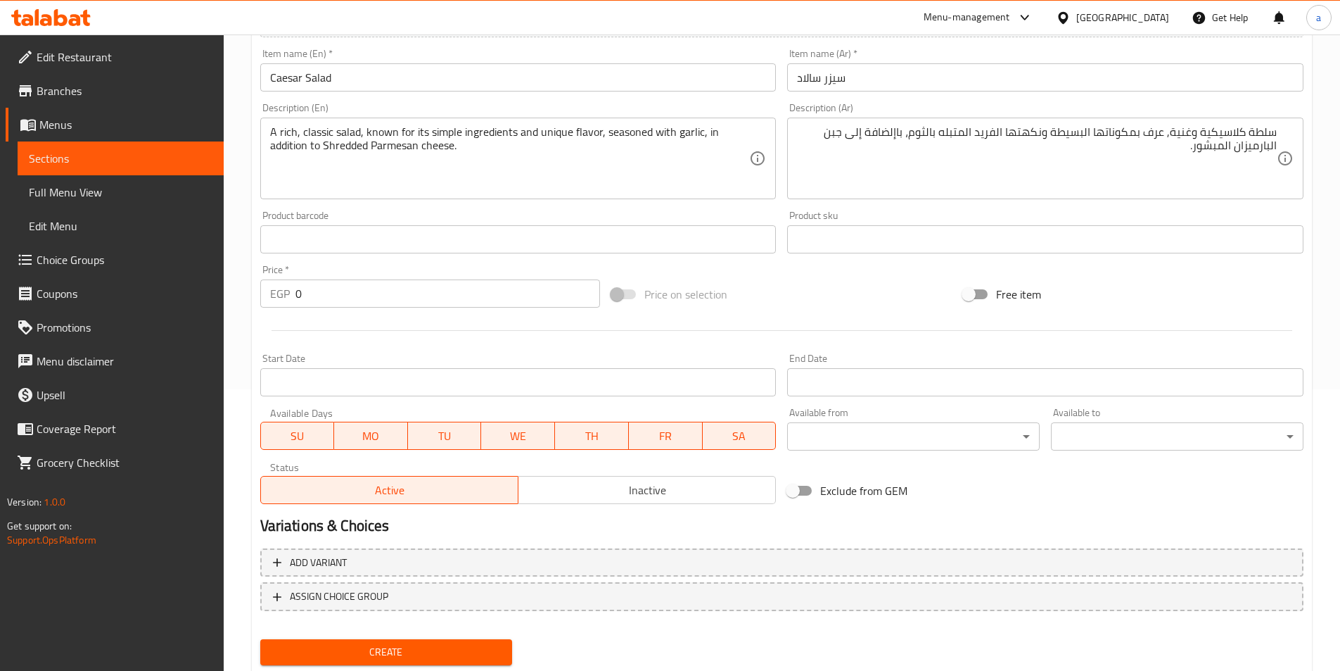
click at [316, 296] on input "0" at bounding box center [448, 293] width 305 height 28
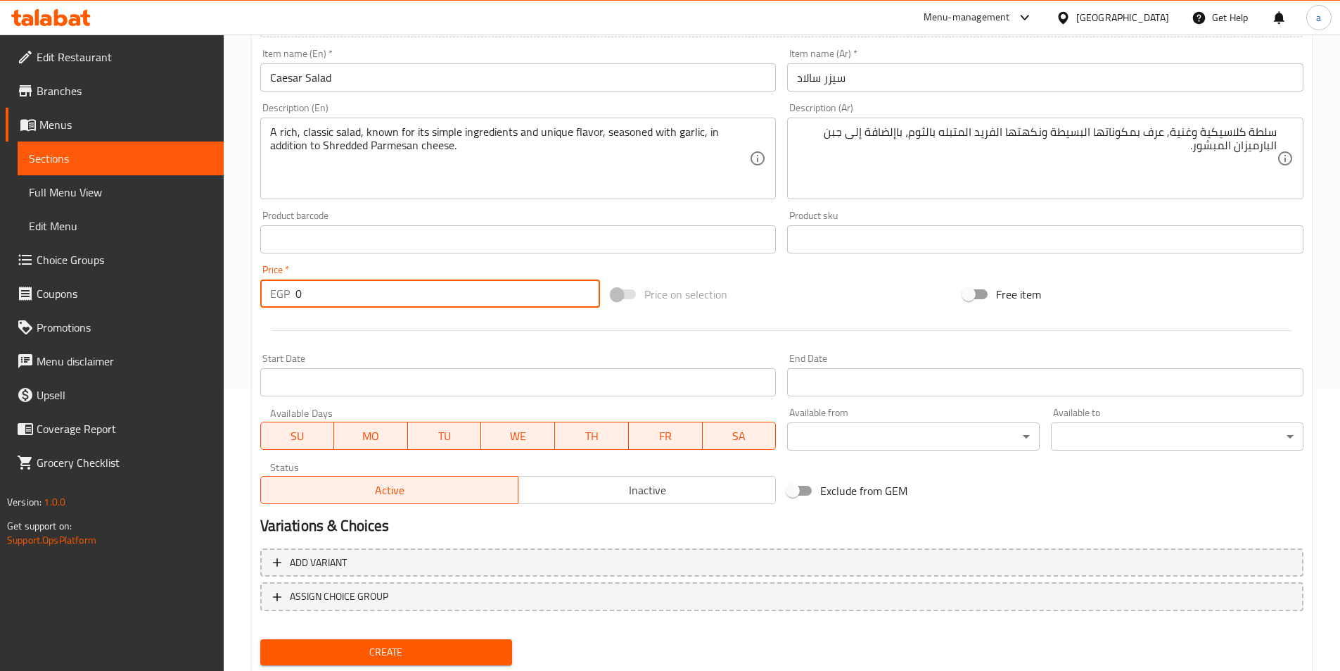
click at [316, 296] on input "0" at bounding box center [448, 293] width 305 height 28
type input "220"
click at [358, 642] on button "Create" at bounding box center [386, 652] width 253 height 26
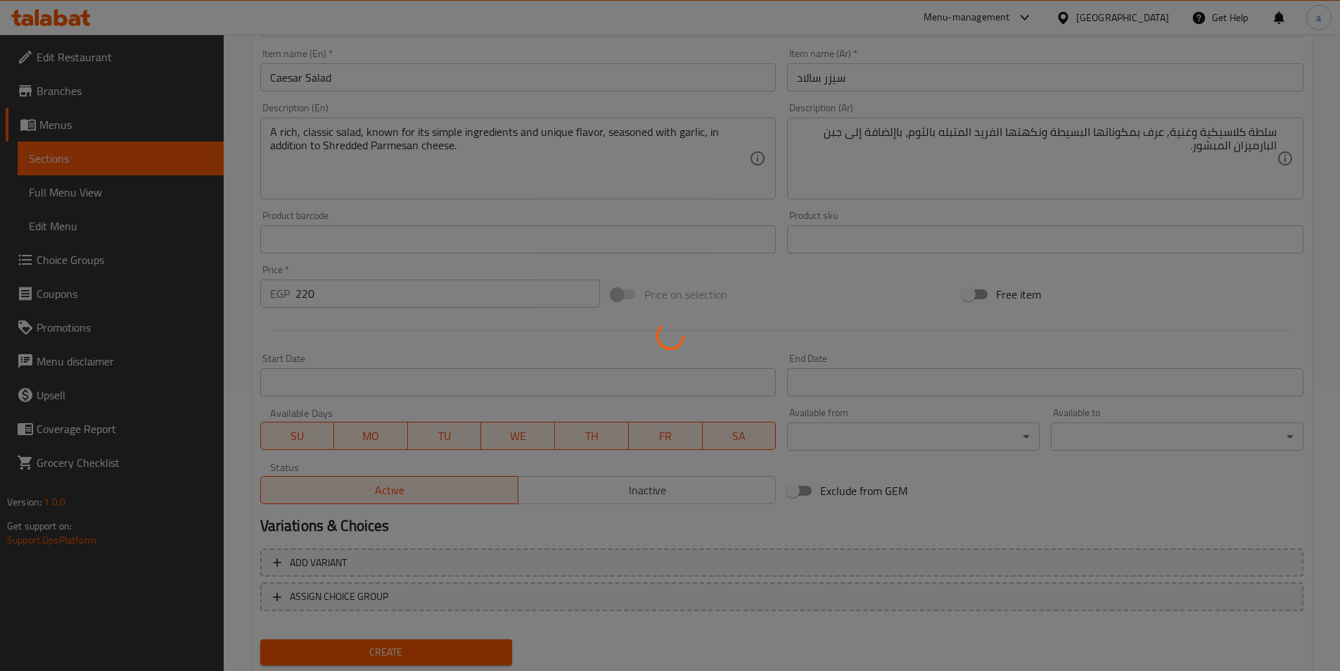
type input "0"
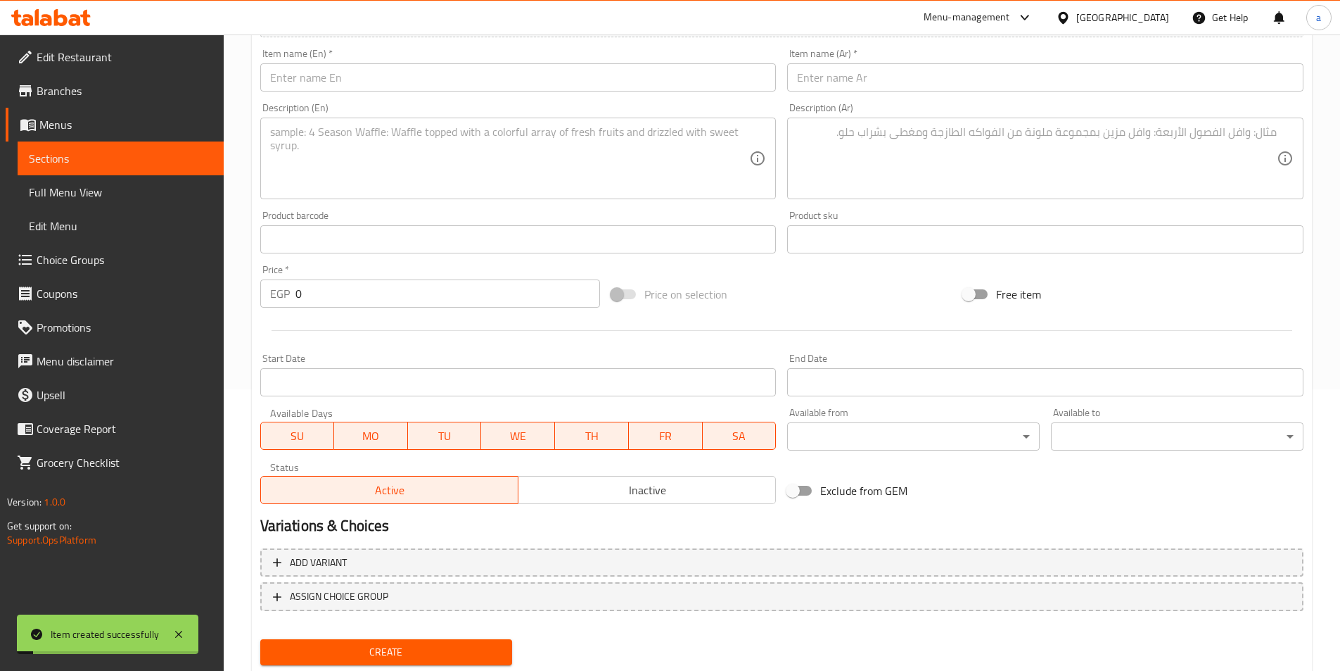
click at [141, 156] on span "Sections" at bounding box center [121, 158] width 184 height 17
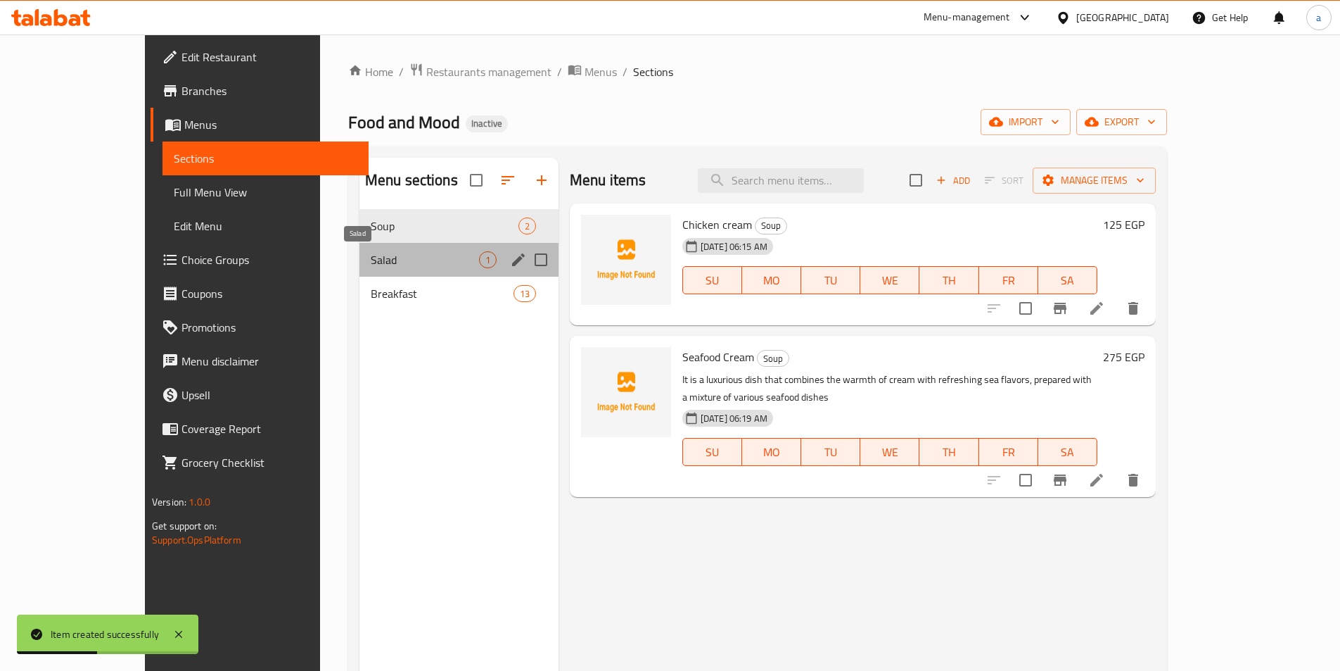
click at [383, 266] on span "Salad" at bounding box center [425, 259] width 108 height 17
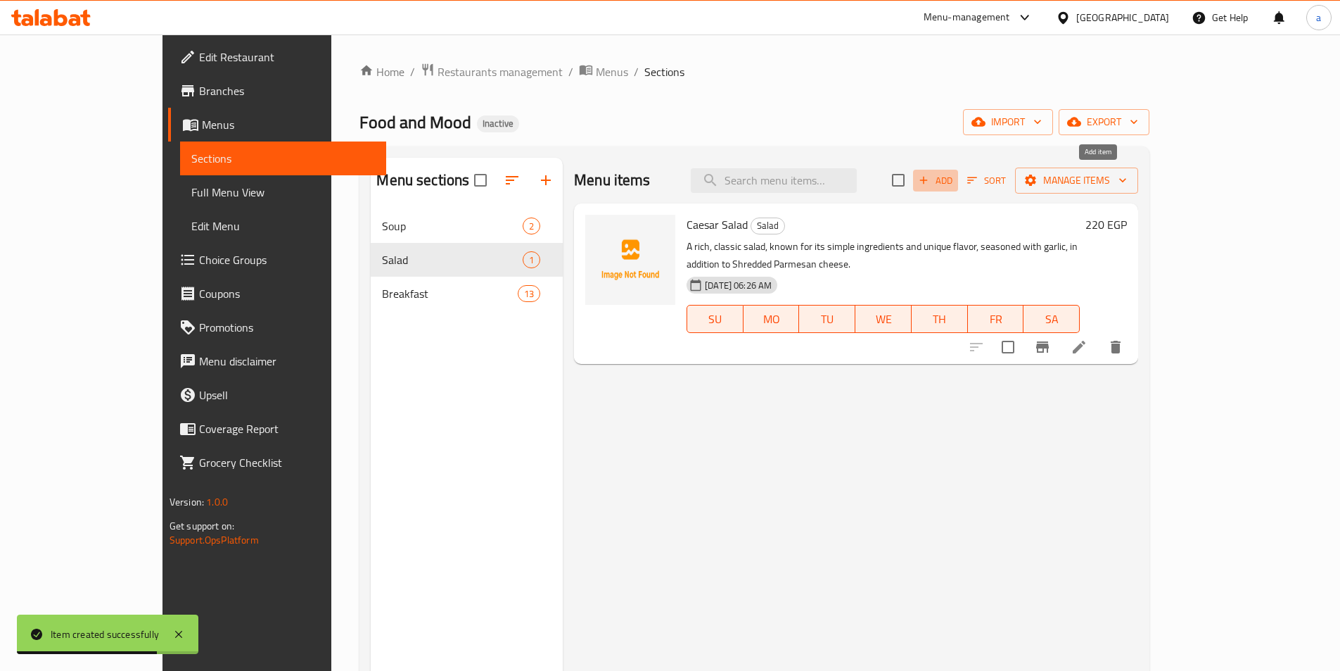
click at [955, 184] on span "Add" at bounding box center [936, 180] width 38 height 16
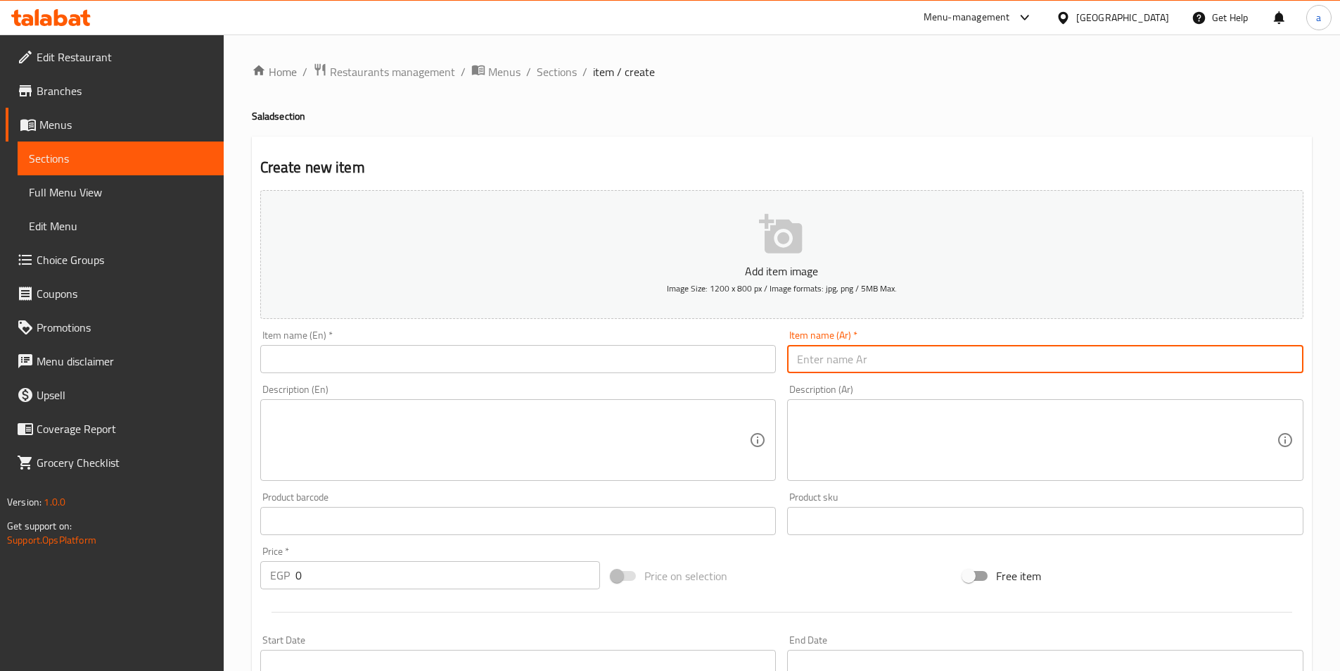
click at [959, 356] on input "text" at bounding box center [1045, 359] width 516 height 28
paste input "جريك سالاد"
type input "جريك سالاد"
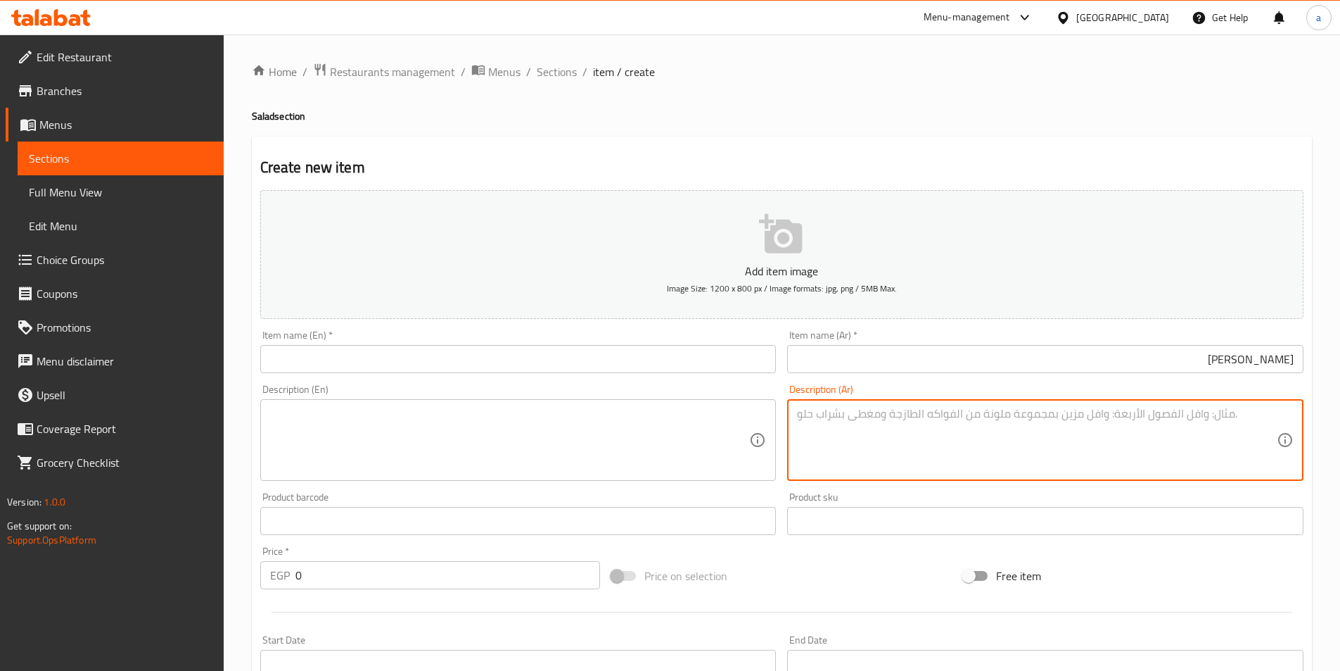
click at [846, 429] on textarea at bounding box center [1037, 440] width 480 height 67
paste textarea "سلطة يونانية منعشة وصحية، تتميز بمكوناتها الملونة والطازجة. تتكون من شرائح الخي…"
click at [1120, 437] on textarea "سلطة يونانية منعشة وصحية، تتميز بمكوناتها الملونة والطازجة. تتكون من شرائح الخي…" at bounding box center [1037, 440] width 480 height 67
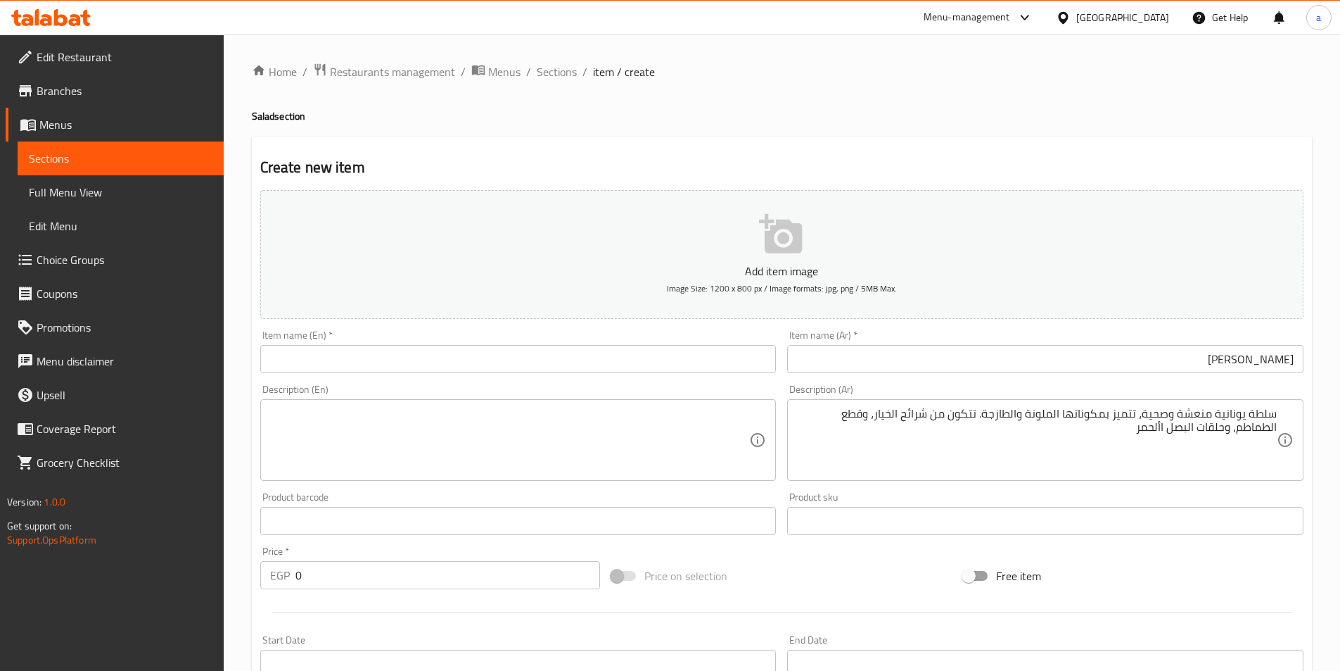
click at [1074, 447] on textarea "سلطة يونانية منعشة وصحية، تتميز بمكوناتها الملونة والطازجة. تتكون من شرائح الخي…" at bounding box center [1037, 440] width 480 height 67
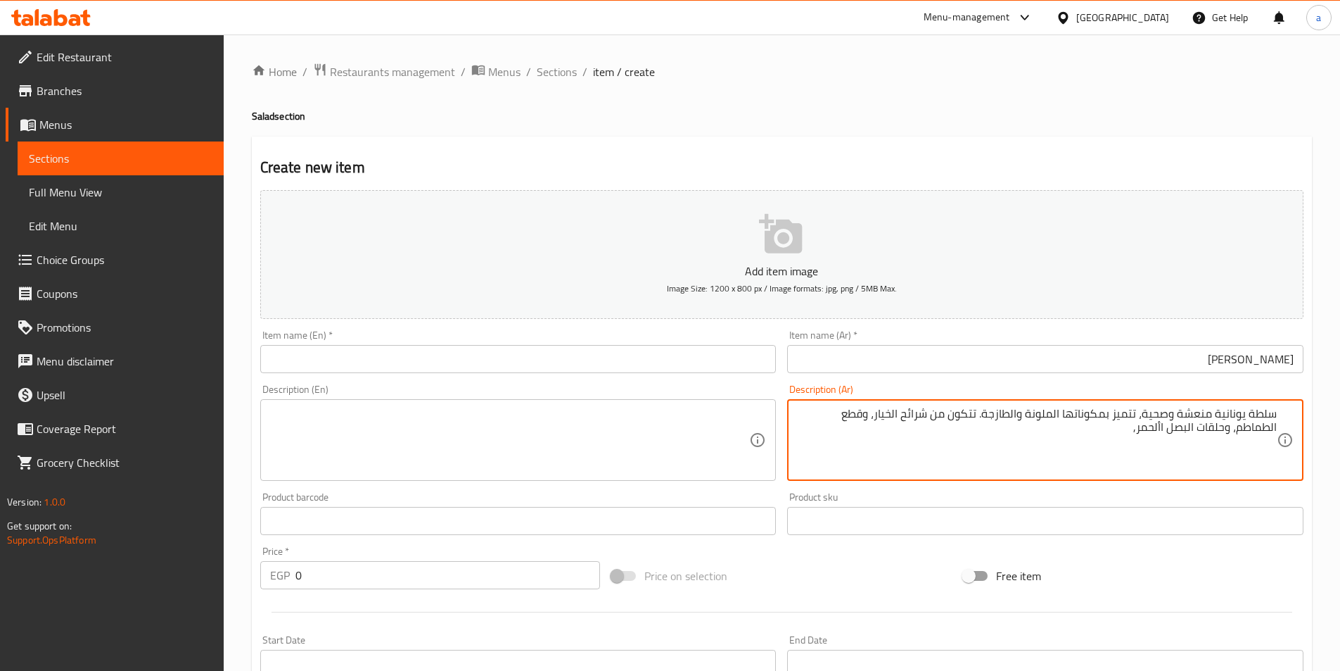
paste textarea "ة وشرائح الفلفل األخضر الحلو، باإلضافة إلى زيتون كاالماتا األسود"
click at [1161, 431] on textarea "سلطة يونانية منعشة وصحية، تتميز بمكوناتها الملونة والطازجة. تتكون من شرائح الخي…" at bounding box center [1037, 440] width 480 height 67
click at [1166, 426] on textarea "سلطة يونانية منعشة وصحية، تتميز بمكوناتها الملونة والطازجة. تتكون من شرائح الخي…" at bounding box center [1037, 440] width 480 height 67
click at [1275, 450] on textarea "سلطة يونانية منعشة وصحية، تتميز بمكوناتها الملونة والطازجة. تتكون من شرائح الخي…" at bounding box center [1037, 440] width 480 height 67
click at [875, 426] on textarea "سلطة يونانية منعشة وصحية، تتميز بمكوناتها الملونة والطازجة. تتكون من شرائح الخي…" at bounding box center [1037, 440] width 480 height 67
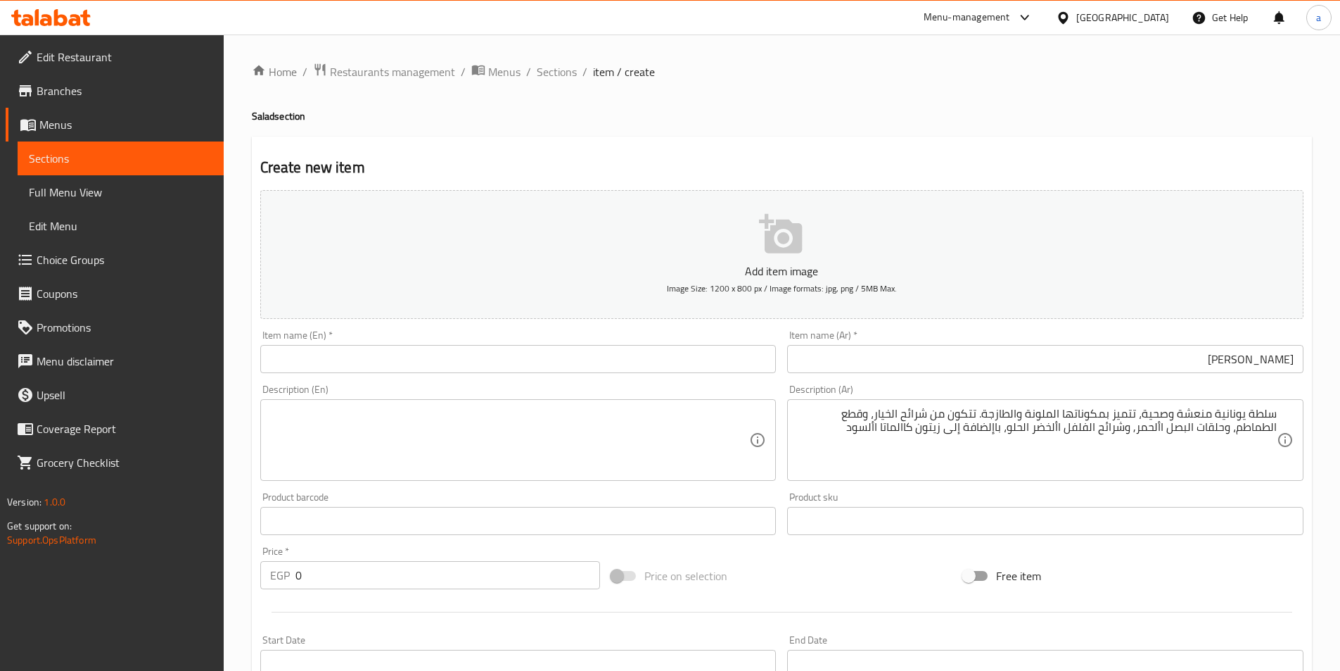
click at [835, 448] on textarea "سلطة يونانية منعشة وصحية، تتميز بمكوناتها الملونة والطازجة. تتكون من شرائح الخي…" at bounding box center [1037, 440] width 480 height 67
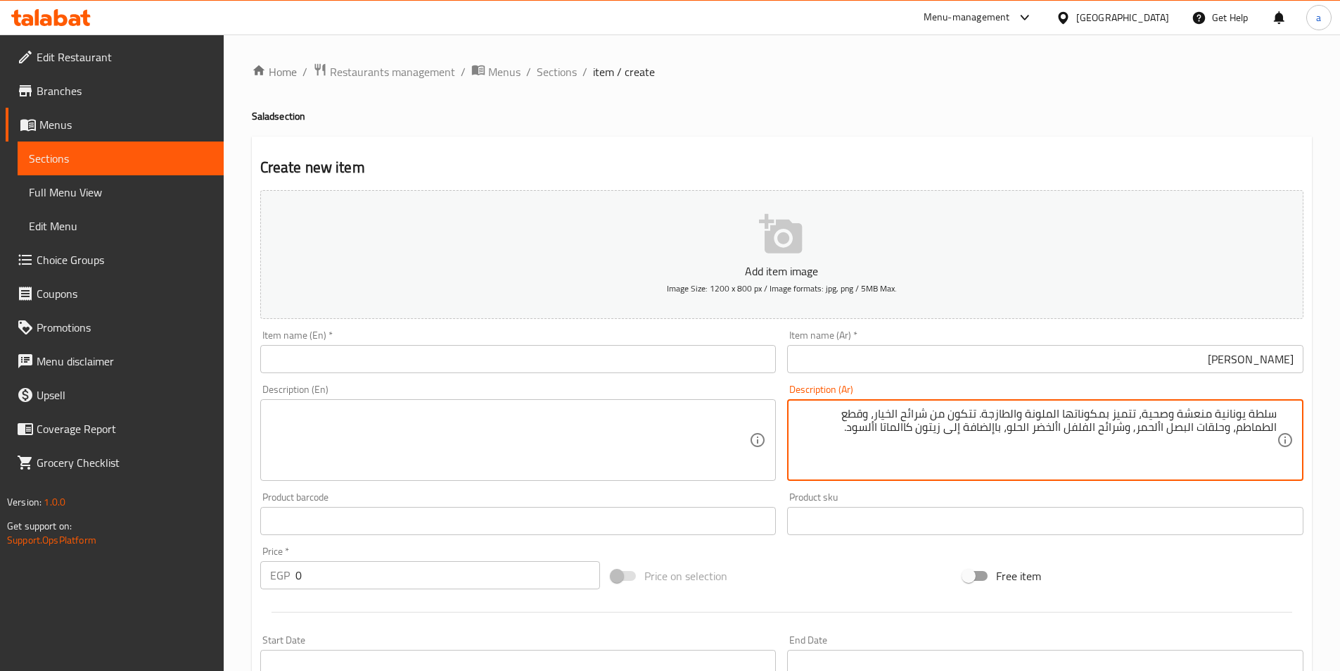
paste textarea "تضاف إليها قطعة كبيرة من جبن الفيتا المالحة"
type textarea "سلطة يونانية منعشة وصحية، تتميز بمكوناتها الملونة والطازجة. تتكون من شرائح الخي…"
click at [668, 449] on textarea at bounding box center [510, 440] width 480 height 67
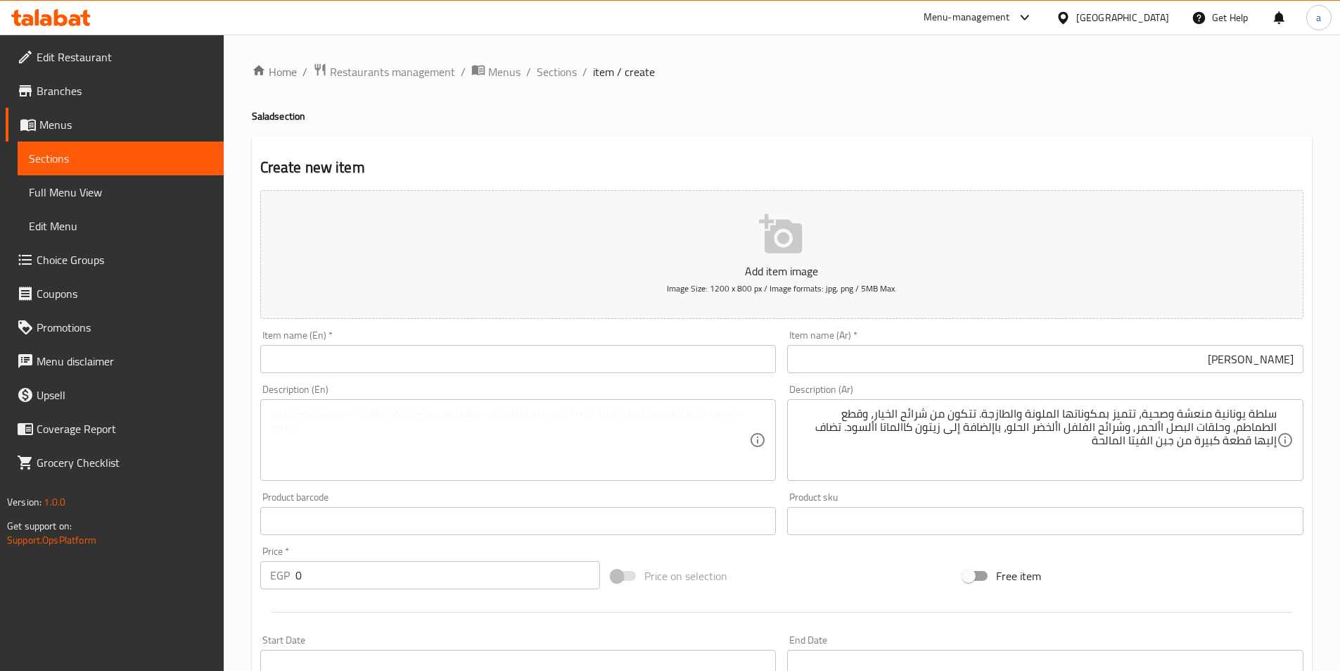
drag, startPoint x: 797, startPoint y: 411, endPoint x: 1145, endPoint y: 447, distance: 350.2
click at [1125, 447] on div "سلطة يونانية منعشة وصحية، تتميز بمكوناتها الملونة والطازجة. تتكون من شرائح الخي…" at bounding box center [1045, 440] width 516 height 82
drag, startPoint x: 1278, startPoint y: 410, endPoint x: 1167, endPoint y: 450, distance: 118.2
click at [1167, 450] on div "سلطة يونانية منعشة وصحية، تتميز بمكوناتها الملونة والطازجة. تتكون من شرائح الخي…" at bounding box center [1045, 440] width 516 height 82
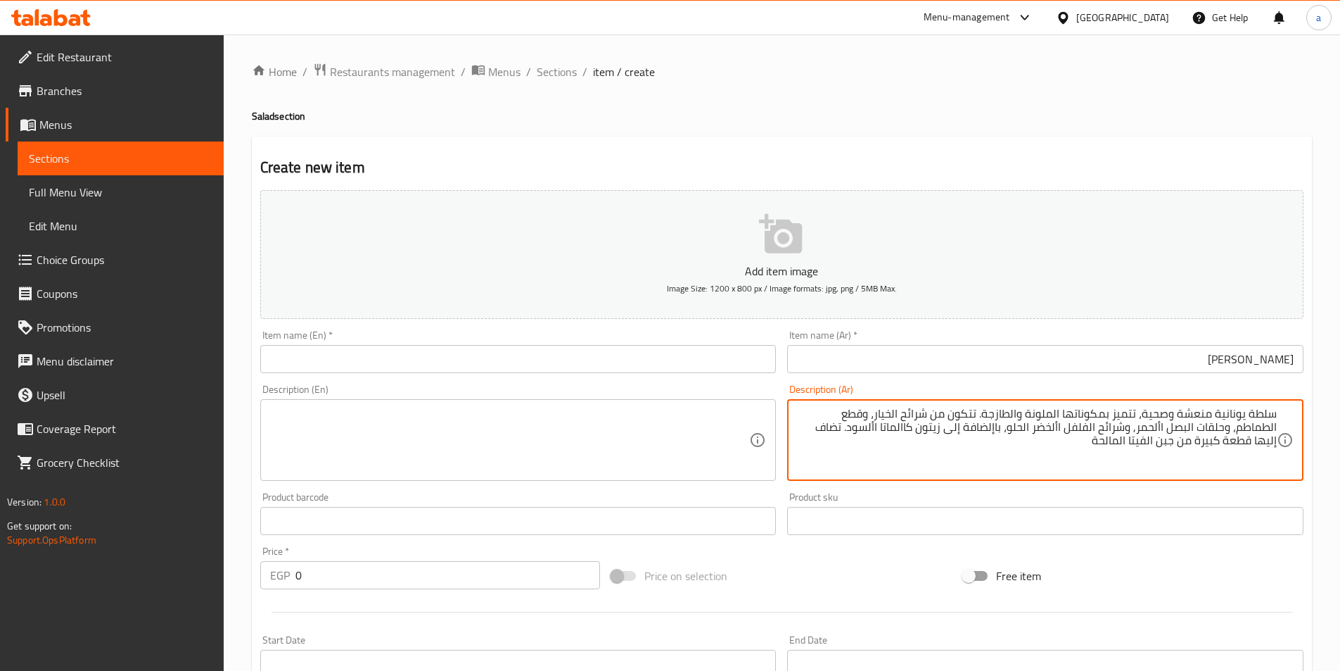
click at [1164, 431] on textarea "سلطة يونانية منعشة وصحية، تتميز بمكوناتها الملونة والطازجة. تتكون من شرائح الخي…" at bounding box center [1037, 440] width 480 height 67
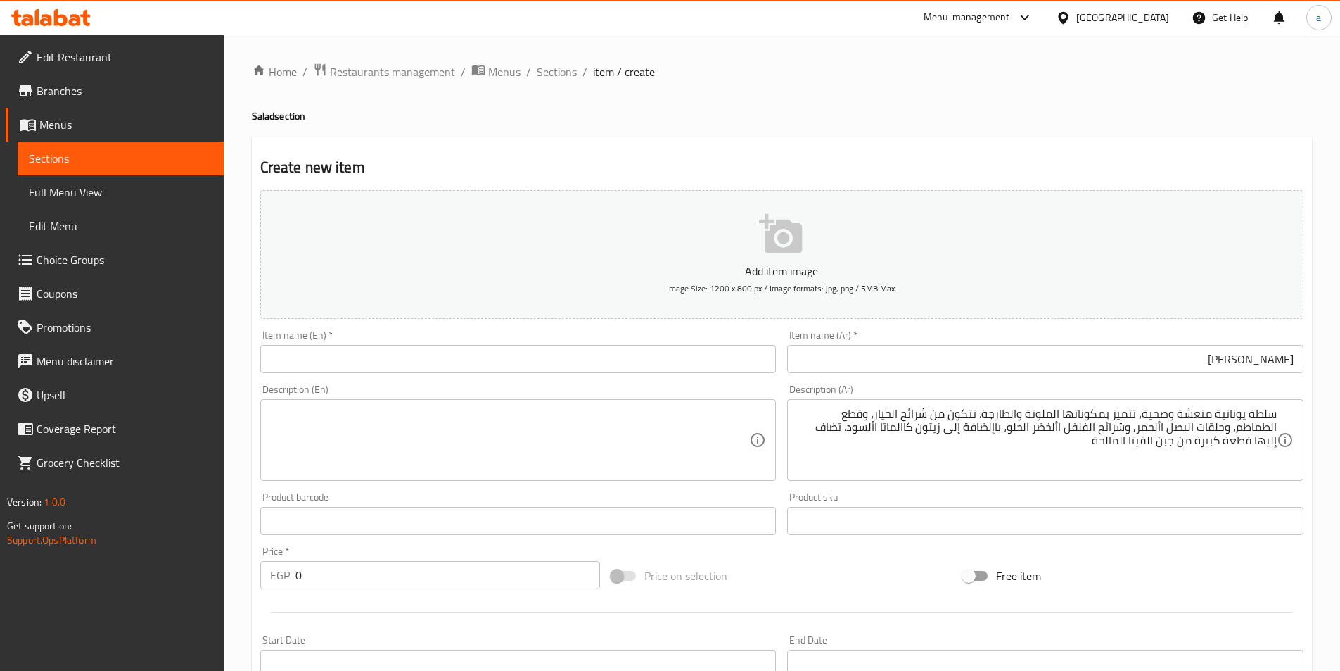
click at [492, 433] on textarea at bounding box center [510, 440] width 480 height 67
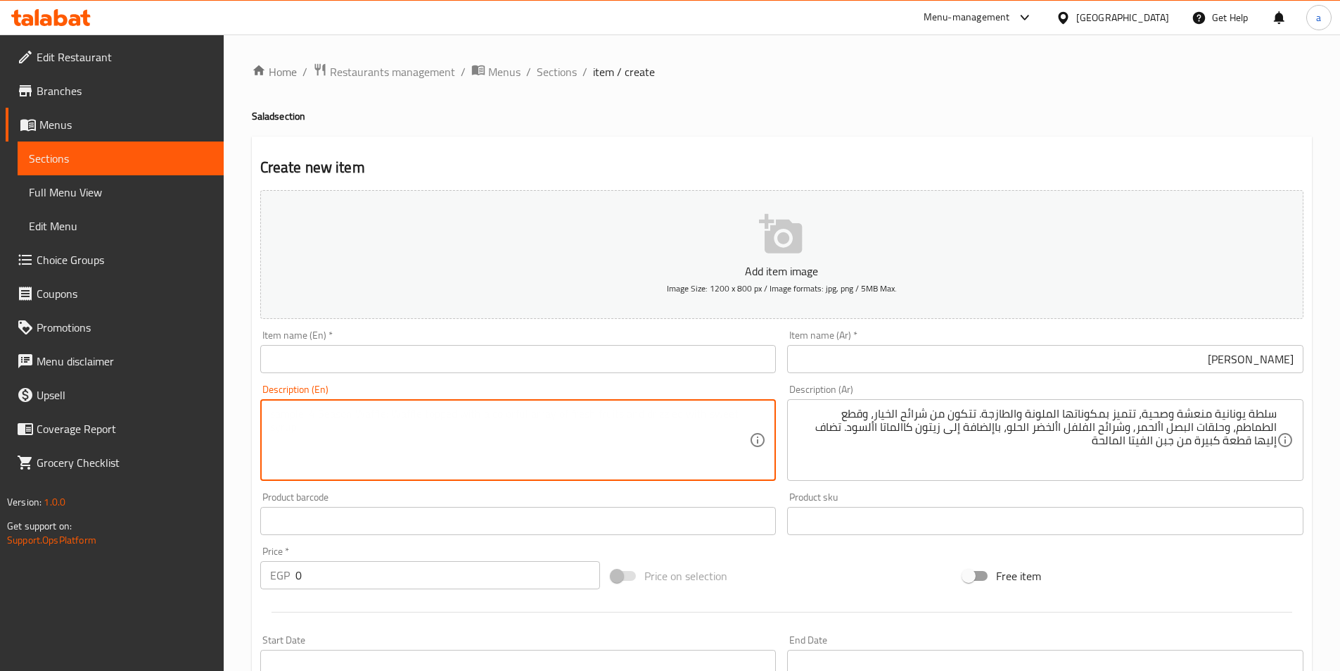
paste textarea "A refreshing and healthy Greek salad, characterized by its colorful and fresh i…"
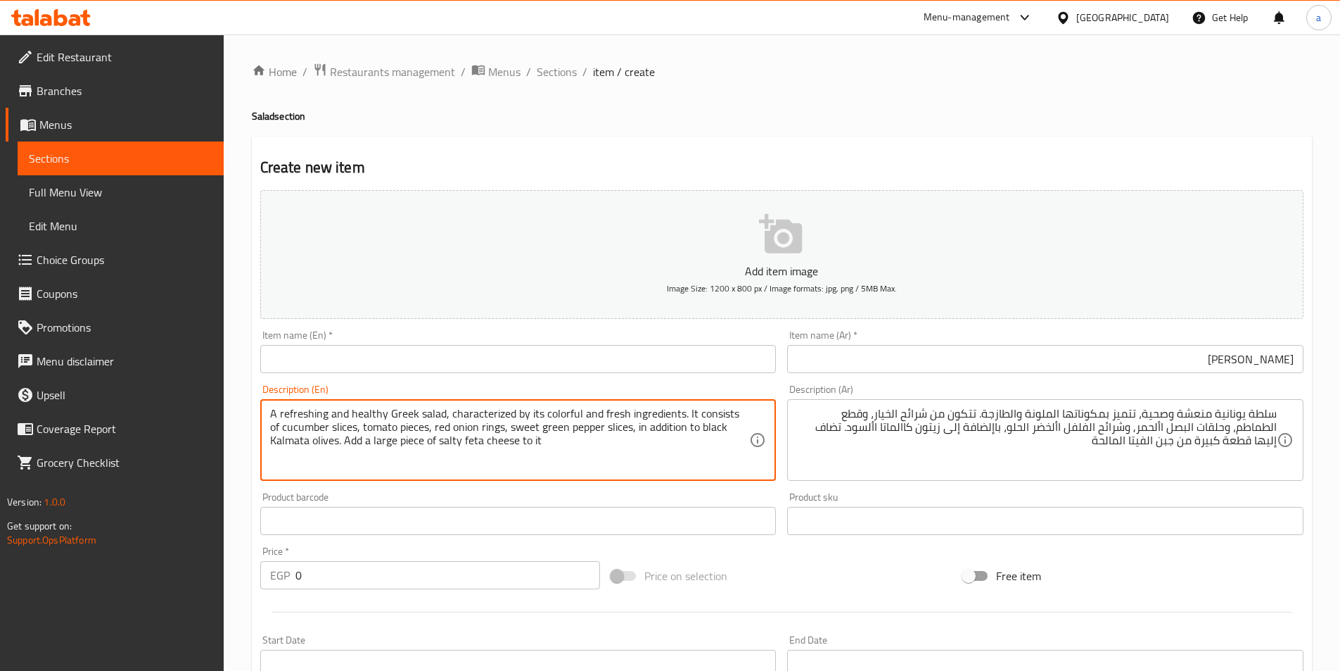
click at [448, 360] on input "text" at bounding box center [518, 359] width 516 height 28
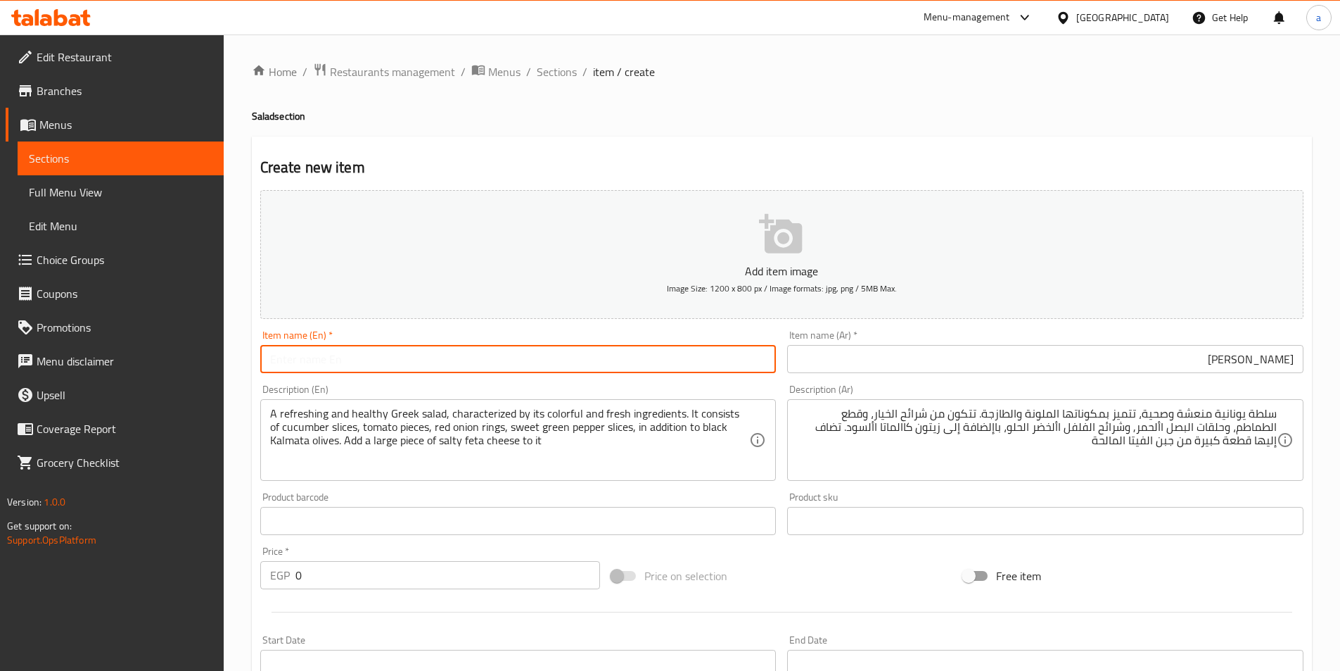
click at [679, 492] on div "Add item image Image Size: 1200 x 800 px / Image formats: jpg, png / 5MB Max. I…" at bounding box center [782, 487] width 1055 height 607
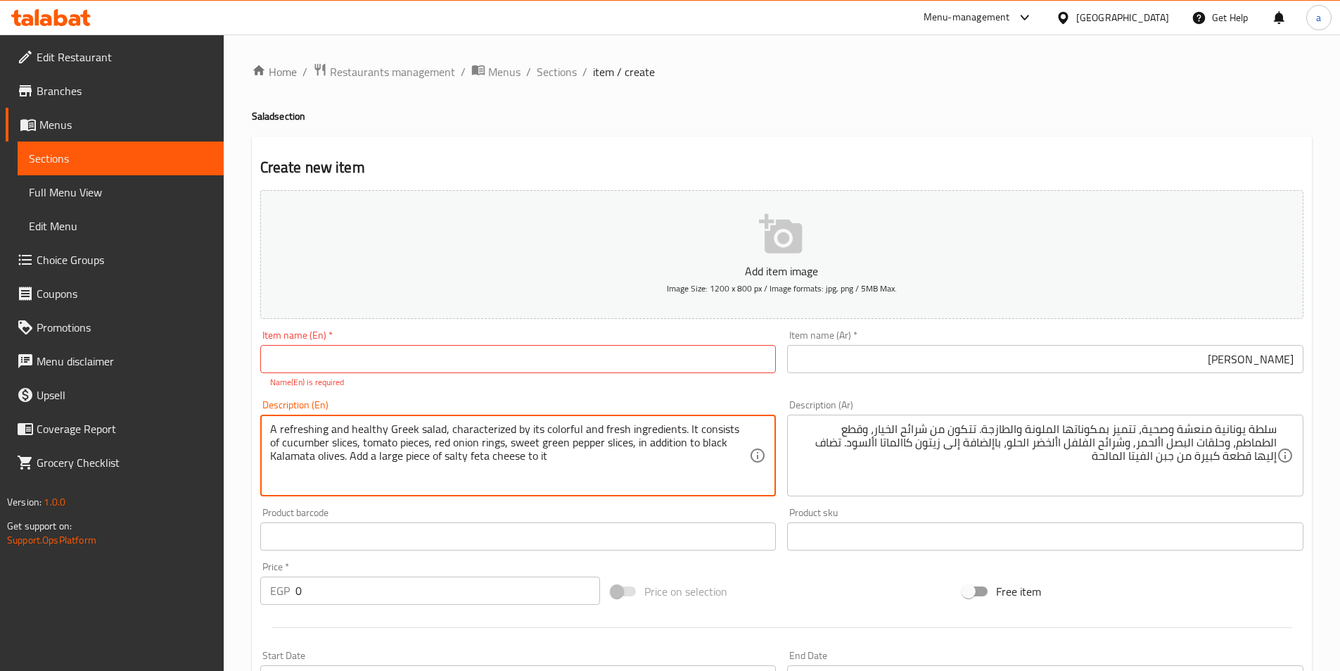
type textarea "A refreshing and healthy Greek salad, characterized by its colorful and fresh i…"
click at [419, 501] on div "Description (En) A refreshing and healthy Greek salad, characterized by its col…" at bounding box center [519, 448] width 528 height 108
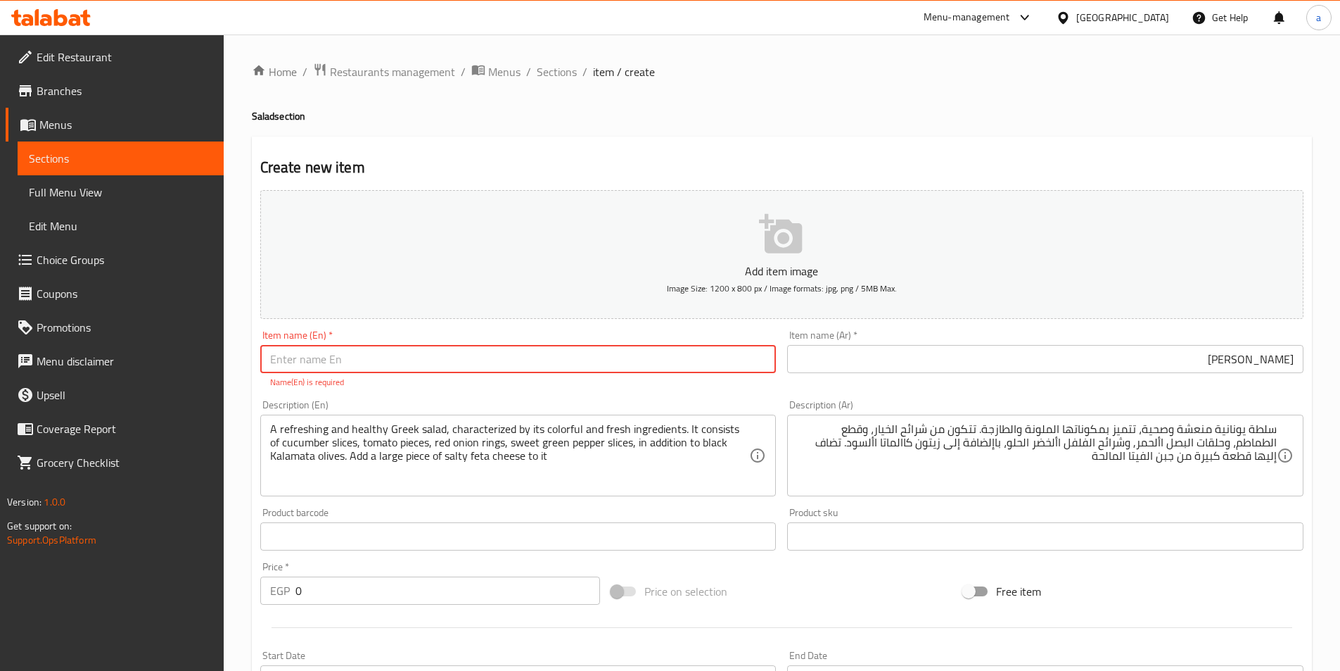
click at [500, 365] on input "text" at bounding box center [518, 359] width 516 height 28
paste input "Grecque"
click at [542, 516] on div "Product barcode Product barcode" at bounding box center [518, 528] width 516 height 43
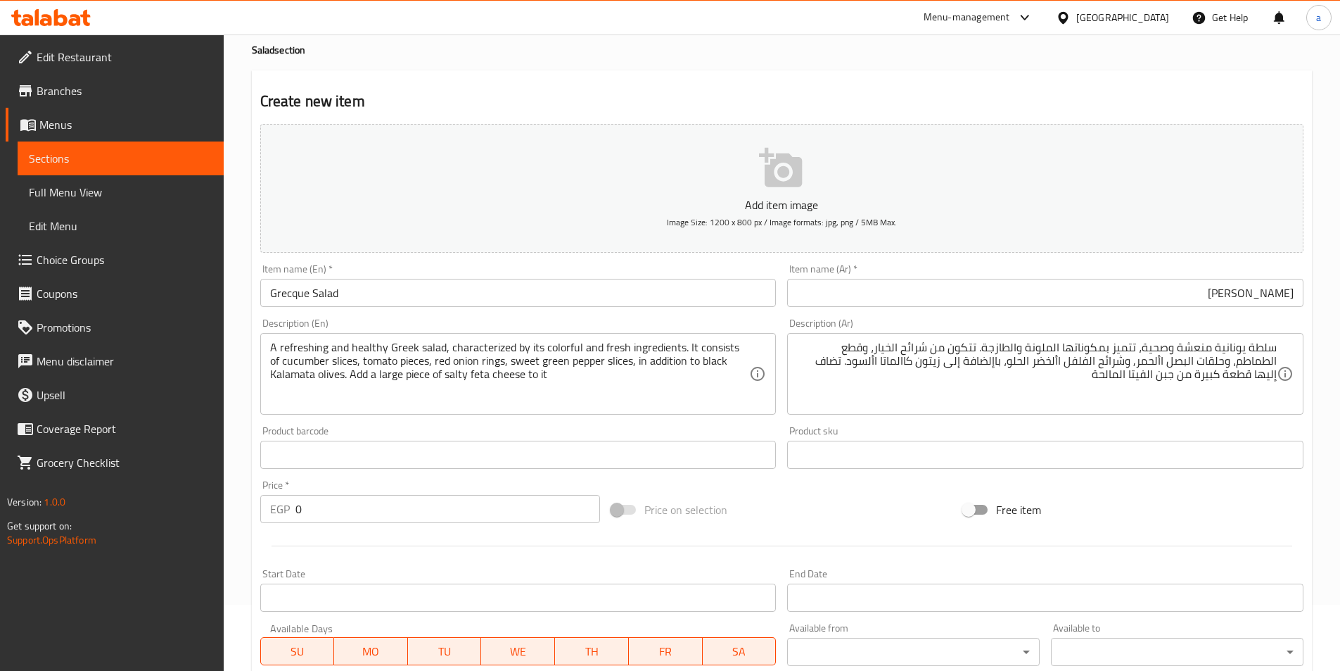
scroll to position [141, 0]
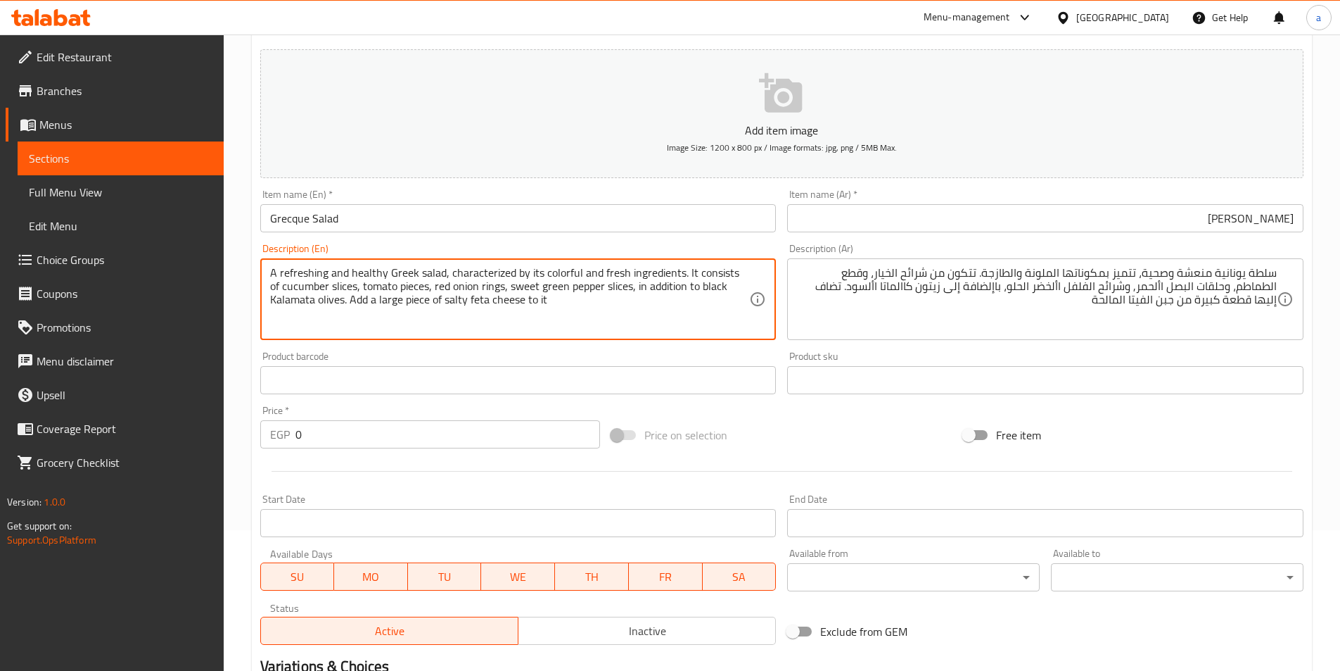
click at [405, 274] on textarea "A refreshing and healthy Greek salad, characterized by its colorful and fresh i…" at bounding box center [510, 299] width 480 height 67
click at [286, 222] on input "Grecque Salad" at bounding box center [518, 218] width 516 height 28
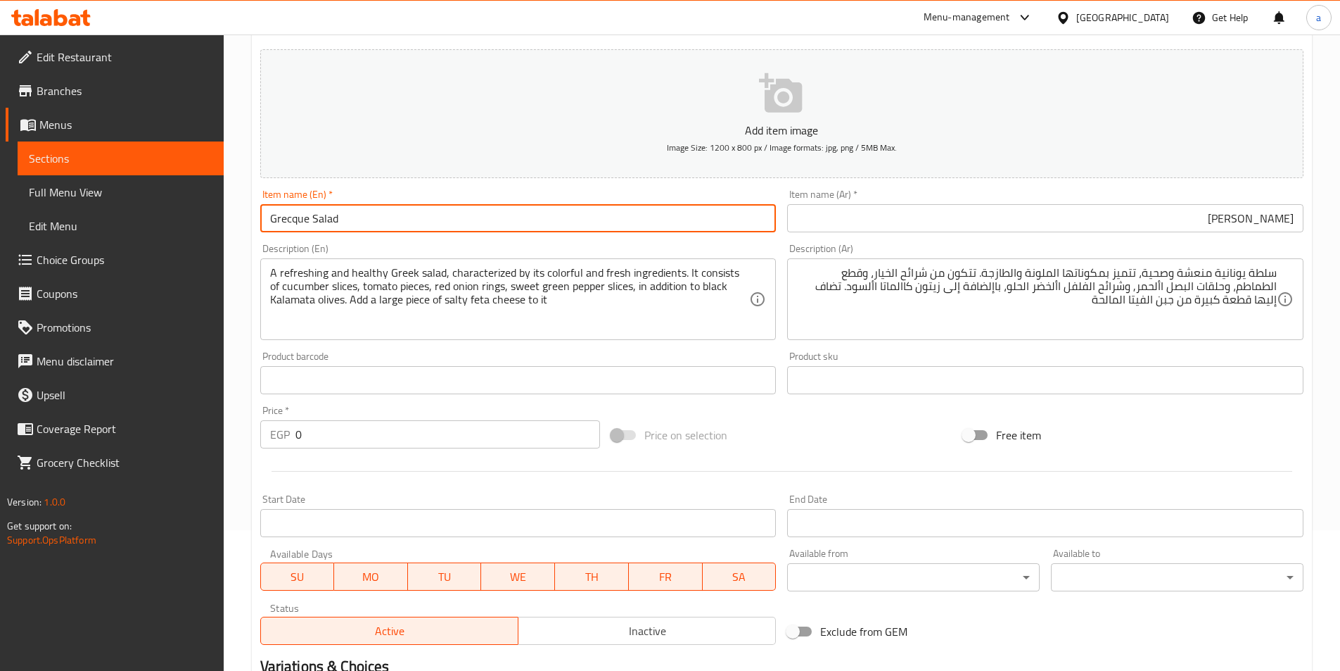
click at [286, 222] on input "Grecque Salad" at bounding box center [518, 218] width 516 height 28
drag, startPoint x: 308, startPoint y: 221, endPoint x: 274, endPoint y: 224, distance: 33.2
click at [274, 224] on input "Grecque Salad" at bounding box center [518, 218] width 516 height 28
click at [293, 220] on input "Grecque Salad" at bounding box center [518, 218] width 516 height 28
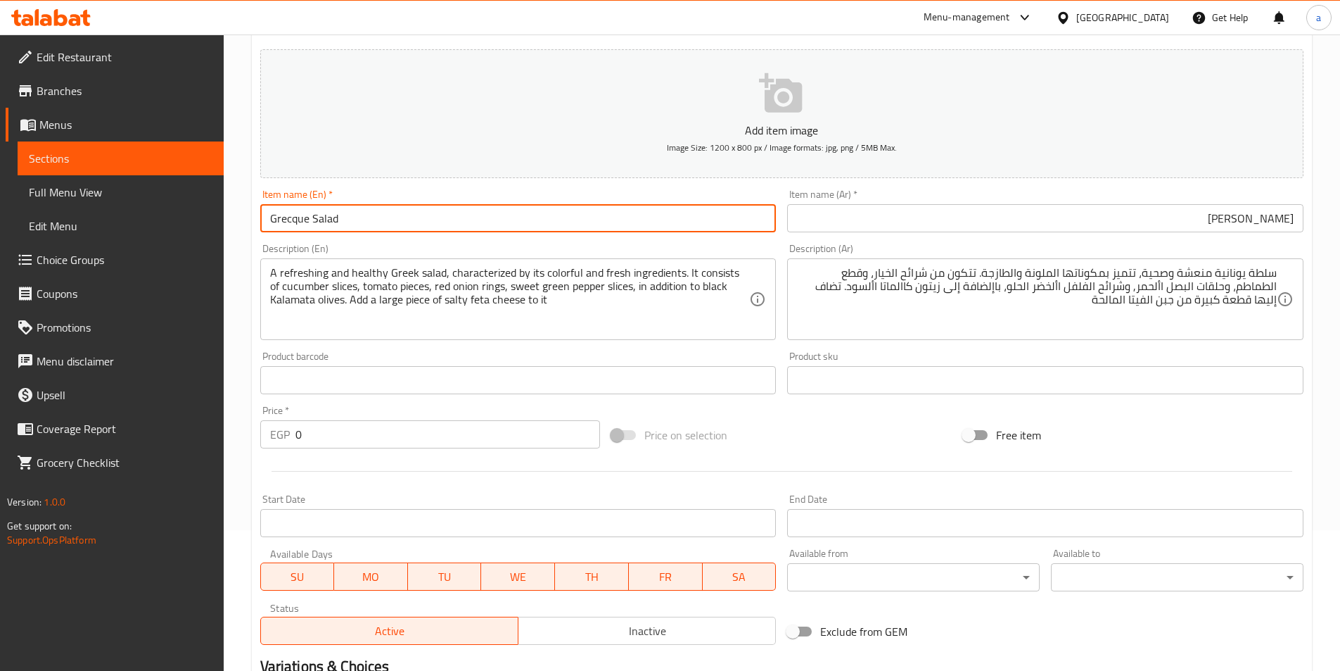
paste input "يوناني"
drag, startPoint x: 293, startPoint y: 225, endPoint x: 270, endPoint y: 232, distance: 23.6
click at [270, 232] on input "يوناني Salad" at bounding box center [518, 218] width 516 height 28
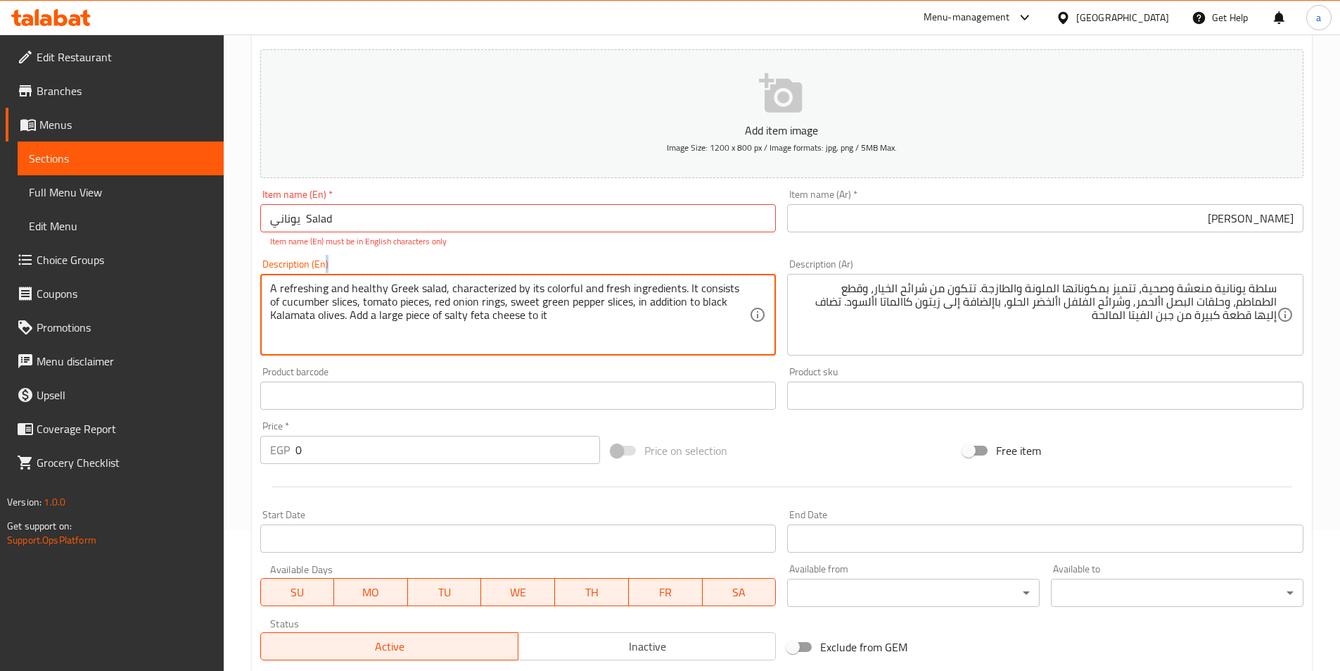
click at [398, 272] on div "Description (En) A refreshing and healthy Greek salad, characterized by its col…" at bounding box center [518, 307] width 516 height 96
click at [401, 293] on textarea "A refreshing and healthy Greek salad, characterized by its colorful and fresh i…" at bounding box center [510, 314] width 480 height 67
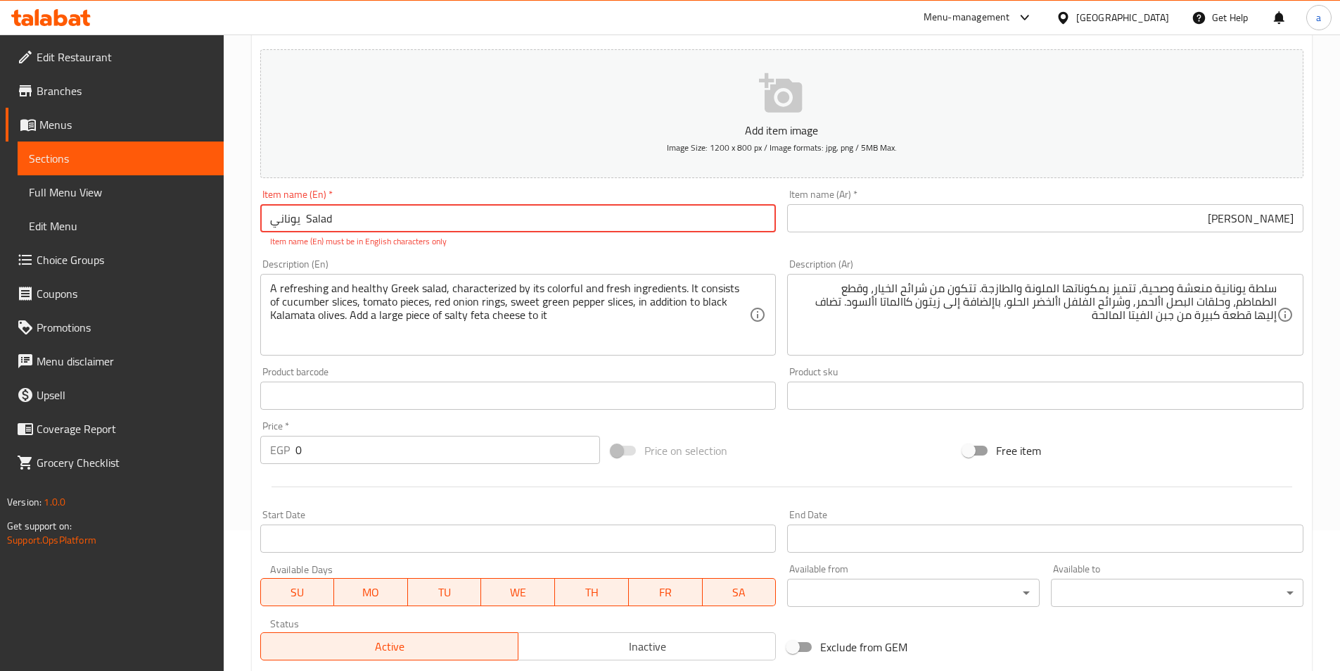
click at [289, 224] on input "يوناني Salad" at bounding box center [518, 218] width 516 height 28
paste input "Greek"
click at [374, 230] on input "Greek Salad" at bounding box center [518, 218] width 516 height 28
type input "Greek Salad"
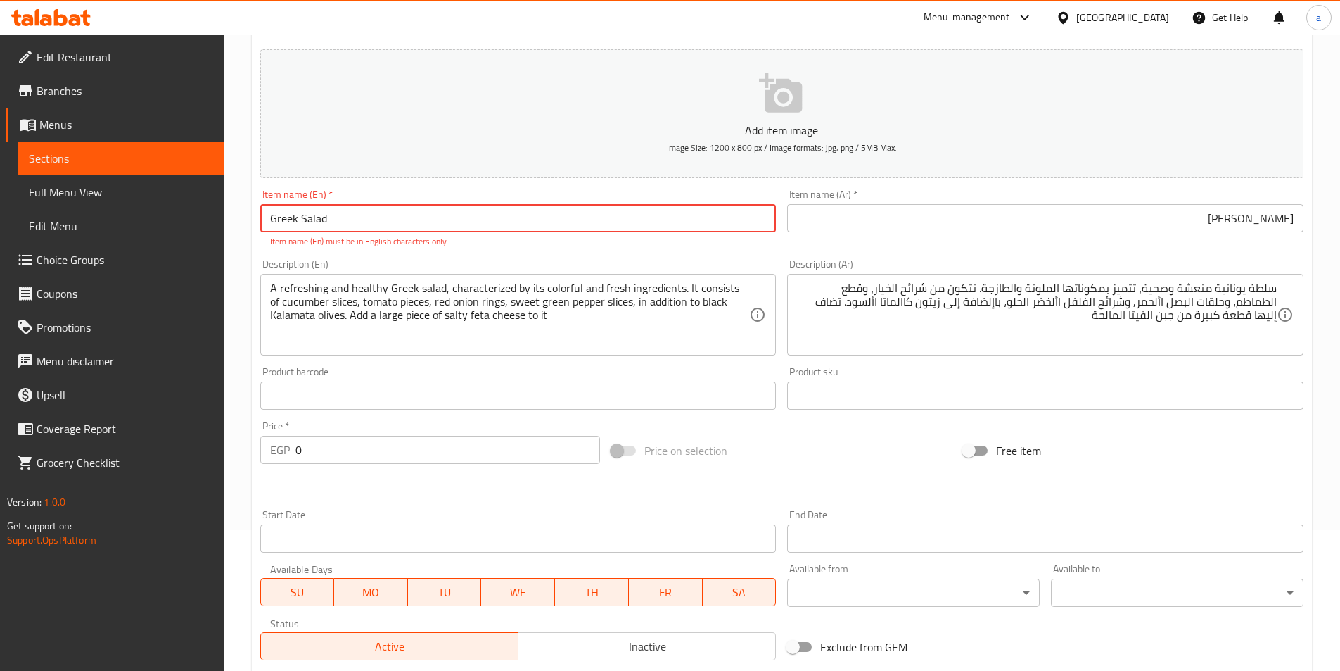
click at [393, 253] on div "Description (En) A refreshing and healthy Greek salad, characterized by its col…" at bounding box center [519, 307] width 528 height 108
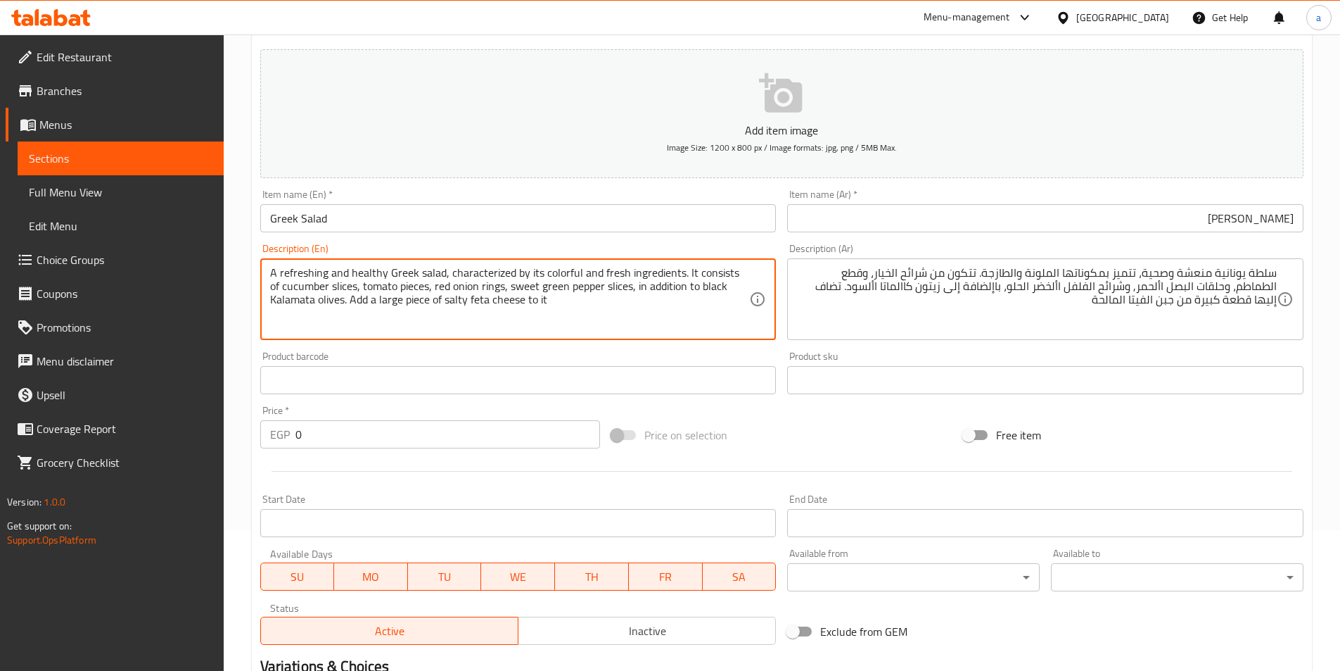
click at [476, 273] on textarea "A refreshing and healthy Greek salad, characterized by its colorful and fresh i…" at bounding box center [510, 299] width 480 height 67
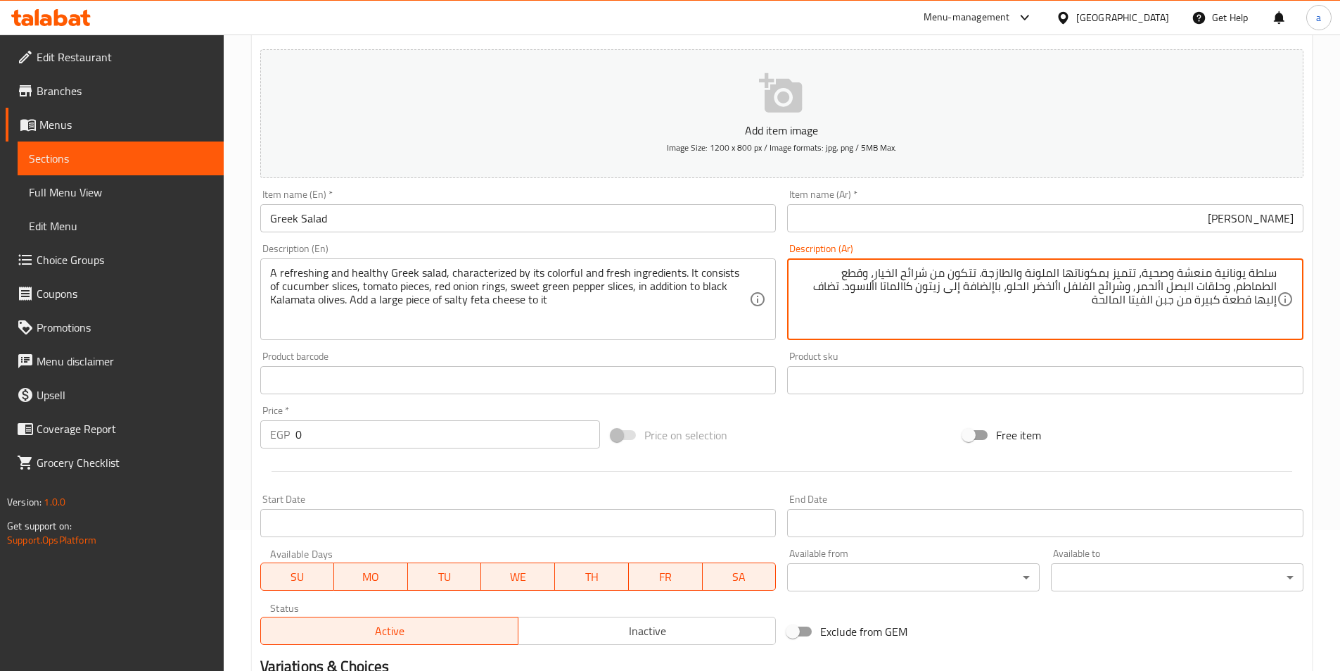
type textarea "سلطة يونانية منعشة وصحية، تتميز بمكوناتها الملونة والطازجة. تتكون من شرائح الخي…"
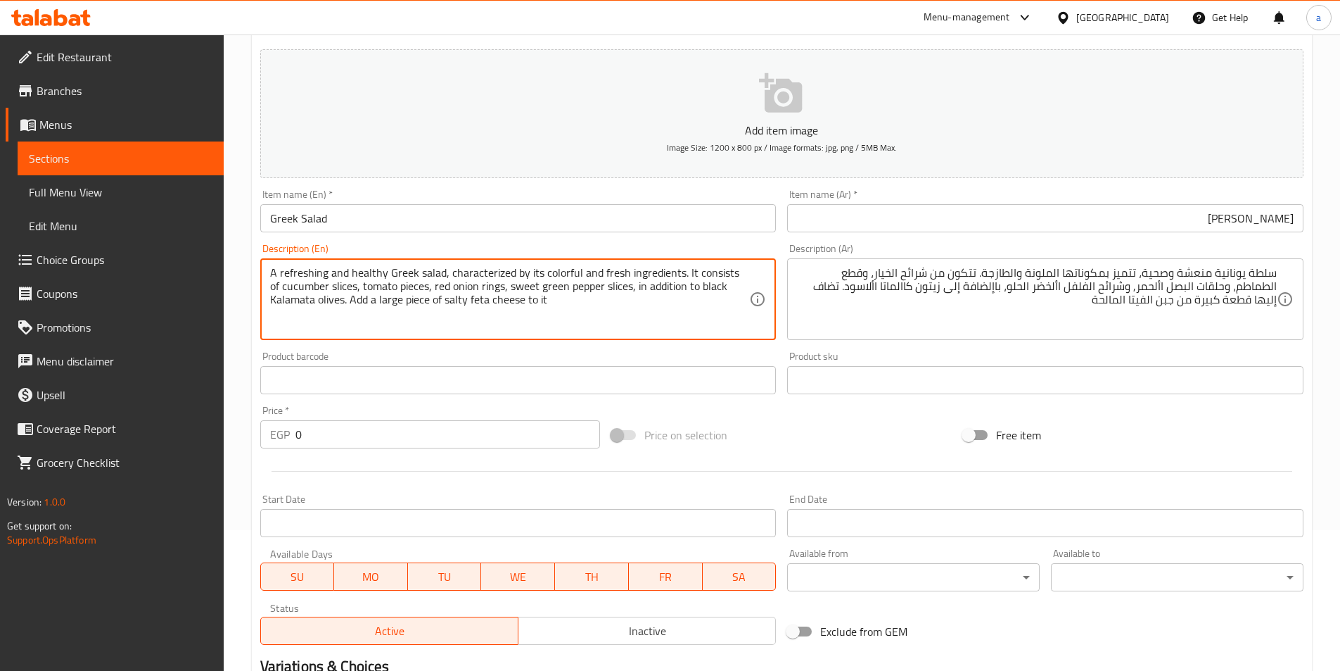
click at [450, 303] on textarea "A refreshing and healthy Greek salad, characterized by its colorful and fresh i…" at bounding box center [510, 299] width 480 height 67
click at [451, 300] on textarea "A refreshing and healthy Greek salad, characterized by its colorful and fresh i…" at bounding box center [510, 299] width 480 height 67
paste textarea "Savory"
click at [591, 300] on textarea "A refreshing and healthy Greek salad, characterized by its colorful and fresh i…" at bounding box center [510, 299] width 480 height 67
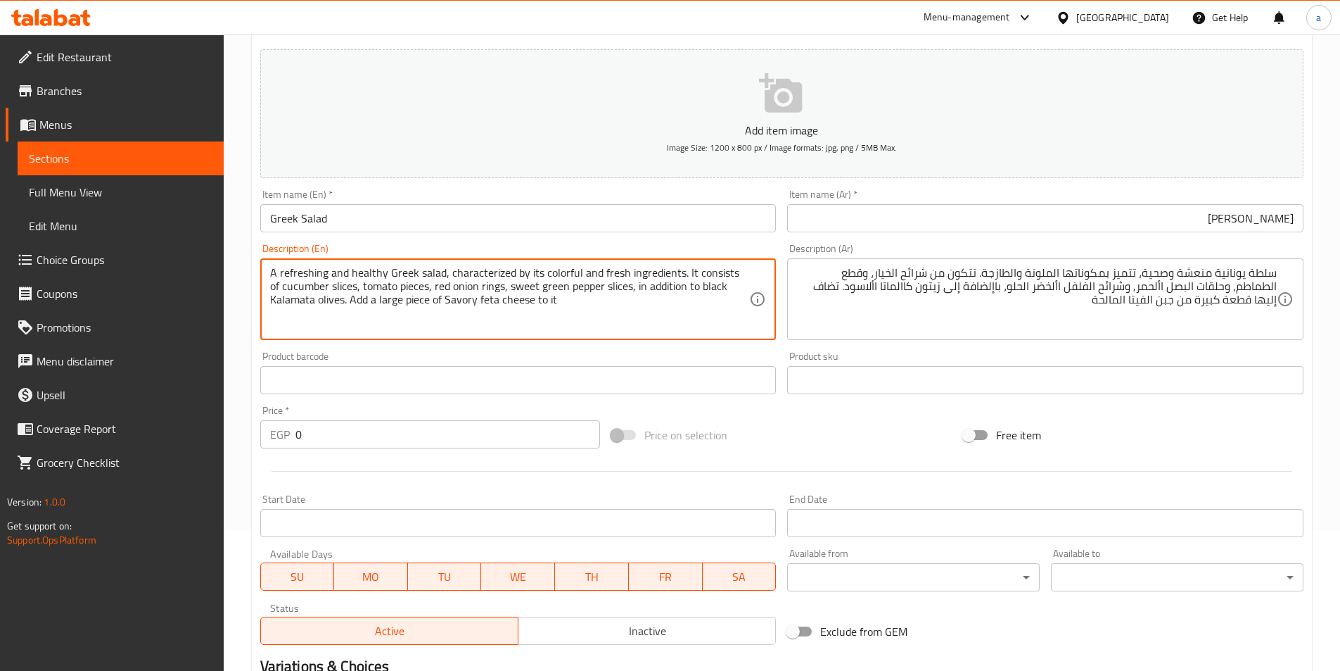
type textarea "A refreshing and healthy Greek salad, characterized by its colorful and fresh i…"
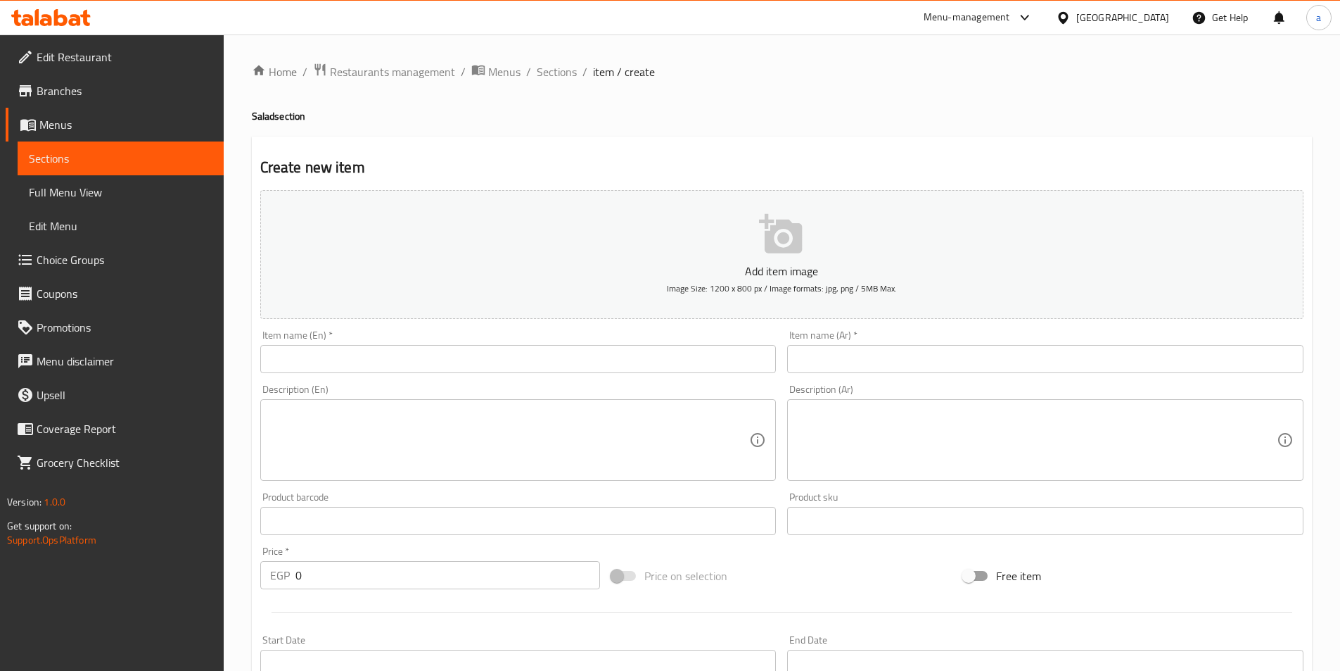
click at [92, 156] on span "Sections" at bounding box center [121, 158] width 184 height 17
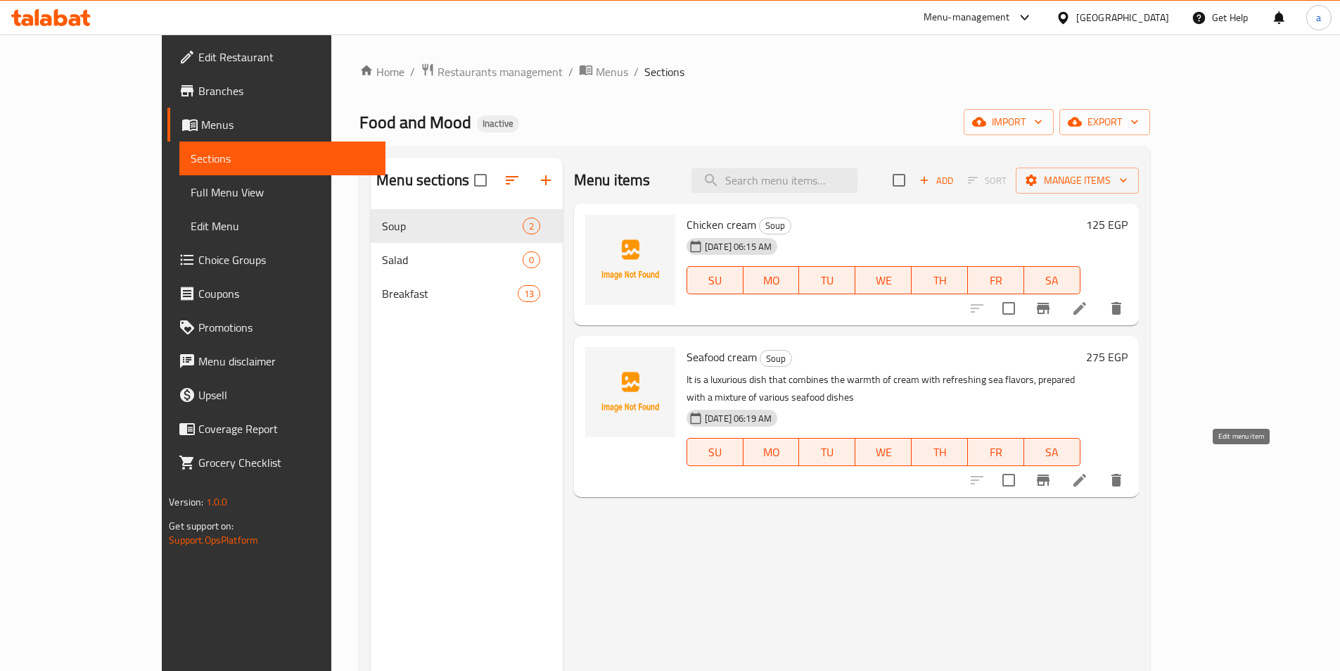
click at [1089, 471] on icon at bounding box center [1080, 479] width 17 height 17
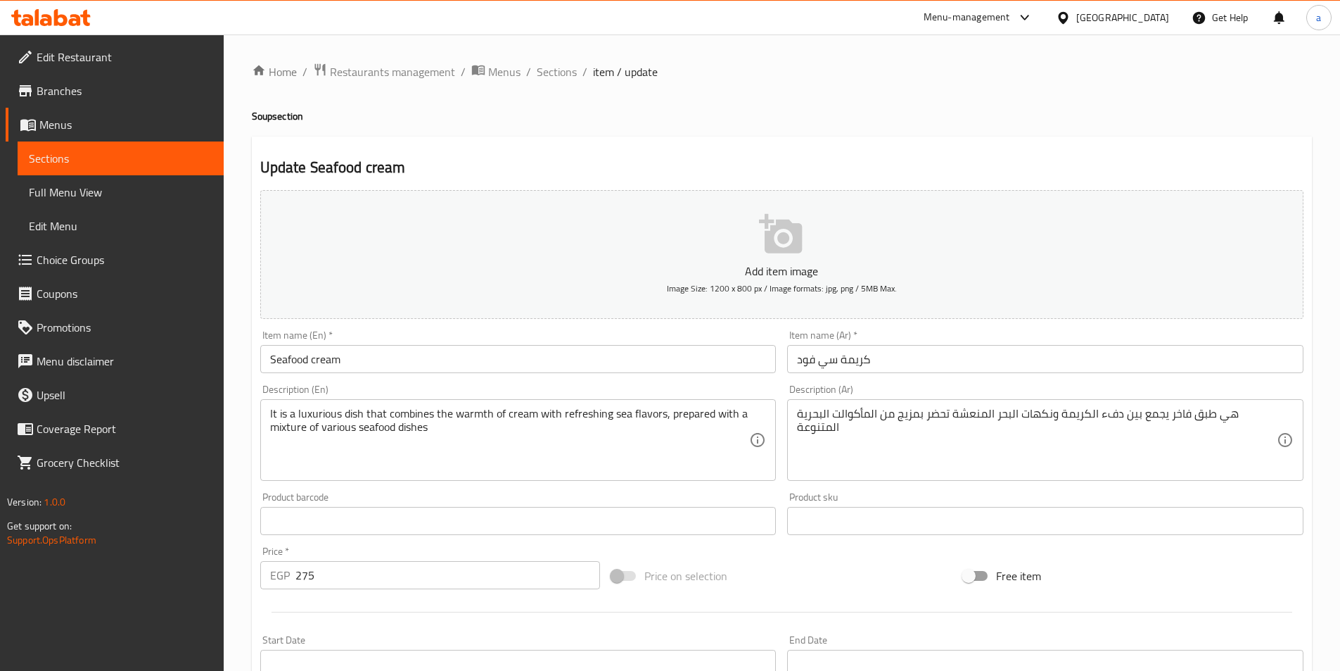
click at [317, 359] on input "Seafood cream" at bounding box center [518, 359] width 516 height 28
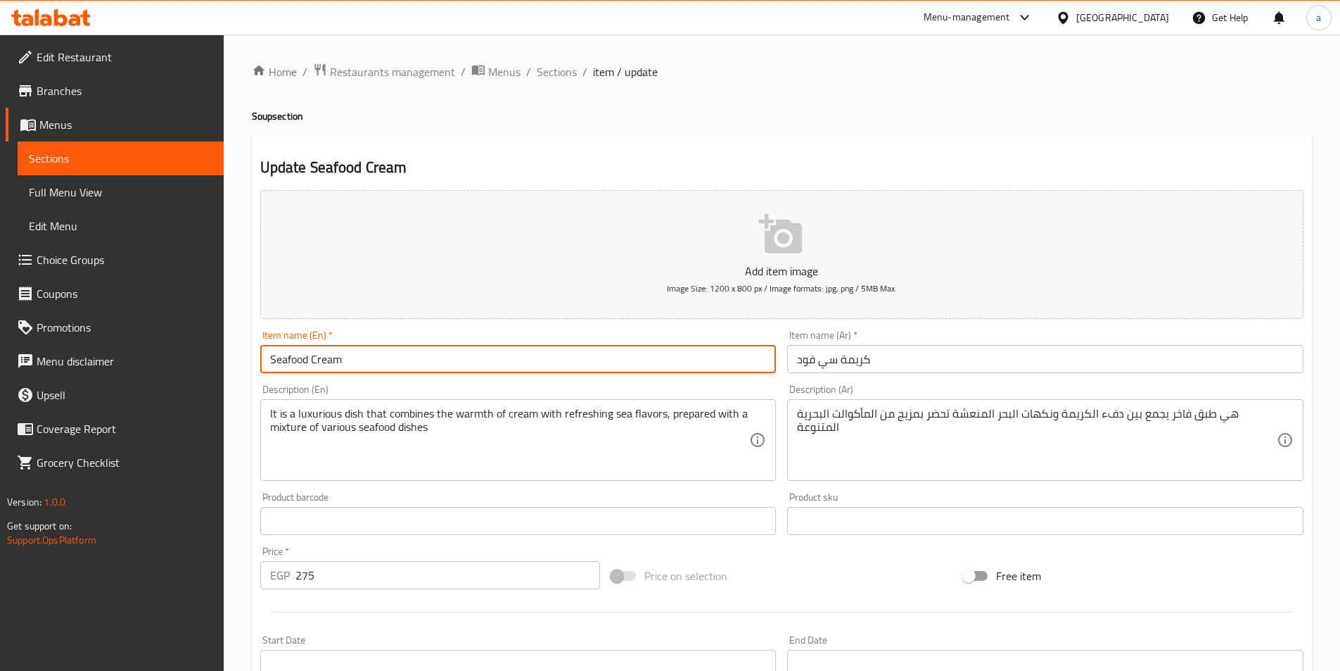
type input "Seafood Cream"
click at [405, 497] on div "Product barcode Product barcode" at bounding box center [518, 513] width 516 height 43
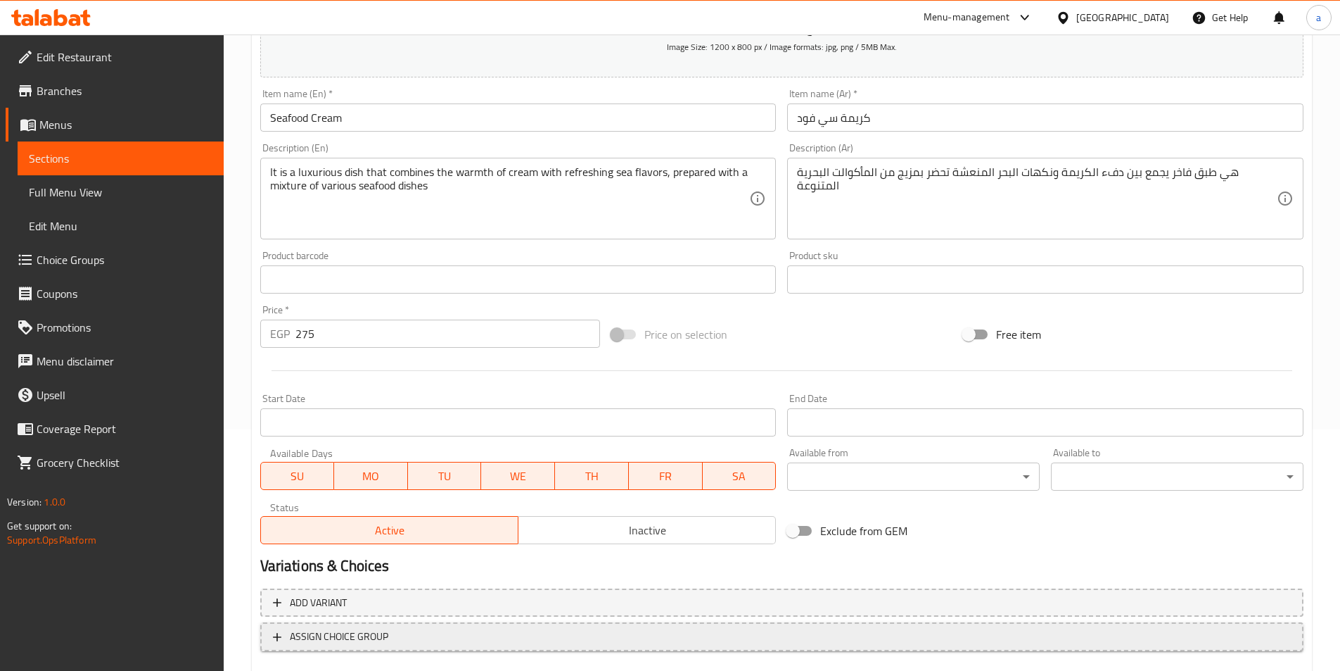
scroll to position [281, 0]
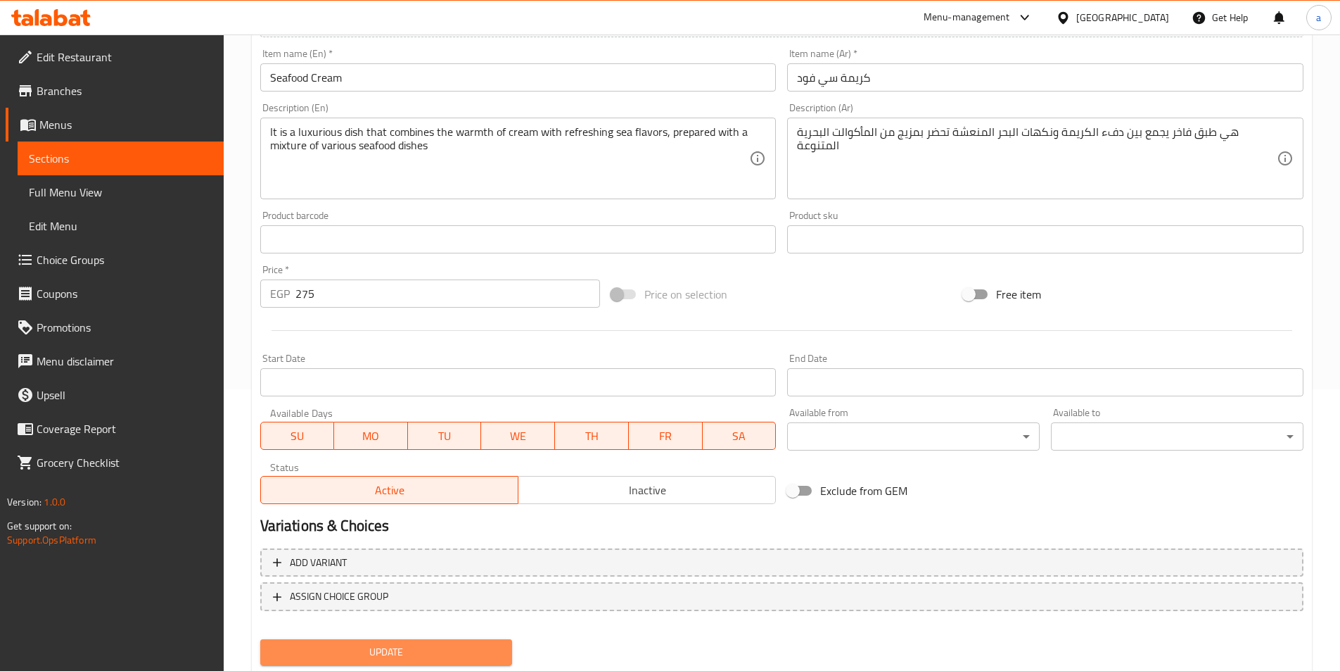
click at [393, 651] on span "Update" at bounding box center [387, 652] width 230 height 18
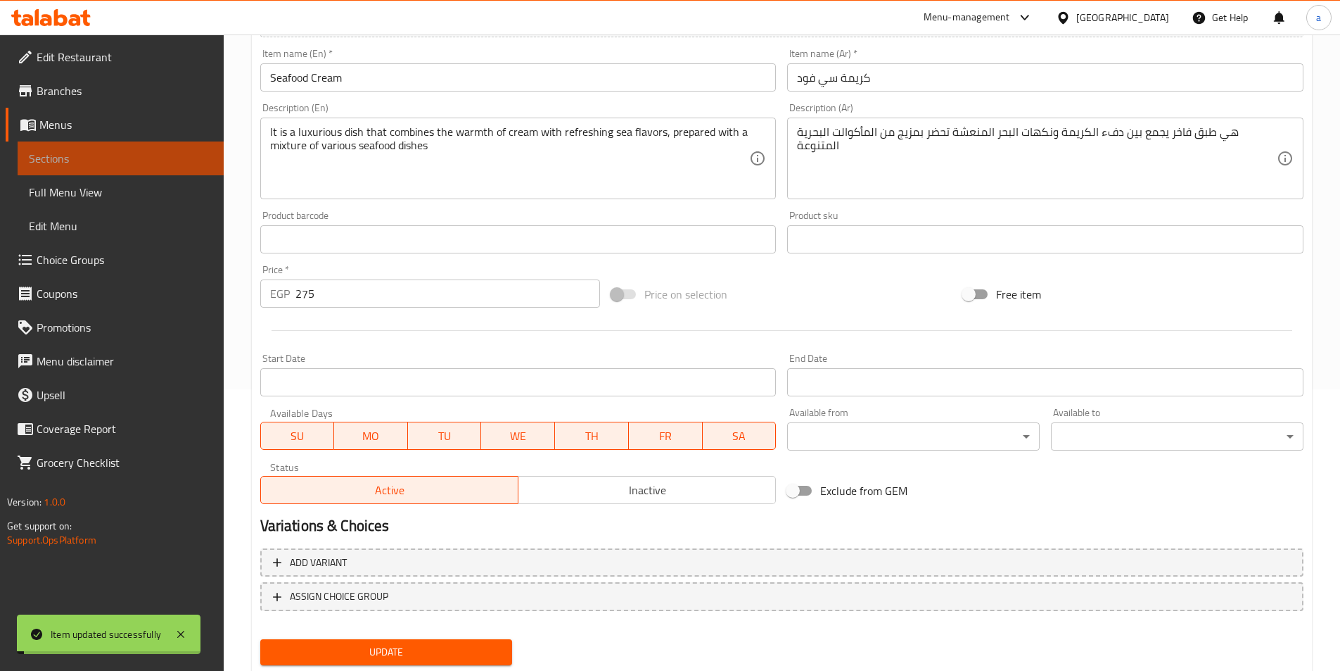
click at [136, 167] on link "Sections" at bounding box center [121, 158] width 206 height 34
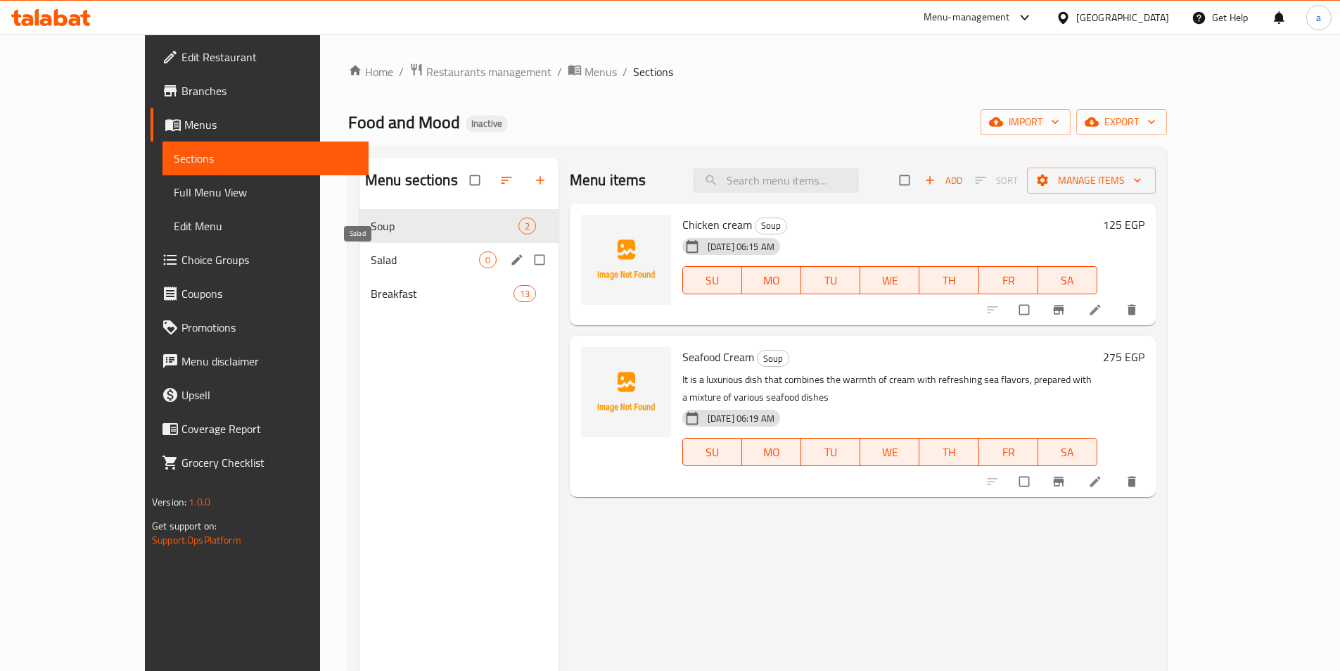
click at [373, 255] on span "Salad" at bounding box center [425, 259] width 108 height 17
